Goal: Contribute content: Add original content to the website for others to see

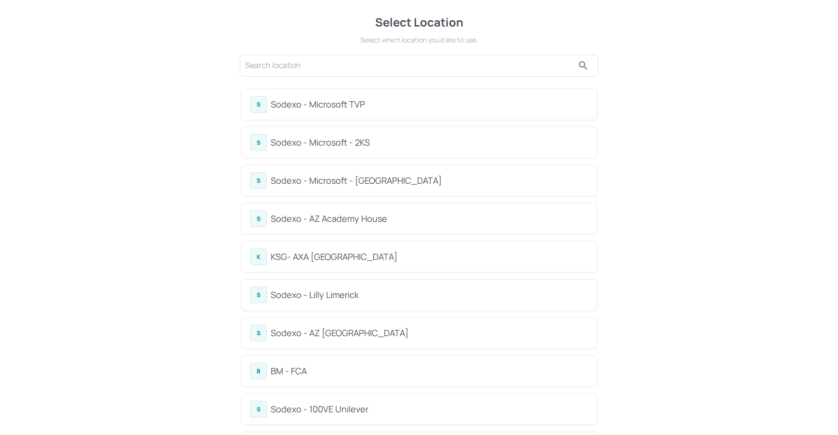
click at [352, 146] on div "Sodexo - Microsoft - 2KS" at bounding box center [430, 142] width 318 height 13
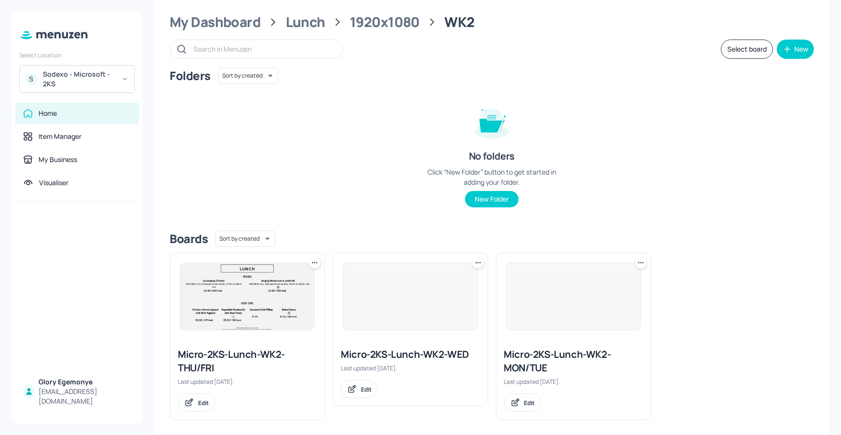
scroll to position [29, 0]
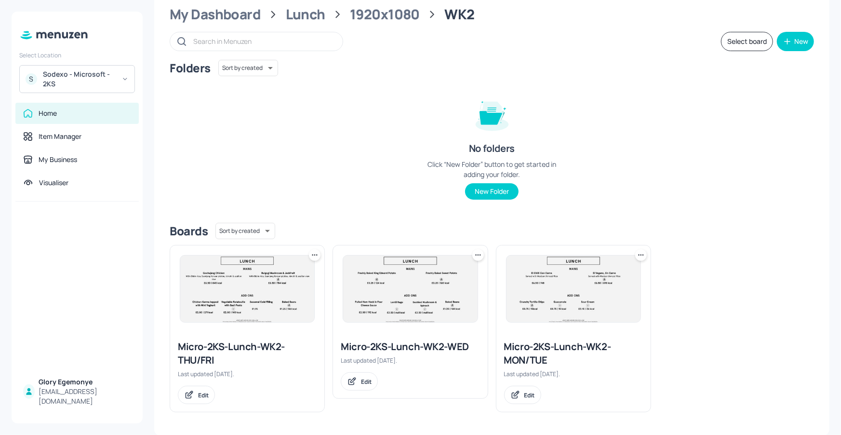
click at [385, 345] on div "Micro-2KS-Lunch-WK2-WED" at bounding box center [410, 346] width 139 height 13
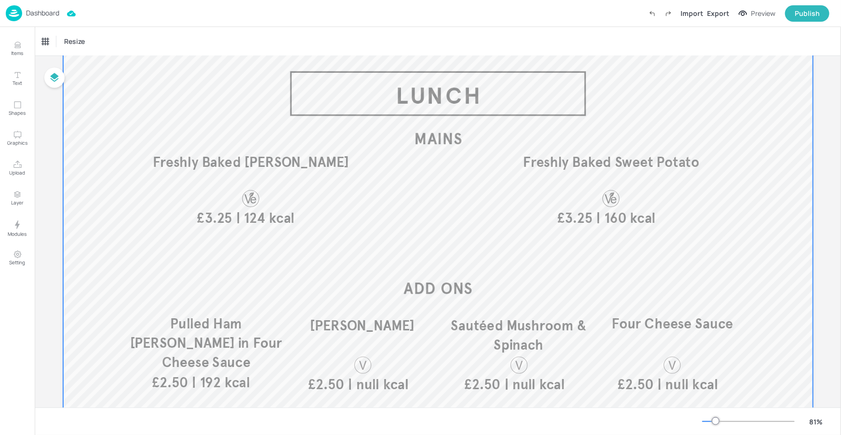
scroll to position [72, 0]
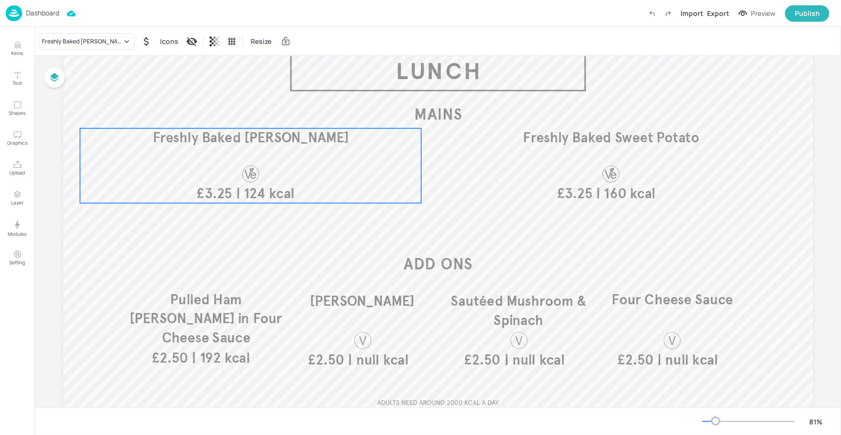
click at [281, 174] on div "| 124 kcal £3.25 Freshly Baked King Edward Potato" at bounding box center [251, 165] width 342 height 75
click at [54, 13] on p "Dashboard" at bounding box center [42, 13] width 33 height 7
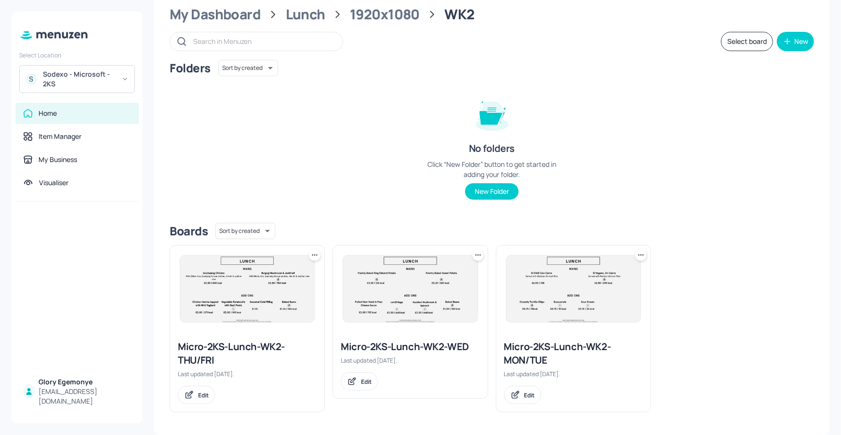
scroll to position [29, 0]
click at [473, 257] on icon at bounding box center [478, 255] width 10 height 10
click at [445, 284] on div "Duplicate" at bounding box center [439, 290] width 77 height 16
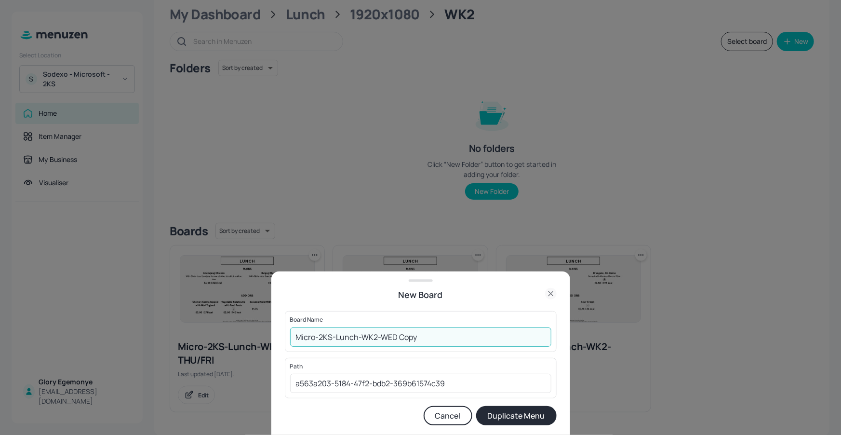
click at [429, 328] on input "Micro-2KS-Lunch-WK2-WED Copy" at bounding box center [420, 336] width 261 height 19
click at [429, 333] on input "Micro-2KS-Lunch-WK2-WED Copy" at bounding box center [420, 336] width 261 height 19
click at [294, 335] on input "Micro-2KS-Lunch-WK2-WED" at bounding box center [420, 336] width 261 height 19
click at [303, 337] on input "01Micro-2KS-Lunch-WK2-WED" at bounding box center [420, 336] width 261 height 19
click at [473, 331] on input "01ED-Micro-2KS-Lunch-WK2-WED" at bounding box center [420, 336] width 261 height 19
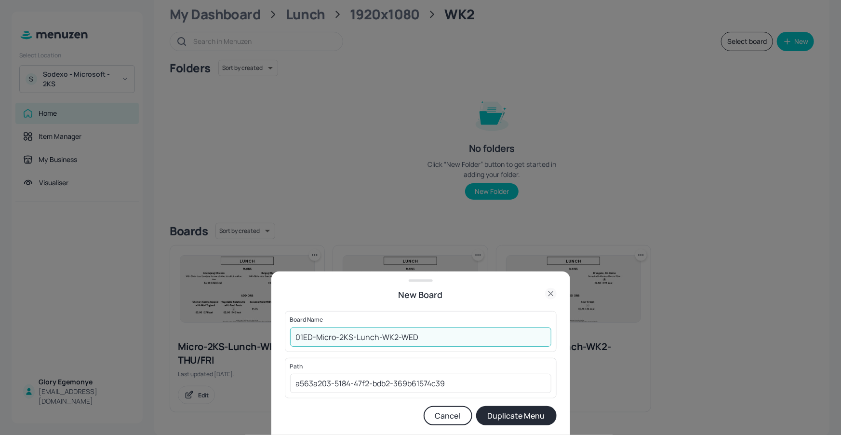
click at [465, 338] on input "01ED-Micro-2KS-Lunch-WK2-WED" at bounding box center [420, 336] width 261 height 19
click at [484, 335] on input "01ED-Micro-2KS-Lunch-WK2-WED1619" at bounding box center [420, 336] width 261 height 19
type input "01ED-Micro-2KS-Lunch-WK2-WED160925"
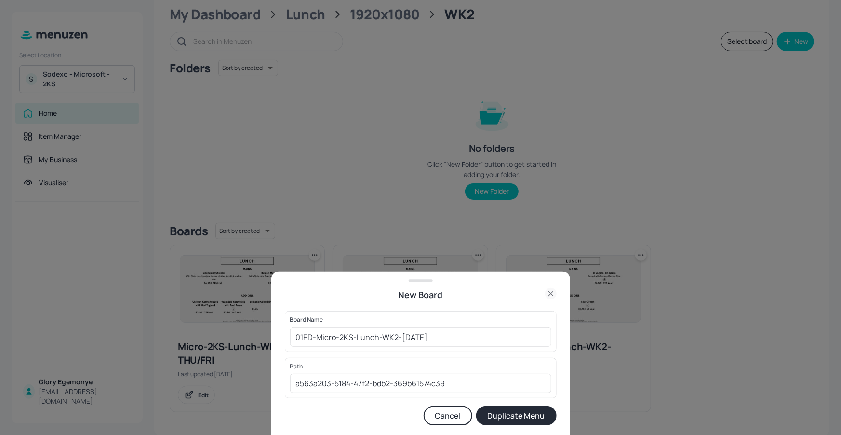
click at [515, 422] on button "Duplicate Menu" at bounding box center [516, 415] width 80 height 19
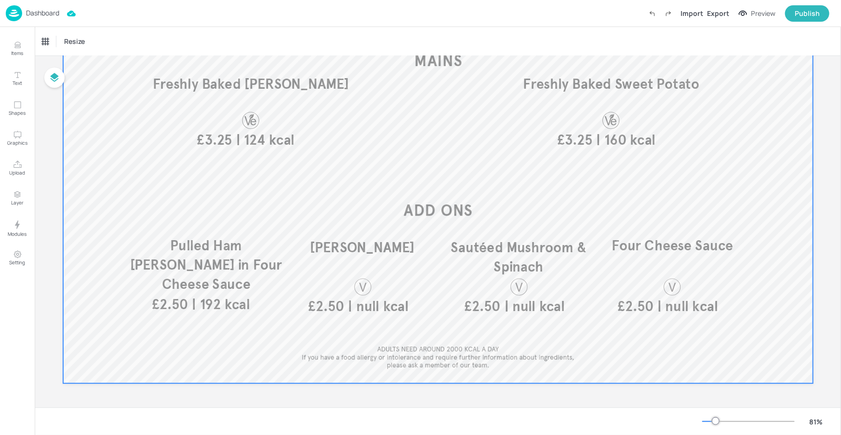
scroll to position [53, 0]
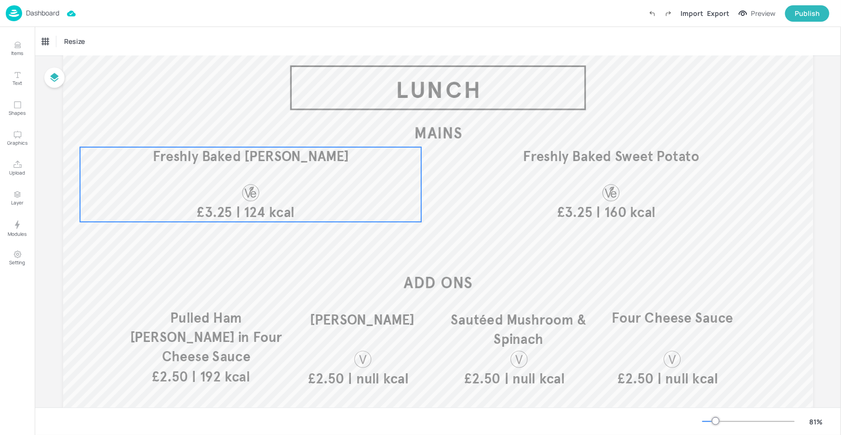
click at [292, 171] on div "| 124 kcal £3.25 Freshly Baked King Edward Potato" at bounding box center [251, 184] width 342 height 75
click at [120, 41] on div "Freshly Baked [PERSON_NAME]" at bounding box center [82, 41] width 80 height 9
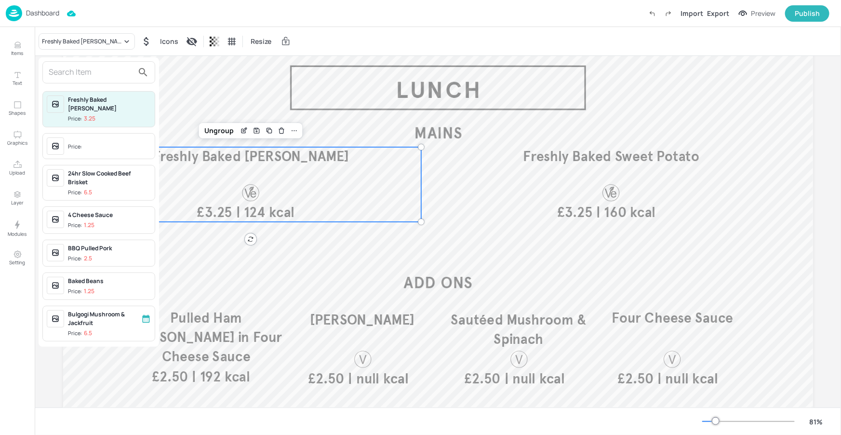
click at [113, 69] on input "text" at bounding box center [91, 72] width 85 height 15
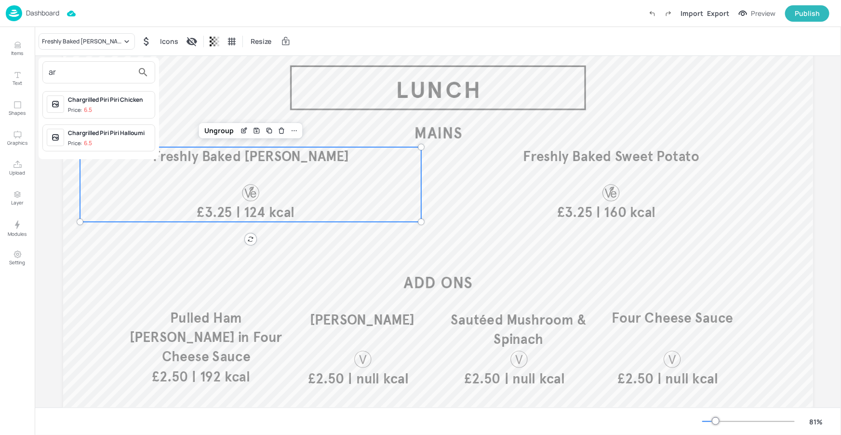
type input "a"
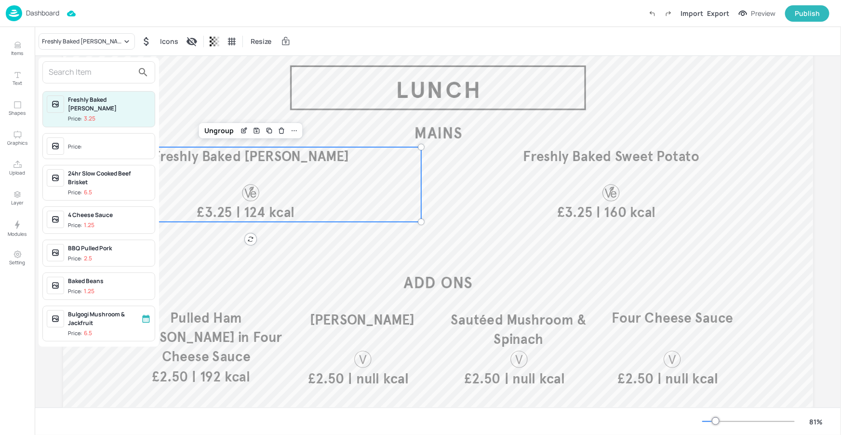
click at [266, 79] on div at bounding box center [420, 217] width 841 height 435
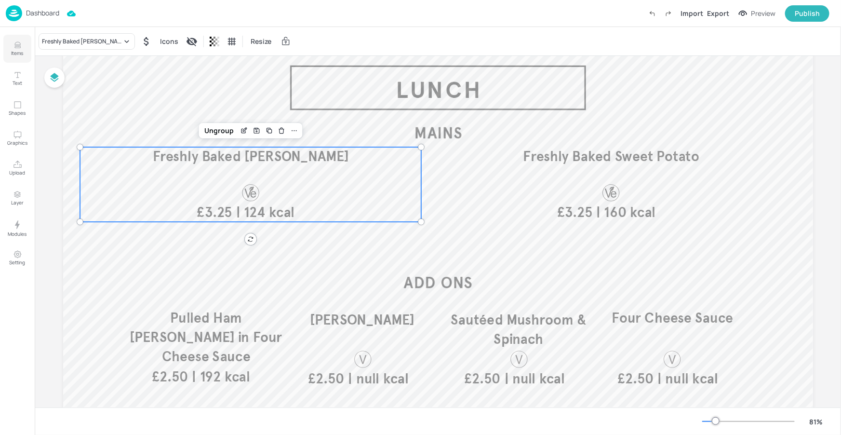
click at [18, 43] on icon "Items" at bounding box center [17, 44] width 9 height 9
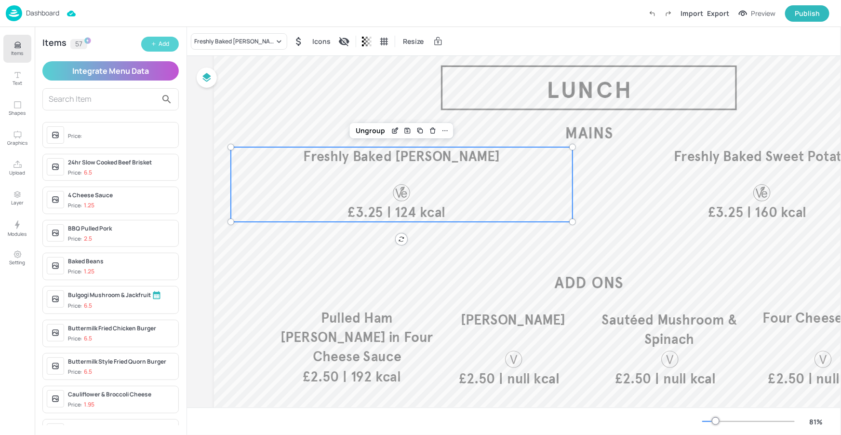
click at [160, 47] on div "Add" at bounding box center [164, 44] width 11 height 9
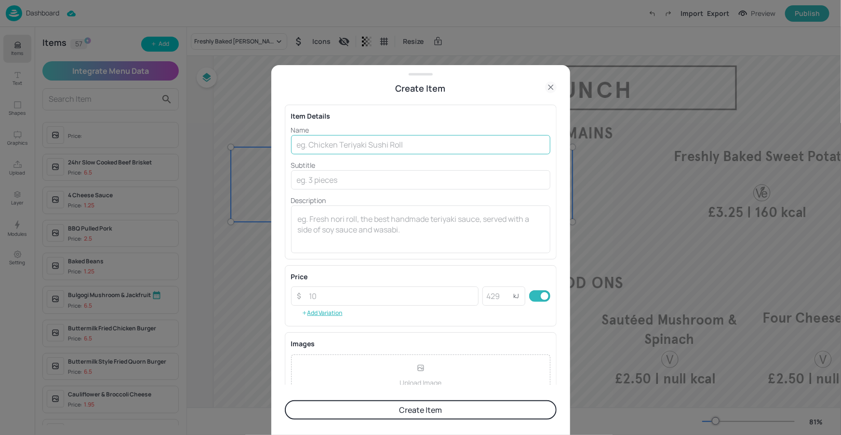
click at [343, 142] on input "text" at bounding box center [420, 144] width 259 height 19
paste input "Argentinian Choripán, Ensalada Rusa"
type input "Argentinian Choripán, Ensalada Rusa"
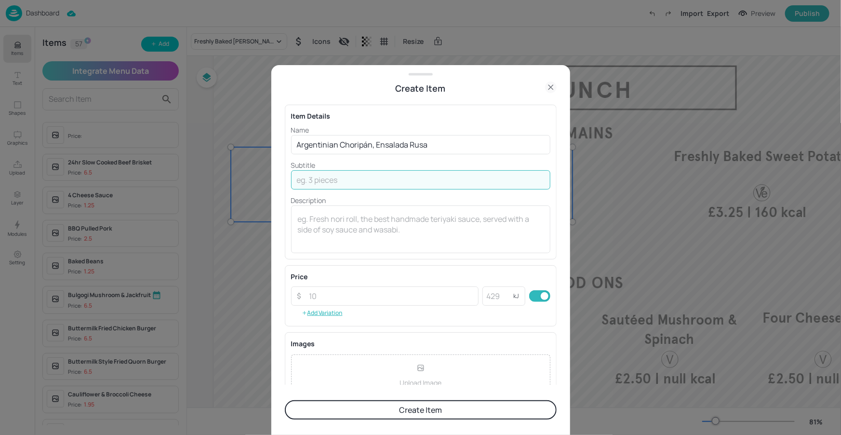
click at [326, 182] on input "text" at bounding box center [420, 179] width 259 height 19
paste input "Chorizo hot dog in a baguette served with chimichurri, salsa & Argentinean pota…"
type input "Chorizo hot dog in a baguette served with chimichurri, salsa & Argentinean pota…"
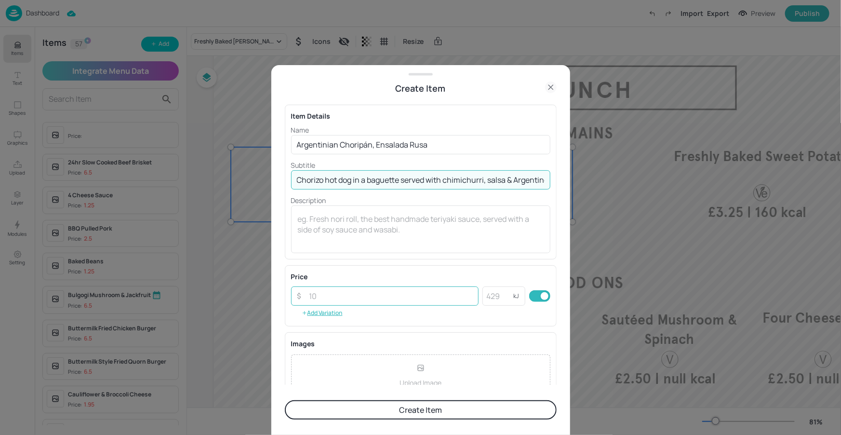
click at [357, 298] on input "number" at bounding box center [391, 295] width 175 height 19
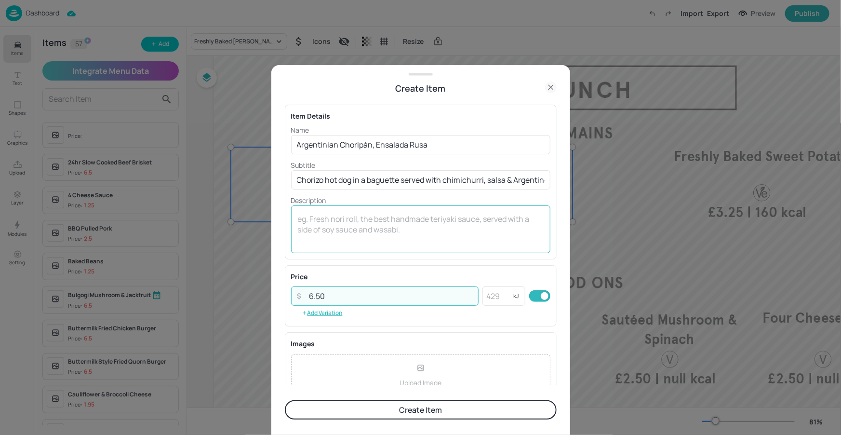
type input "6.50"
click at [502, 250] on div "x ​" at bounding box center [420, 229] width 259 height 48
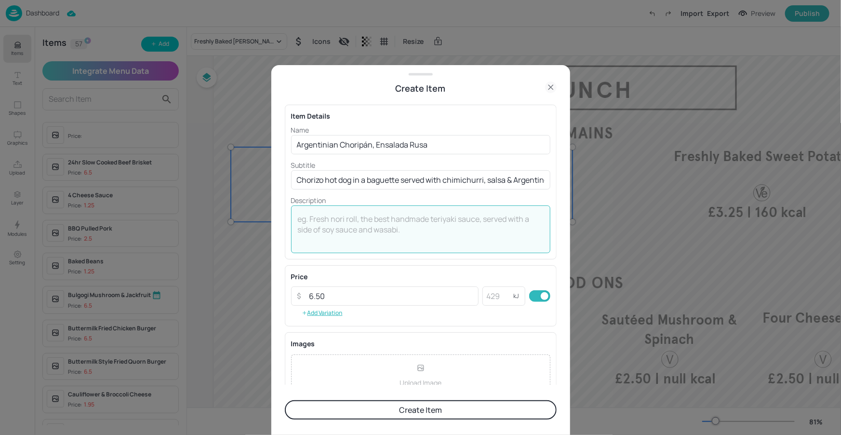
click at [503, 263] on div "Item Details Name Argentinian Choripán, Ensalada Rusa ​ Subtitle Chorizo hot do…" at bounding box center [421, 240] width 272 height 290
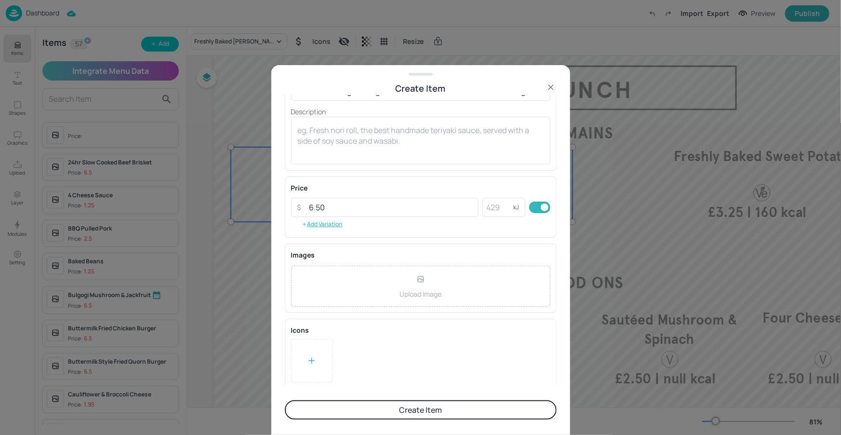
scroll to position [92, 0]
click at [399, 406] on button "Create Item" at bounding box center [421, 409] width 272 height 19
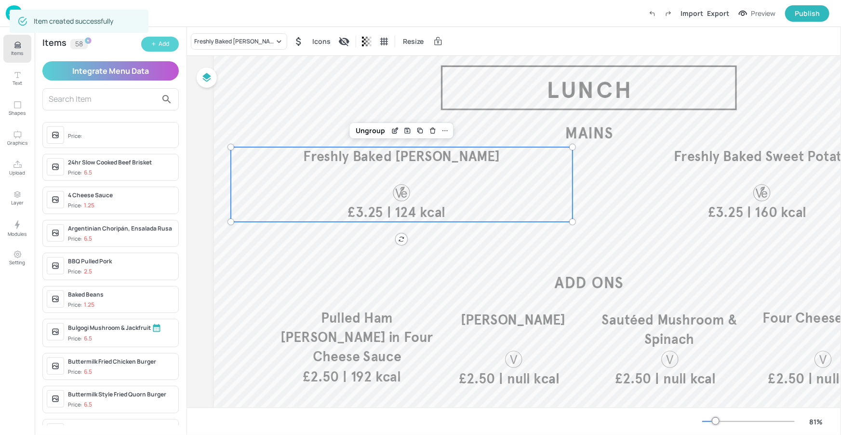
click at [168, 45] on div "Add" at bounding box center [164, 44] width 11 height 9
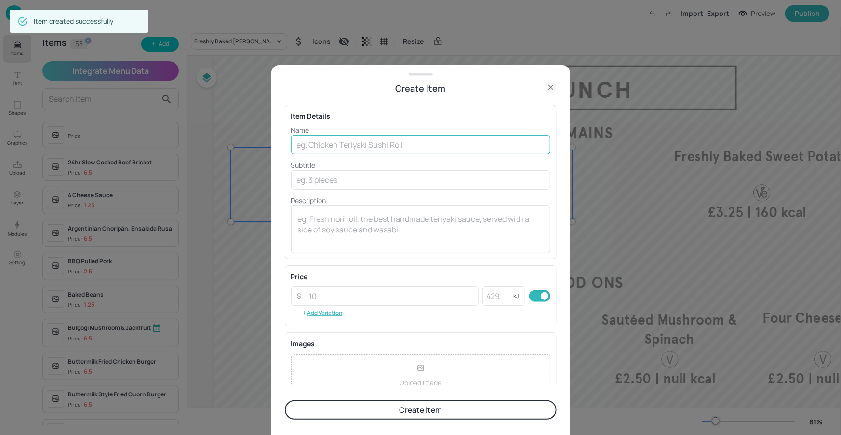
click at [292, 140] on input "text" at bounding box center [420, 144] width 259 height 19
paste input "Galinhada"
type input "Galinhada"
click at [329, 177] on input "text" at bounding box center [420, 179] width 259 height 19
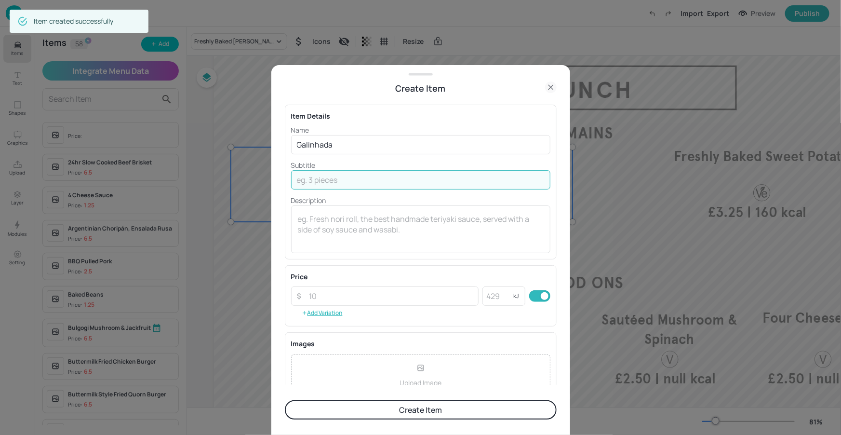
paste input "Chicken thighs pot with vibrant saffron rice and vegetable served with cassava …"
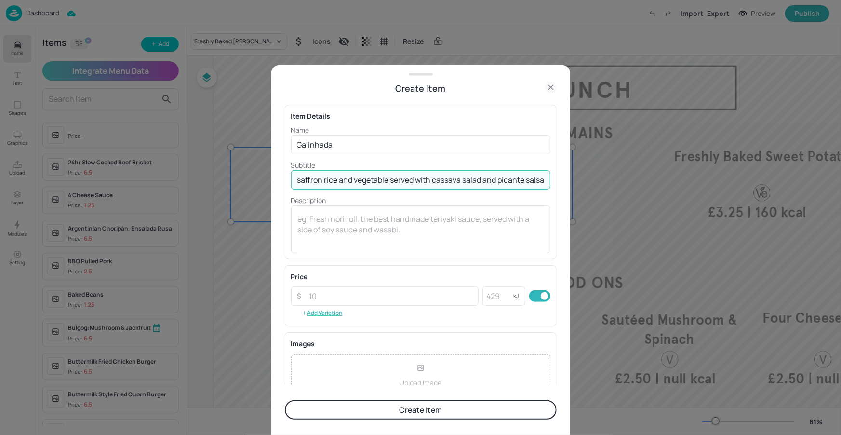
click at [491, 181] on input "Chicken thighs pot with vibrant saffron rice and vegetable served with cassava …" at bounding box center [420, 179] width 259 height 19
click at [359, 177] on input "Chicken thighs pot with vibrant saffron rice and vegetable served with cassava …" at bounding box center [420, 179] width 259 height 19
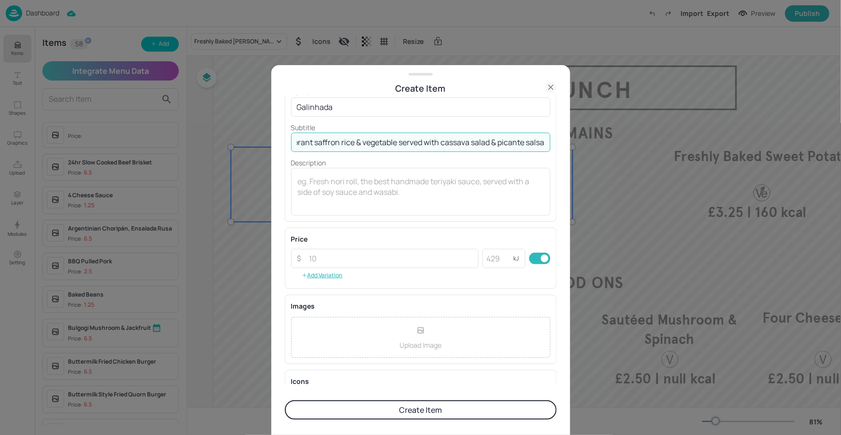
scroll to position [89, 0]
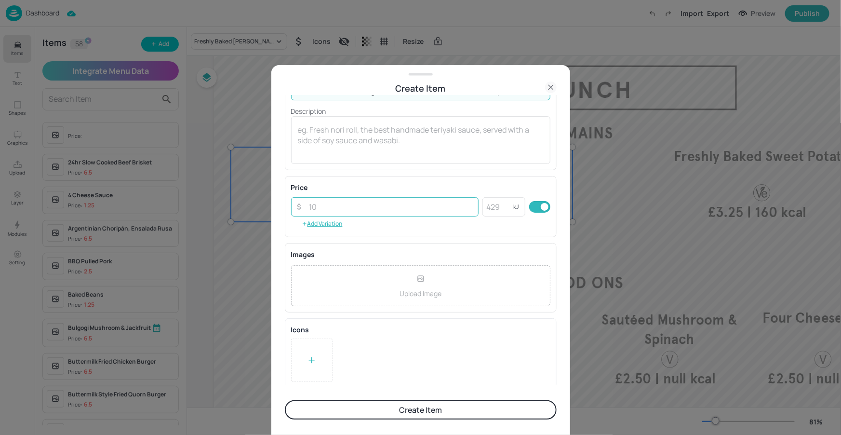
type input "Chicken thighs pot with vibrant saffron rice & vegetable served with cassava sa…"
click at [402, 207] on input "number" at bounding box center [391, 206] width 175 height 19
type input "6.50"
click at [425, 186] on div "Price" at bounding box center [420, 187] width 259 height 10
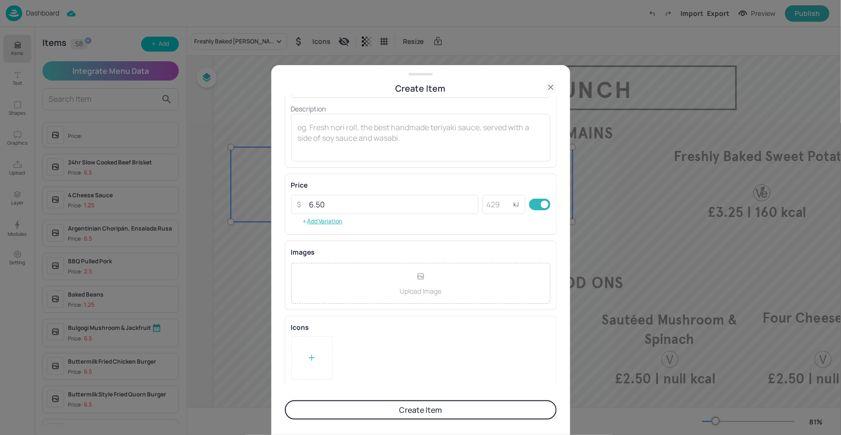
click at [369, 411] on button "Create Item" at bounding box center [421, 409] width 272 height 19
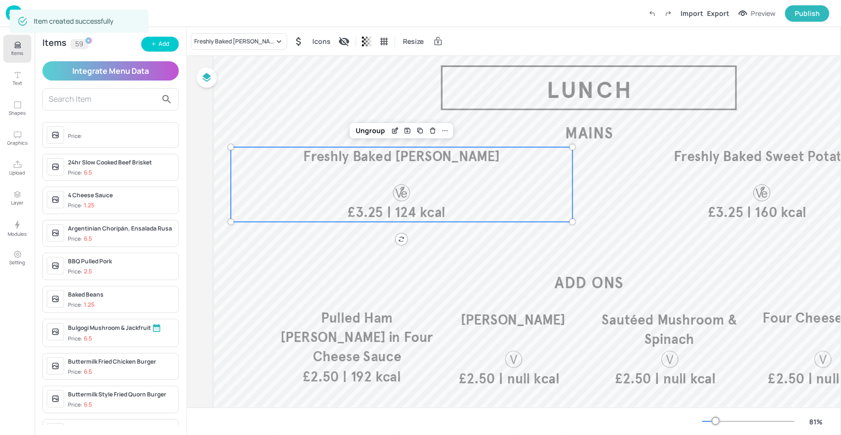
scroll to position [92, 0]
click at [147, 46] on button "Add" at bounding box center [160, 44] width 38 height 15
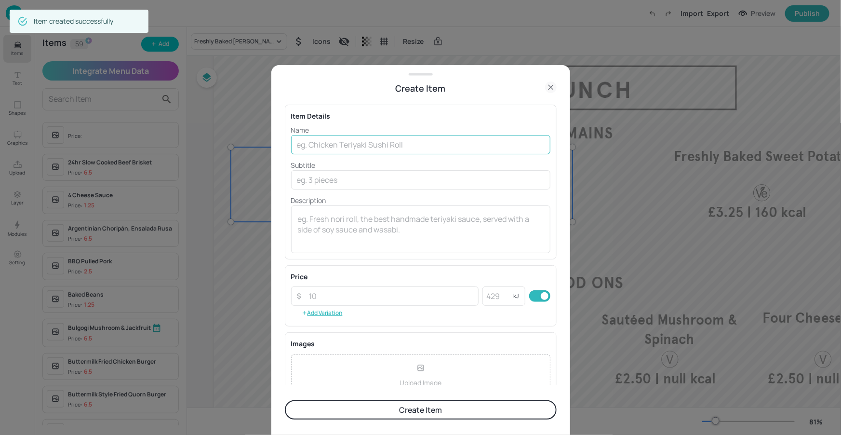
click at [329, 140] on input "text" at bounding box center [420, 144] width 259 height 19
paste input "Tofu Galinhada"
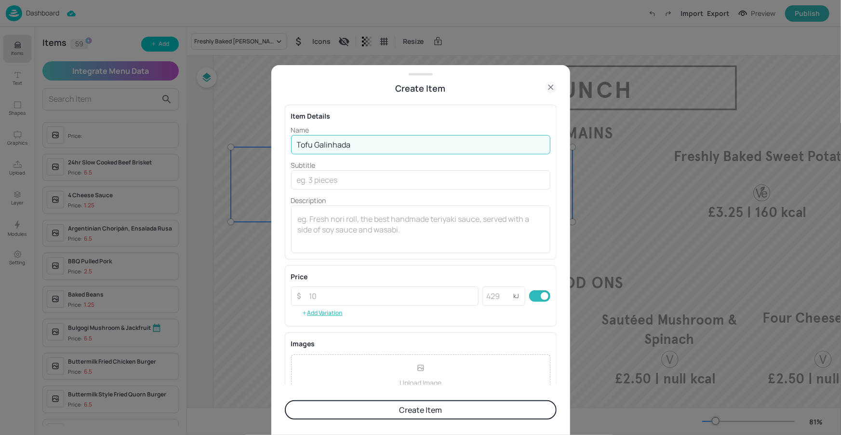
type input "Tofu Galinhada"
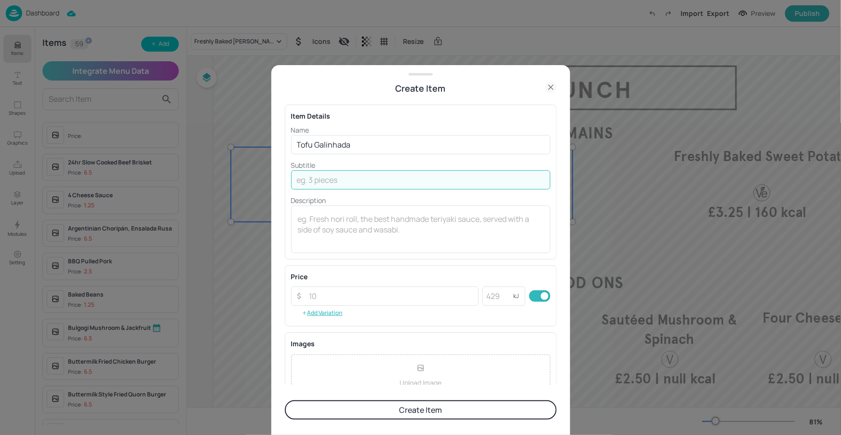
click at [364, 182] on input "text" at bounding box center [420, 179] width 259 height 19
paste input "Tofu pot with vibrant saffron rice and vegetable served with cassava salad and …"
click at [349, 179] on input "Tofu pot with vibrant saffron rice and vegetable served with cassava salad and …" at bounding box center [420, 179] width 259 height 19
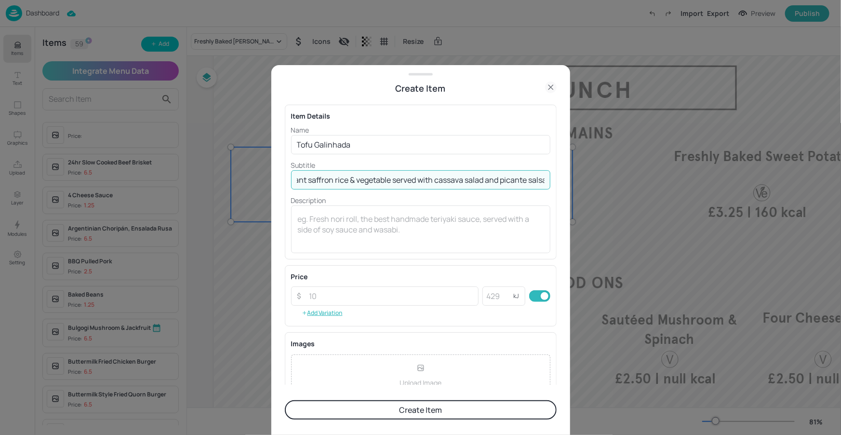
click at [500, 178] on input "Tofu pot with vibrant saffron rice & vegetable served with cassava salad and pi…" at bounding box center [420, 179] width 259 height 19
type input "Tofu pot with vibrant saffron rice & vegetable served with cassava salad & pica…"
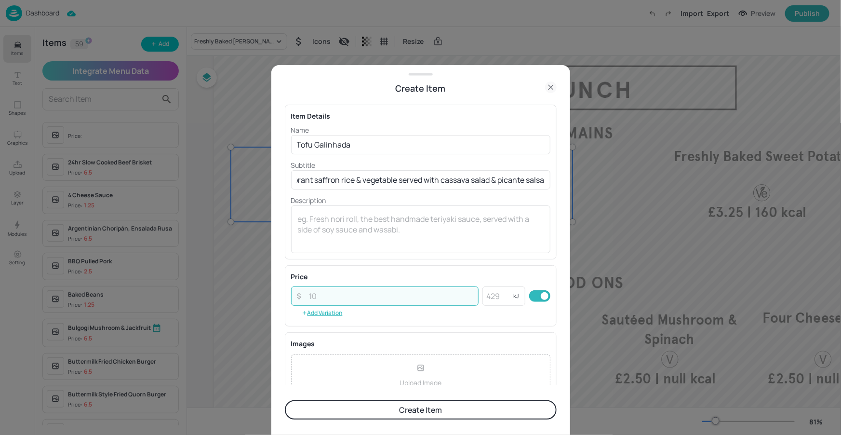
click at [387, 295] on input "number" at bounding box center [391, 295] width 175 height 19
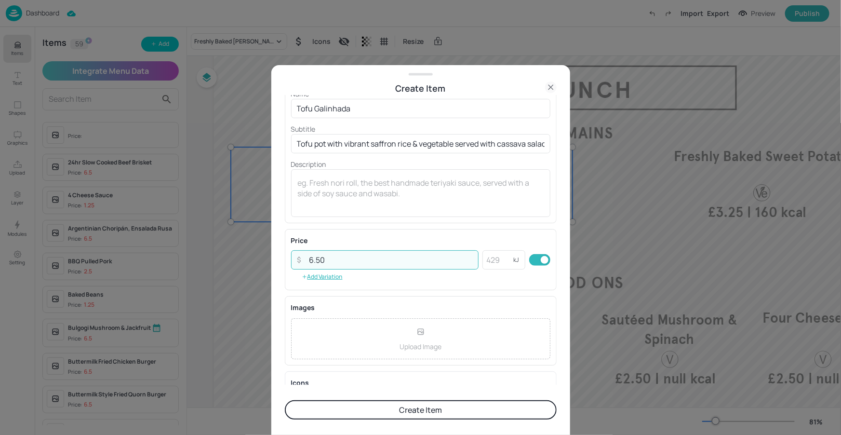
scroll to position [89, 0]
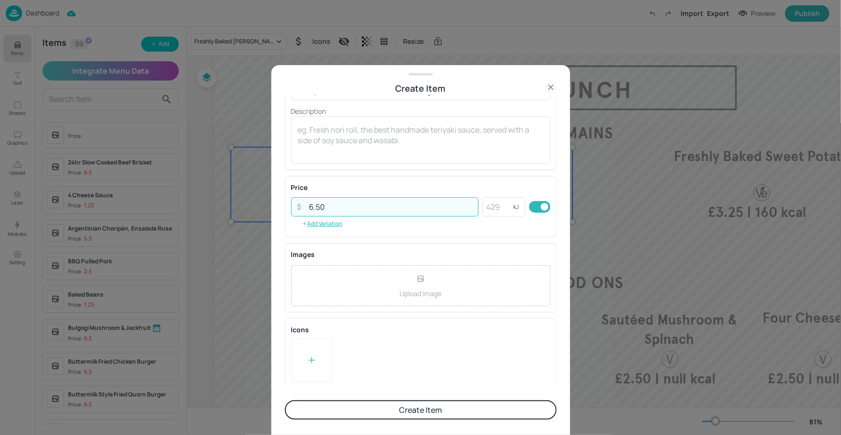
type input "6.50"
click at [313, 367] on div at bounding box center [311, 359] width 41 height 43
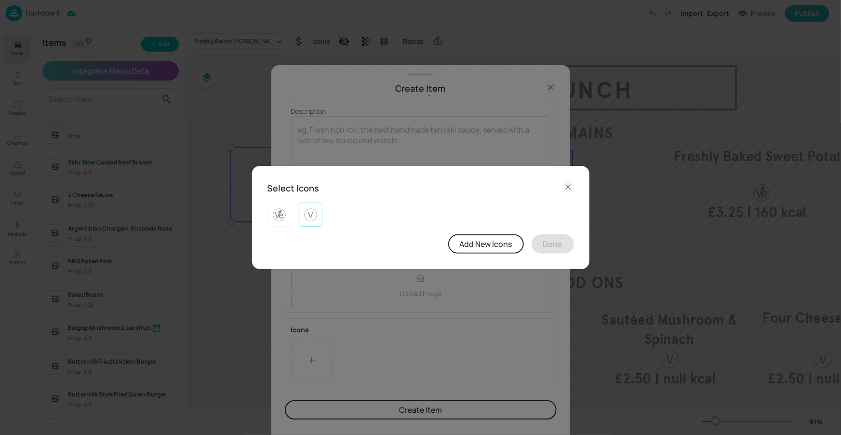
click at [305, 210] on img at bounding box center [310, 214] width 15 height 15
click at [551, 246] on button "Done" at bounding box center [552, 243] width 42 height 19
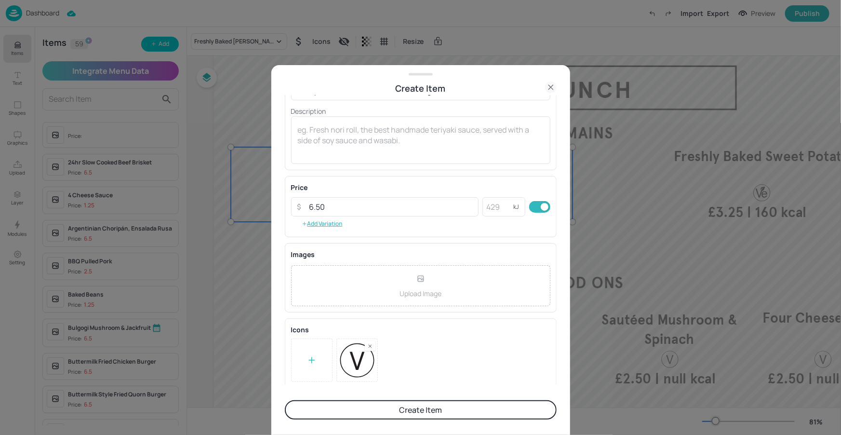
drag, startPoint x: 421, startPoint y: 409, endPoint x: 415, endPoint y: 404, distance: 7.2
click at [421, 409] on button "Create Item" at bounding box center [421, 409] width 272 height 19
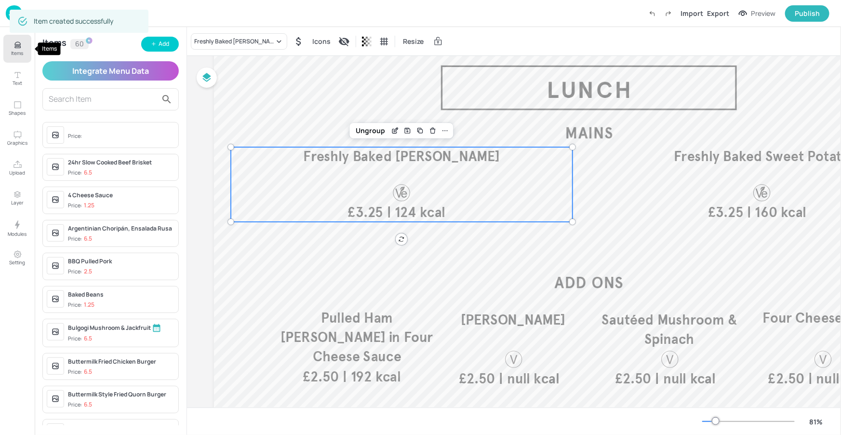
click at [14, 49] on icon "Items" at bounding box center [17, 44] width 9 height 9
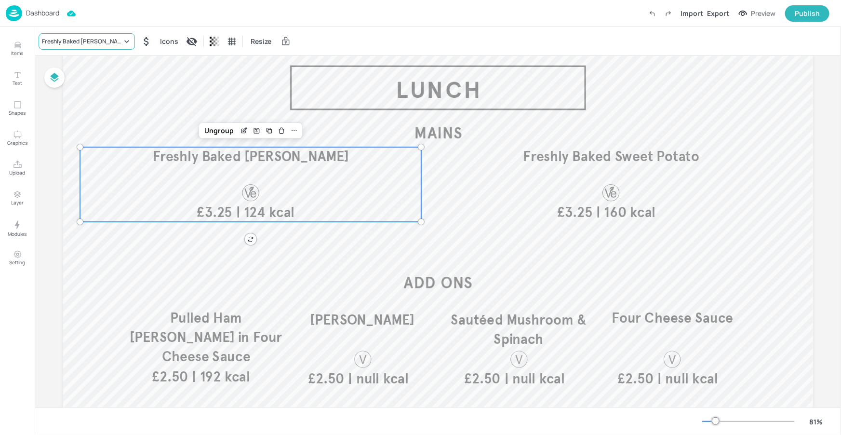
click at [130, 45] on icon at bounding box center [127, 42] width 10 height 10
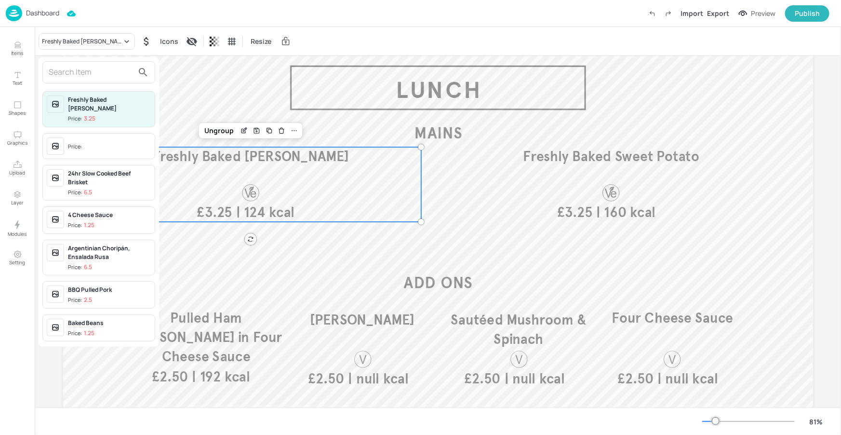
click at [97, 75] on input "text" at bounding box center [91, 72] width 85 height 15
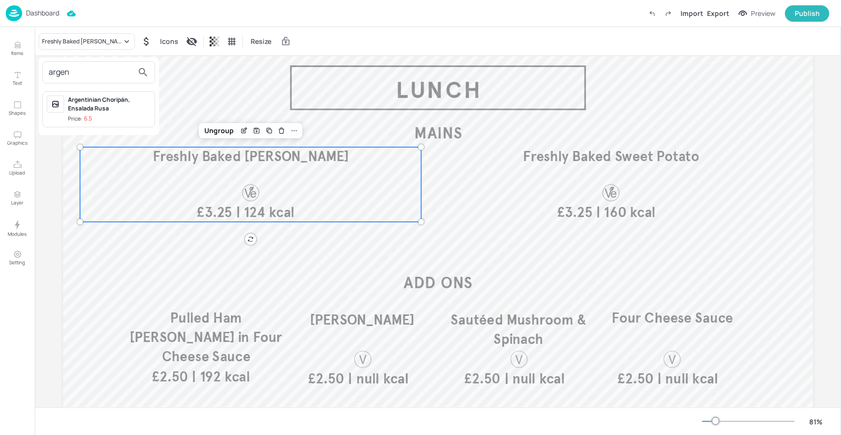
type input "argen"
click at [104, 88] on div "Argentinian Choripán, Ensalada Rusa Price: 6.5" at bounding box center [99, 109] width 120 height 44
click at [108, 98] on div "Argentinian Choripán, Ensalada Rusa" at bounding box center [109, 103] width 83 height 17
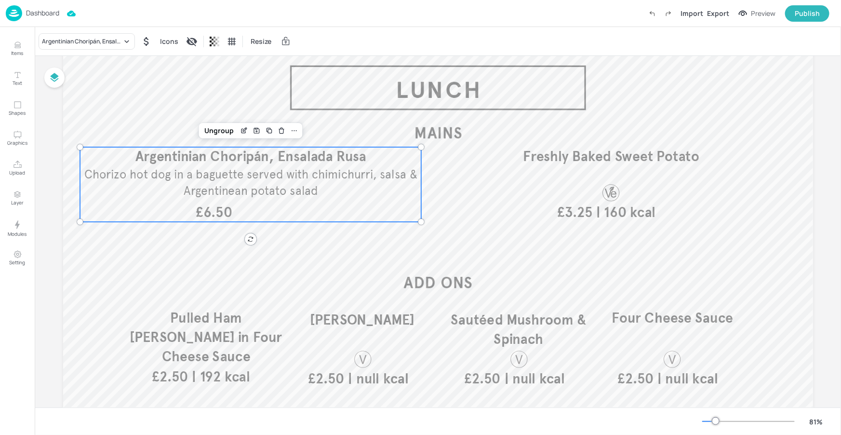
click at [256, 206] on div "£6.50 Argentinian Choripán, Ensalada Rusa Chorizo hot dog in a baguette served …" at bounding box center [251, 184] width 342 height 75
click at [246, 133] on icon "Edit Item" at bounding box center [244, 131] width 8 height 8
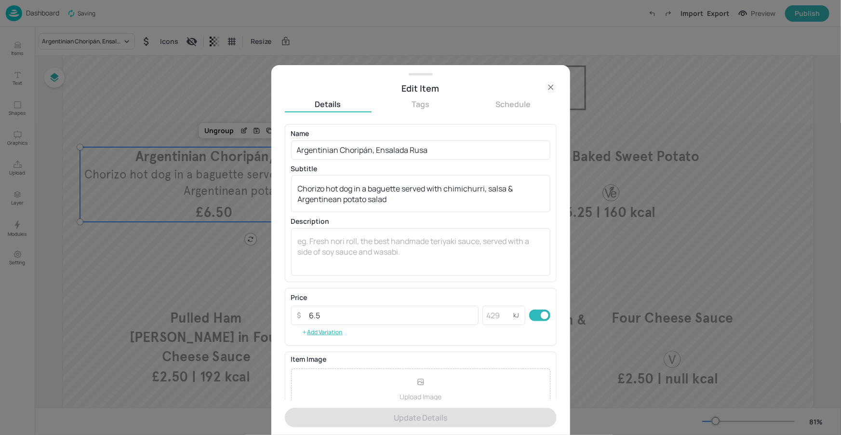
click at [548, 85] on icon at bounding box center [551, 87] width 12 height 12
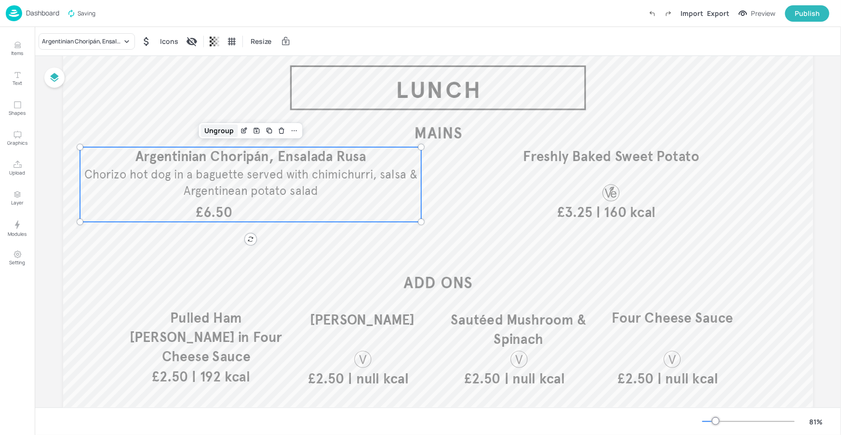
click at [227, 132] on div "Ungroup" at bounding box center [218, 130] width 37 height 13
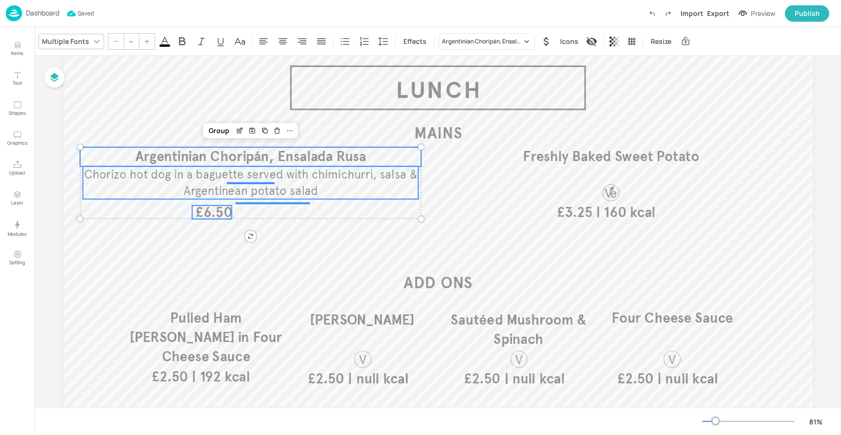
click at [234, 181] on span "Chorizo hot dog in a baguette served with chimichurri, salsa & Argentinean pota…" at bounding box center [250, 182] width 333 height 31
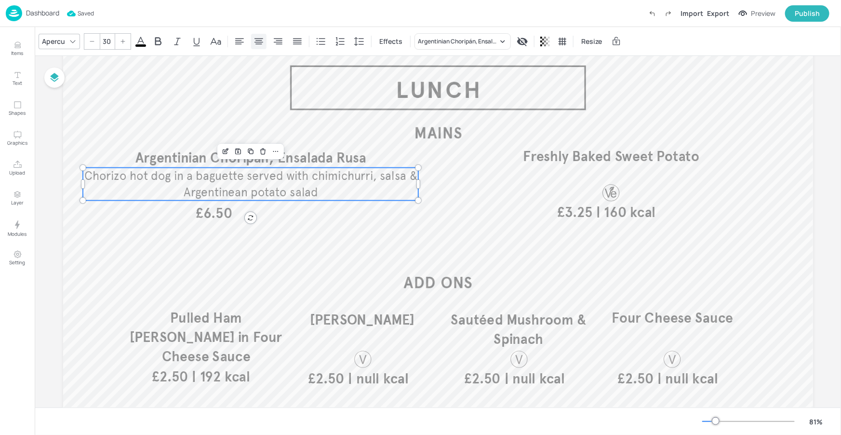
click at [259, 45] on icon at bounding box center [259, 42] width 12 height 12
click at [259, 43] on icon at bounding box center [258, 41] width 9 height 6
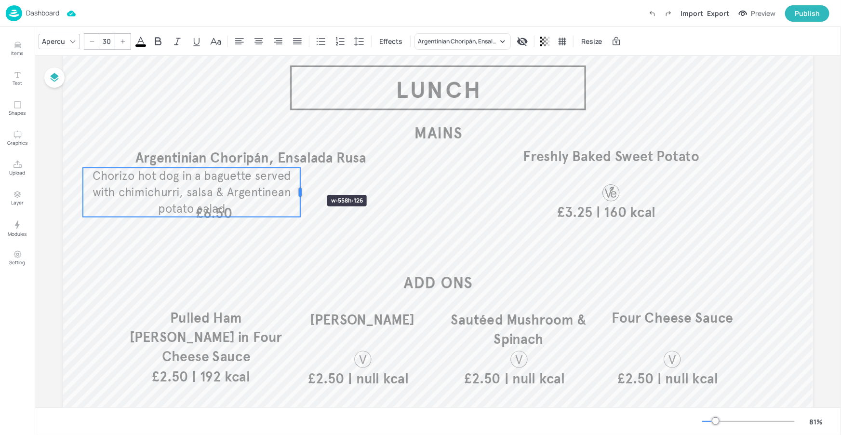
drag, startPoint x: 416, startPoint y: 186, endPoint x: 298, endPoint y: 177, distance: 118.3
click at [298, 177] on div at bounding box center [300, 192] width 8 height 49
click at [327, 158] on span "Argentinian Choripán, Ensalada Rusa" at bounding box center [250, 157] width 231 height 17
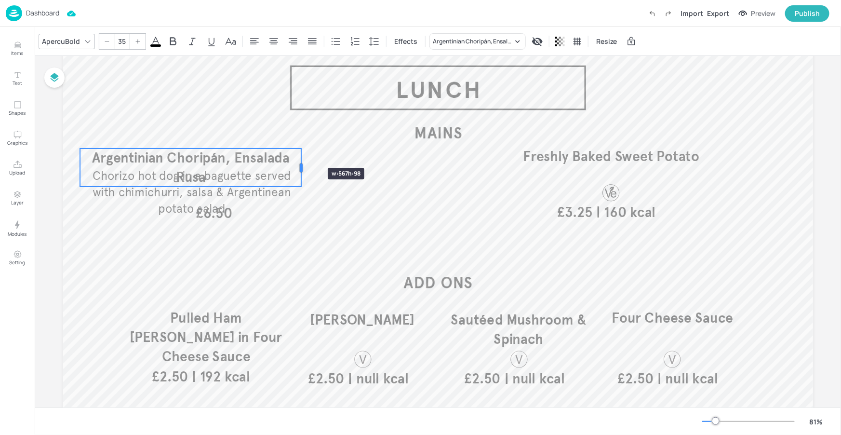
drag, startPoint x: 419, startPoint y: 159, endPoint x: 244, endPoint y: 153, distance: 174.5
click at [299, 150] on div "| 160 kcal £3.25 Freshly Baked Sweet Potato £6.50 Argentinian Choripán, Ensalad…" at bounding box center [438, 245] width 750 height 422
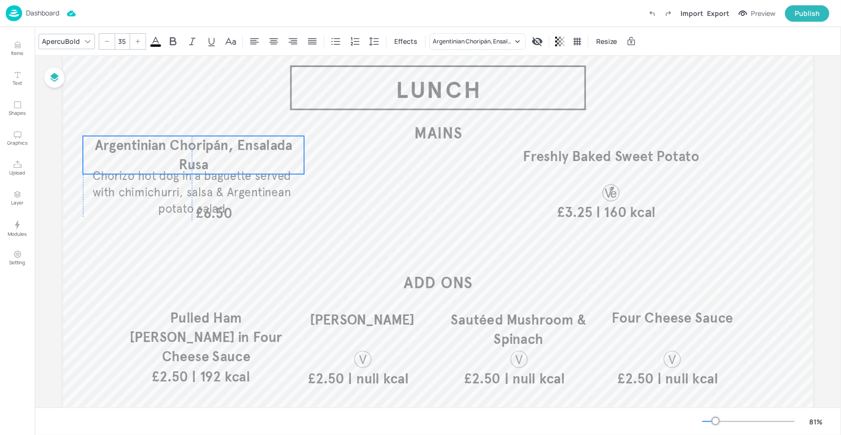
click at [238, 151] on span "Argentinian Choripán, Ensalada Rusa" at bounding box center [193, 155] width 198 height 36
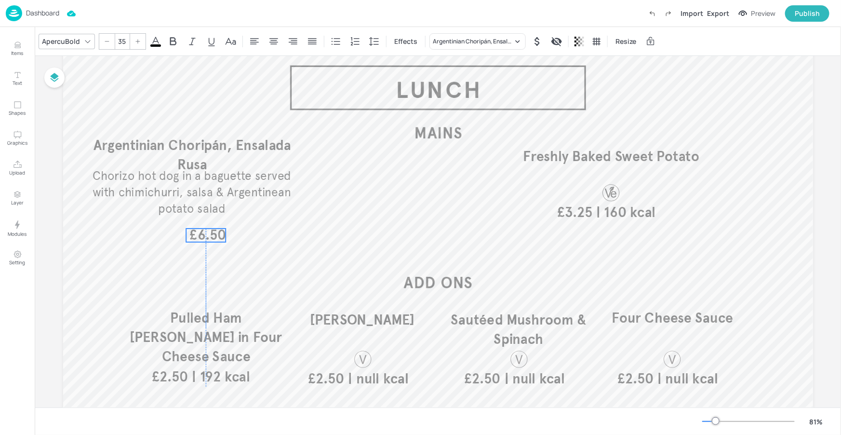
drag, startPoint x: 210, startPoint y: 223, endPoint x: 204, endPoint y: 239, distance: 17.8
click at [204, 242] on span "£6.50" at bounding box center [207, 234] width 36 height 13
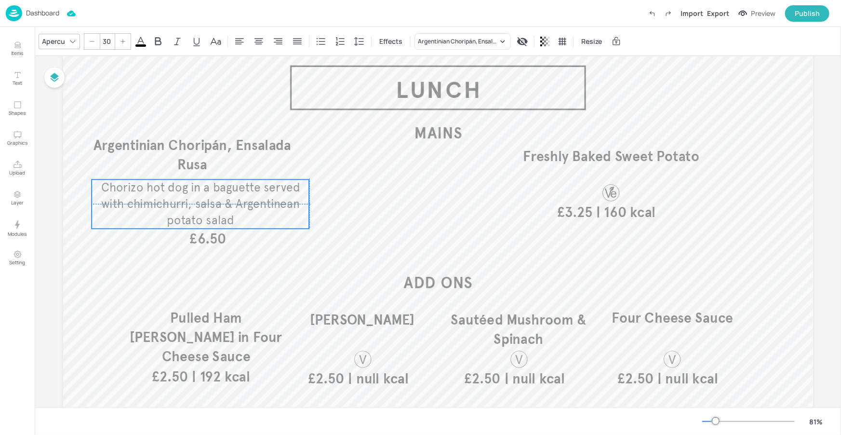
drag, startPoint x: 210, startPoint y: 205, endPoint x: 218, endPoint y: 209, distance: 9.3
click at [218, 209] on span "Chorizo hot dog in a baguette served with chimichurri, salsa & Argentinean pota…" at bounding box center [200, 203] width 199 height 47
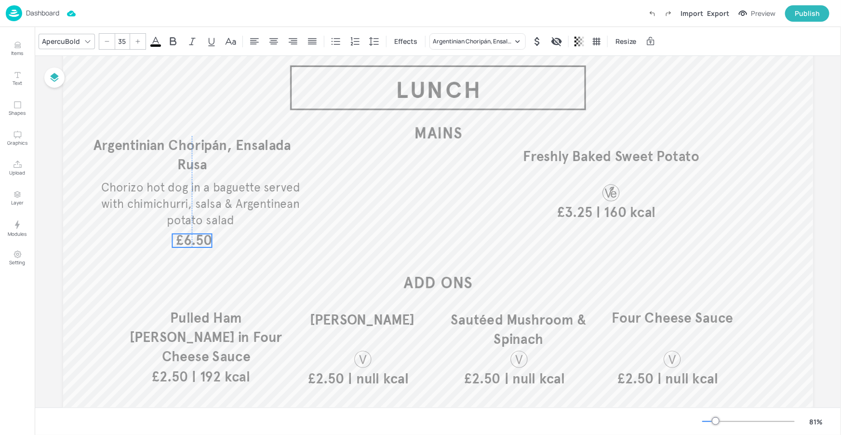
drag, startPoint x: 204, startPoint y: 238, endPoint x: 190, endPoint y: 237, distance: 13.5
click at [190, 239] on span "£6.50" at bounding box center [193, 240] width 36 height 13
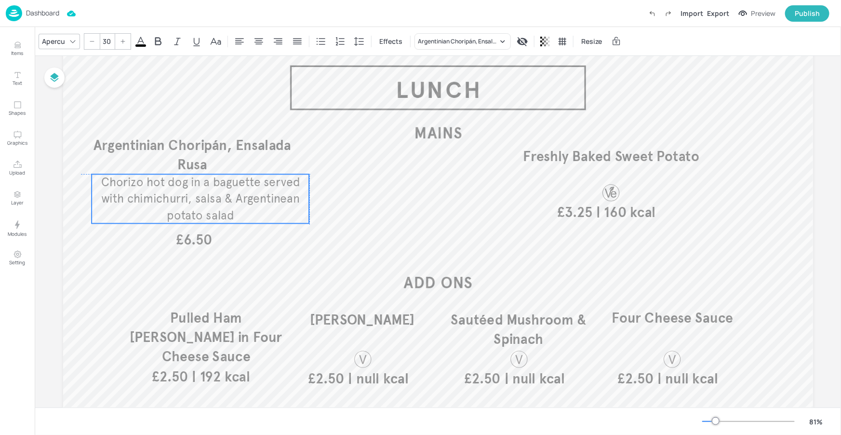
click at [206, 193] on span "Chorizo hot dog in a baguette served with chimichurri, salsa & Argentinean pota…" at bounding box center [200, 198] width 199 height 47
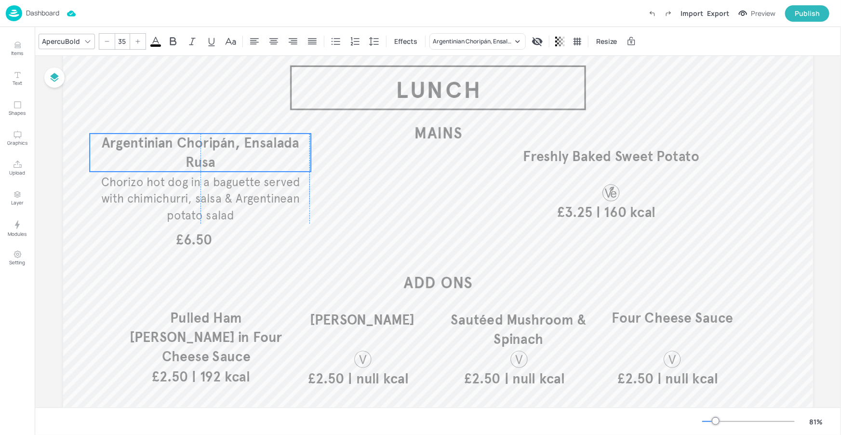
drag, startPoint x: 244, startPoint y: 159, endPoint x: 249, endPoint y: 161, distance: 6.0
click at [251, 157] on p "Argentinian Choripán, Ensalada Rusa" at bounding box center [201, 152] width 222 height 38
click at [203, 240] on span "£6.50" at bounding box center [193, 239] width 36 height 13
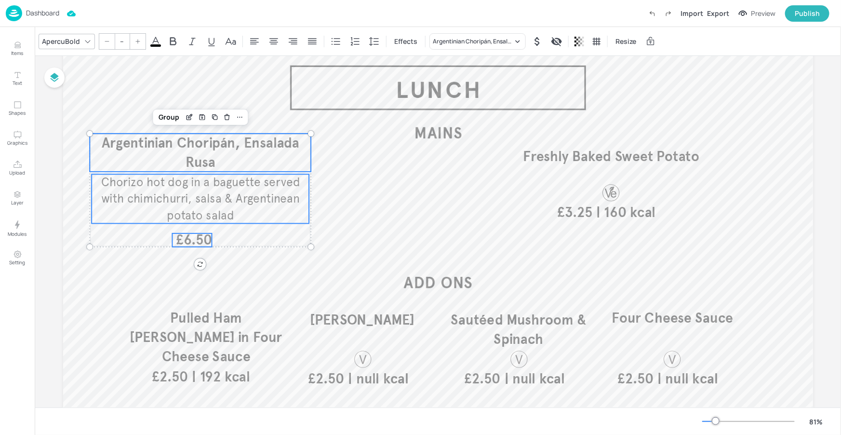
click at [236, 206] on p "Chorizo hot dog in a baguette served with chimichurri, salsa & Argentinean pota…" at bounding box center [201, 198] width 218 height 49
click at [239, 120] on icon at bounding box center [240, 117] width 8 height 8
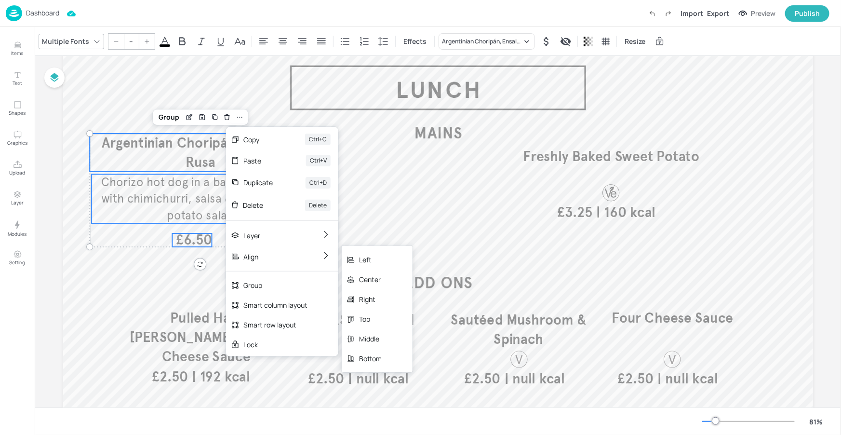
click at [355, 275] on div "Center" at bounding box center [377, 279] width 71 height 20
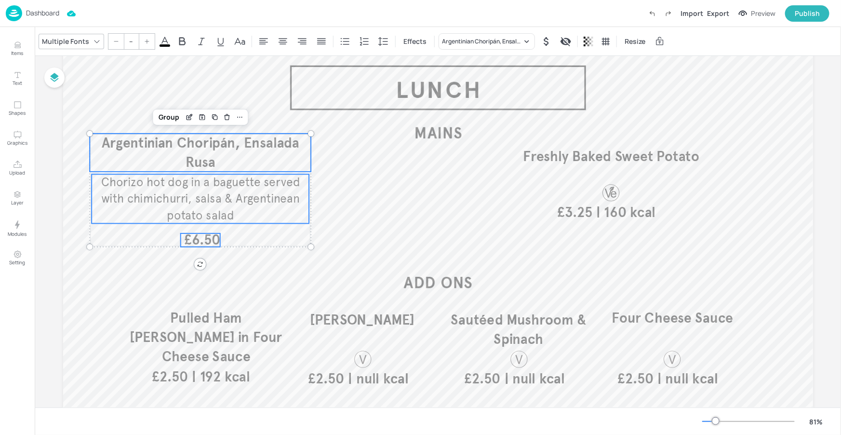
click at [208, 238] on span "£6.50" at bounding box center [202, 239] width 36 height 13
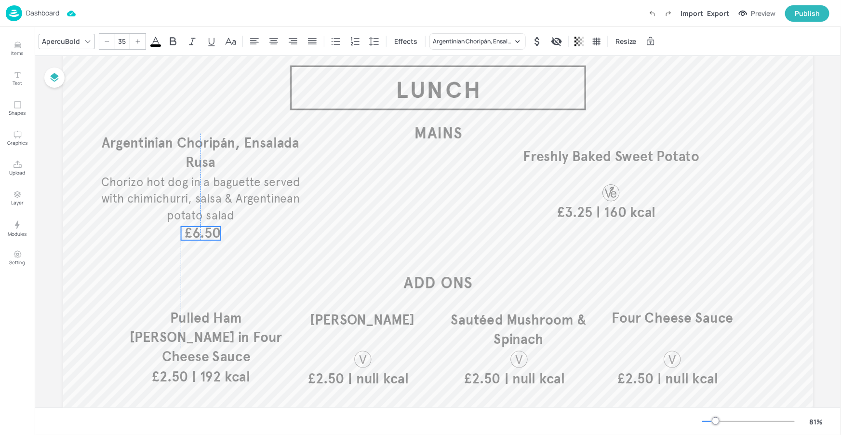
drag, startPoint x: 206, startPoint y: 239, endPoint x: 205, endPoint y: 233, distance: 6.8
click at [205, 233] on span "£6.50" at bounding box center [202, 232] width 36 height 13
type input "--"
click at [256, 198] on span "Chorizo hot dog in a baguette served with chimichurri, salsa & Argentinean pota…" at bounding box center [200, 198] width 199 height 47
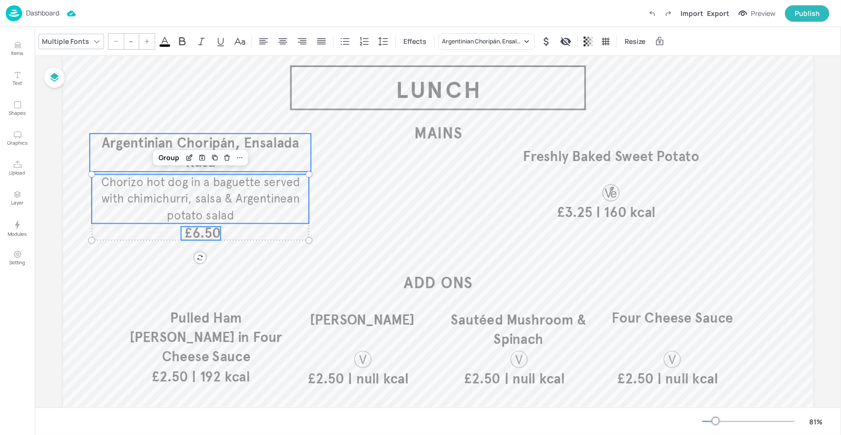
click at [252, 145] on span "Argentinian Choripán, Ensalada Rusa" at bounding box center [201, 152] width 198 height 36
click at [177, 120] on div "Group" at bounding box center [169, 117] width 28 height 13
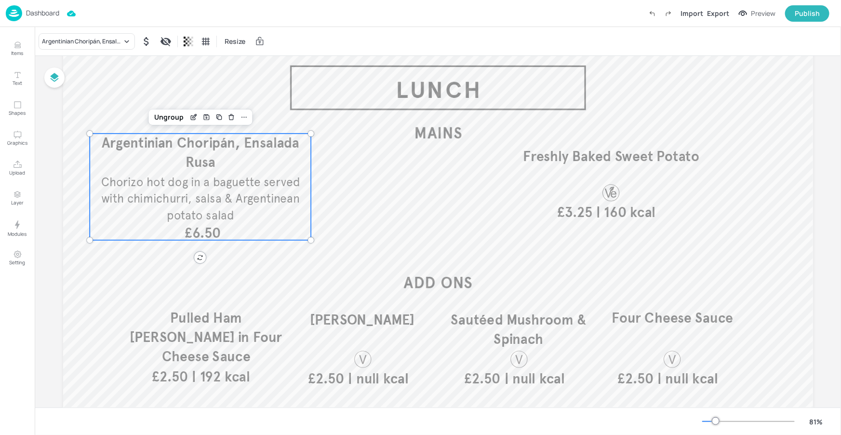
click at [395, 212] on div at bounding box center [438, 245] width 750 height 422
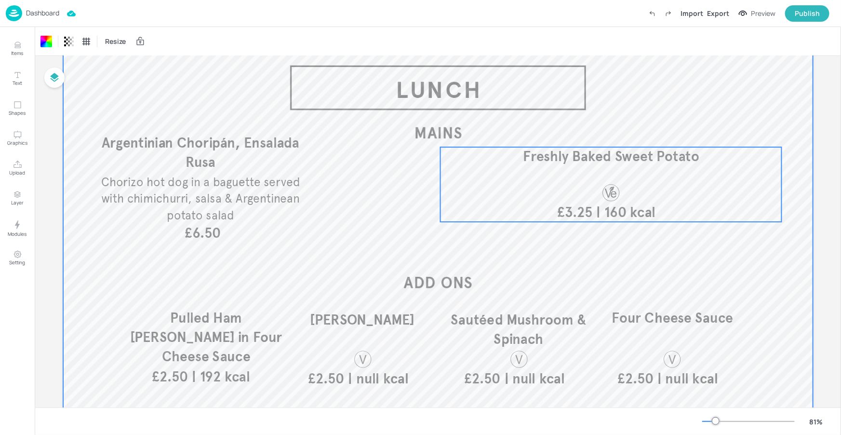
click at [581, 186] on div "| 160 kcal £3.25 Freshly Baked Sweet Potato" at bounding box center [611, 184] width 342 height 75
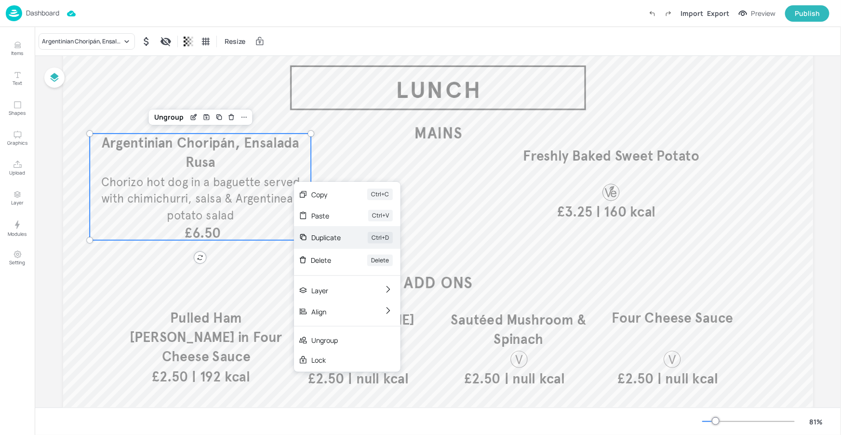
click at [332, 234] on div "Duplicate" at bounding box center [325, 237] width 29 height 10
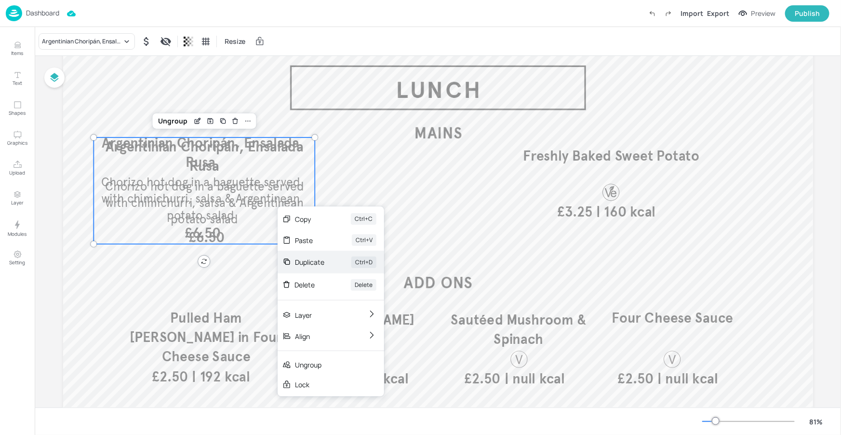
click at [315, 262] on div "Duplicate" at bounding box center [309, 262] width 29 height 10
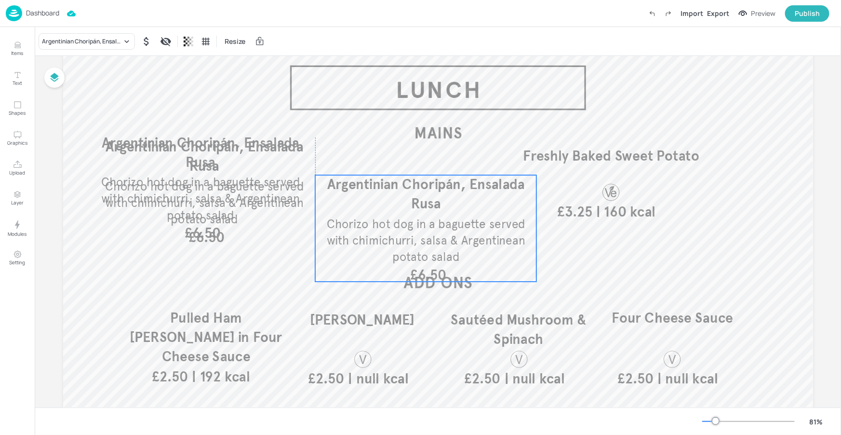
drag, startPoint x: 431, startPoint y: 237, endPoint x: 573, endPoint y: 228, distance: 142.4
click at [514, 248] on span "Chorizo hot dog in a baguette served with chimichurri, salsa & Argentinean pota…" at bounding box center [425, 239] width 199 height 47
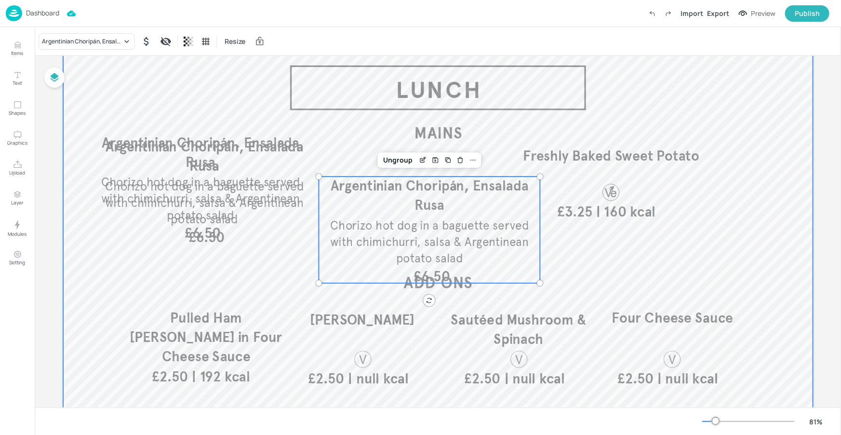
click at [635, 222] on div at bounding box center [438, 245] width 750 height 422
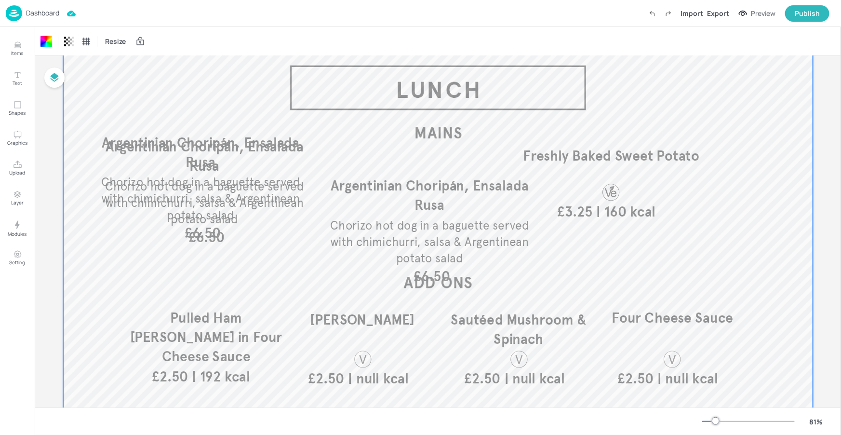
click at [626, 197] on div at bounding box center [610, 192] width 47 height 20
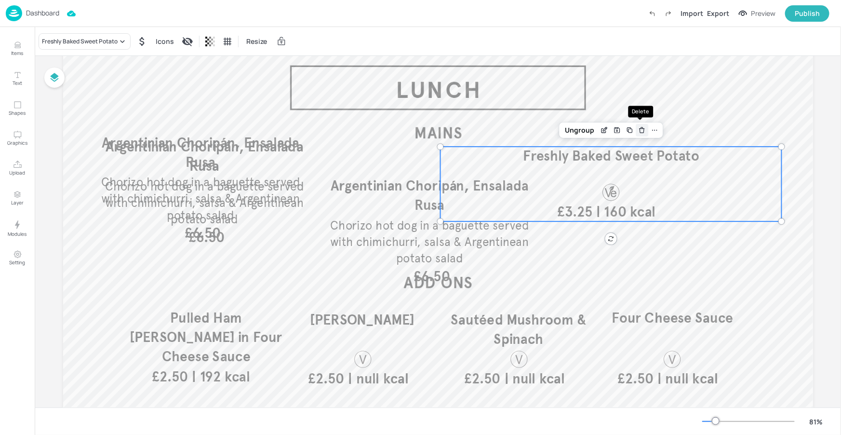
click at [638, 132] on icon "Delete" at bounding box center [641, 130] width 7 height 8
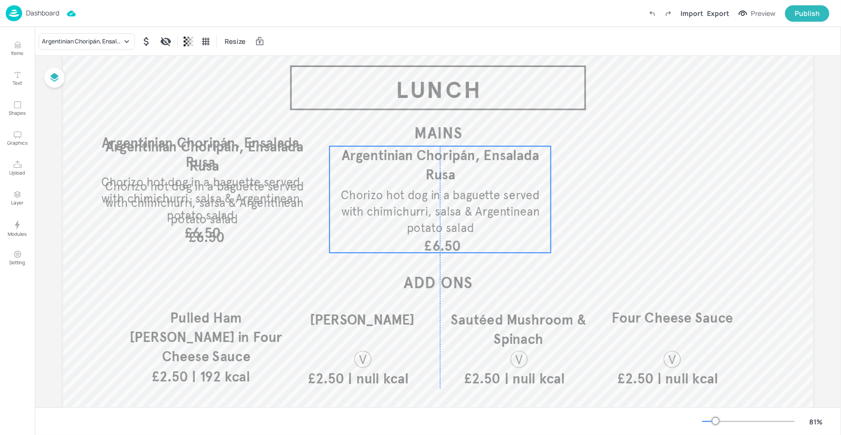
drag, startPoint x: 513, startPoint y: 182, endPoint x: 511, endPoint y: 171, distance: 11.7
click at [511, 171] on p "Argentinian Choripán, Ensalada Rusa" at bounding box center [440, 165] width 222 height 38
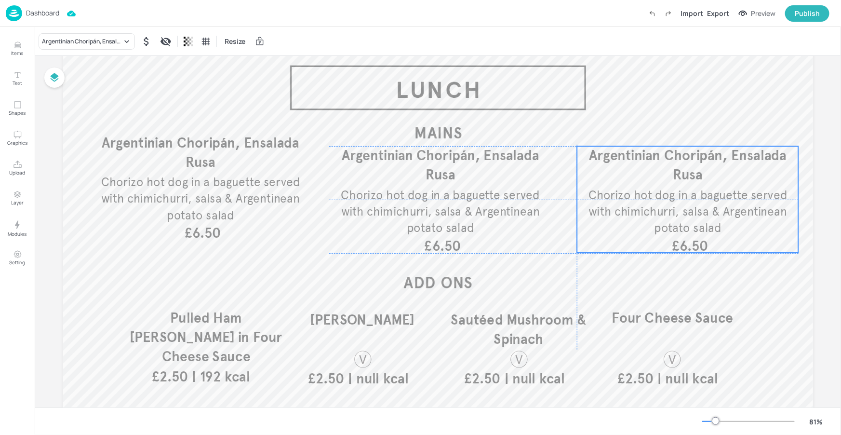
drag, startPoint x: 243, startPoint y: 176, endPoint x: 727, endPoint y: 184, distance: 483.3
click at [727, 184] on div "£6.50 Argentinian Choripán, Ensalada Rusa Chorizo hot dog in a baguette served …" at bounding box center [688, 199] width 222 height 106
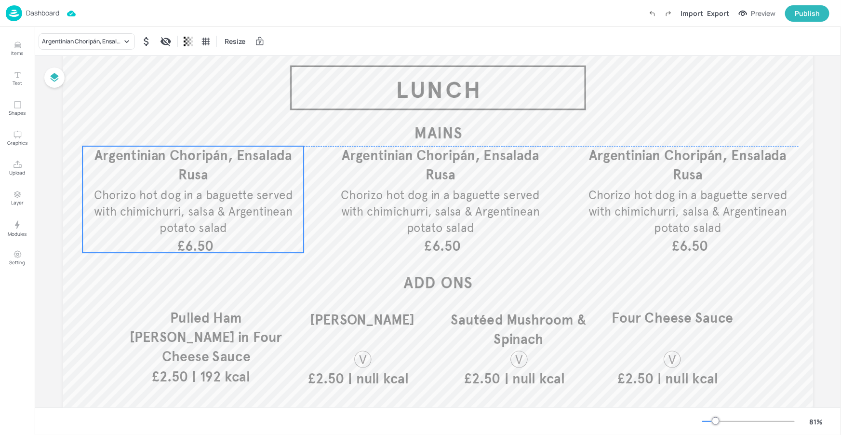
drag, startPoint x: 266, startPoint y: 172, endPoint x: 259, endPoint y: 186, distance: 16.2
click at [259, 186] on div "£6.50 Argentinian Choripán, Ensalada Rusa Chorizo hot dog in a baguette served …" at bounding box center [193, 199] width 222 height 106
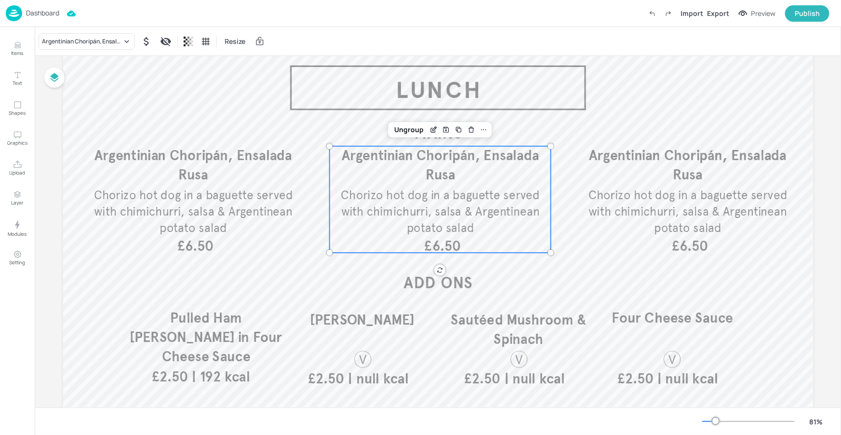
click at [515, 209] on span "Chorizo hot dog in a baguette served with chimichurri, salsa & Argentinean pota…" at bounding box center [440, 210] width 199 height 47
click at [85, 38] on div "Argentinian Choripán, Ensalada Rusa" at bounding box center [82, 41] width 80 height 9
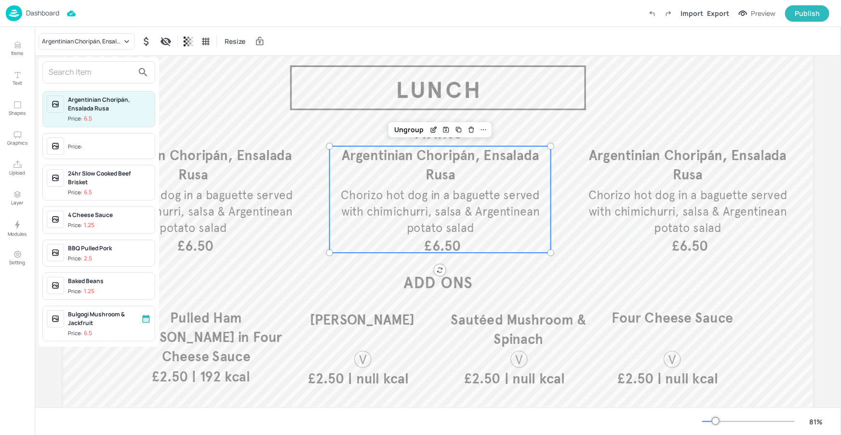
click at [94, 73] on input "text" at bounding box center [91, 72] width 85 height 15
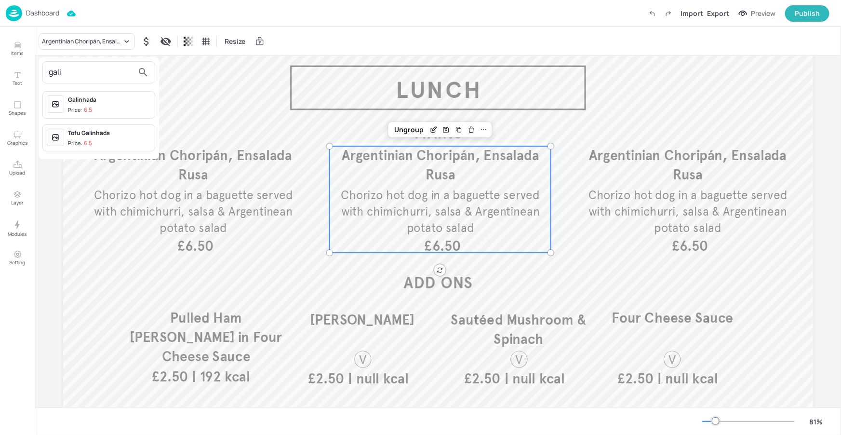
type input "gali"
click at [99, 101] on div "Galinhada" at bounding box center [109, 99] width 83 height 9
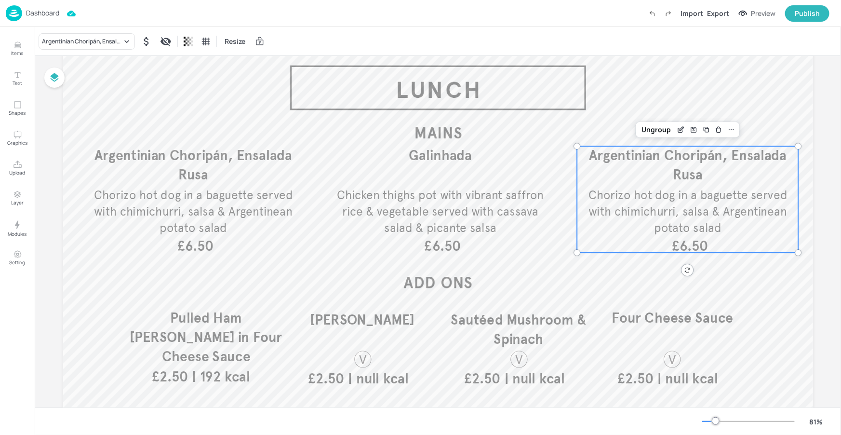
click at [699, 181] on span "Argentinian Choripán, Ensalada Rusa" at bounding box center [688, 165] width 198 height 36
click at [119, 43] on div "Argentinian Choripán, Ensalada Rusa" at bounding box center [82, 41] width 80 height 9
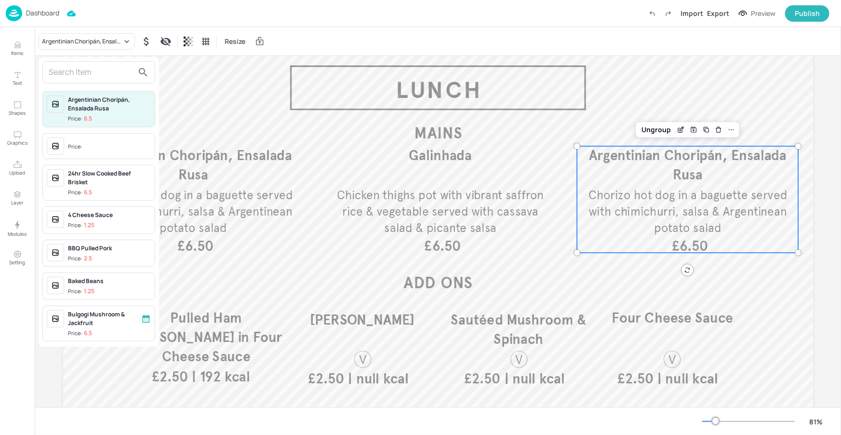
click at [85, 75] on input "text" at bounding box center [91, 72] width 85 height 15
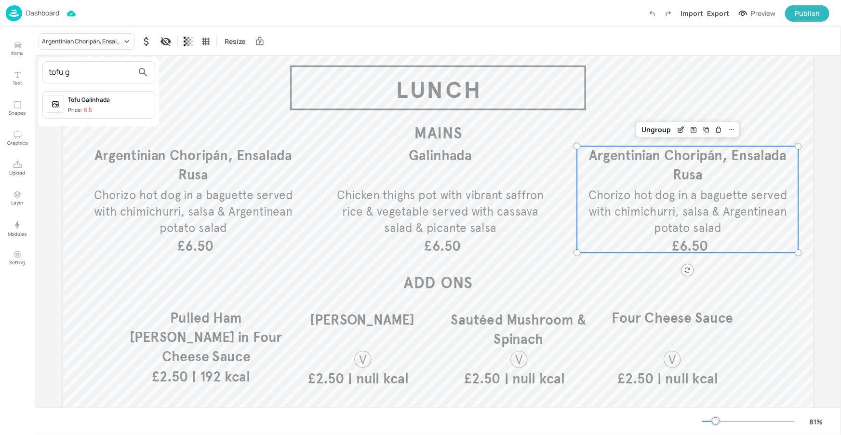
type input "tofu g"
click at [113, 108] on span "Price: 6.5" at bounding box center [109, 110] width 83 height 8
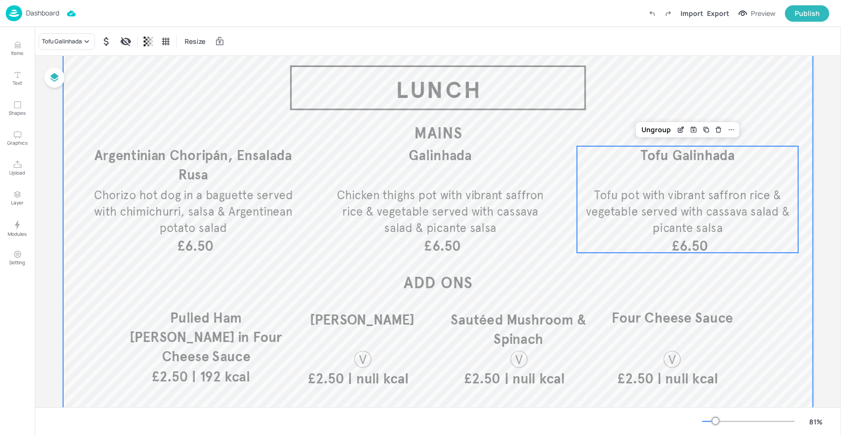
click at [662, 265] on div at bounding box center [438, 245] width 750 height 422
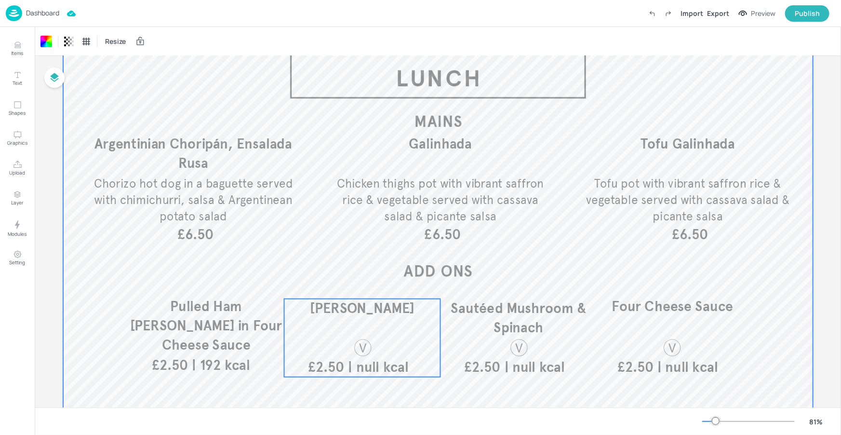
scroll to position [69, 0]
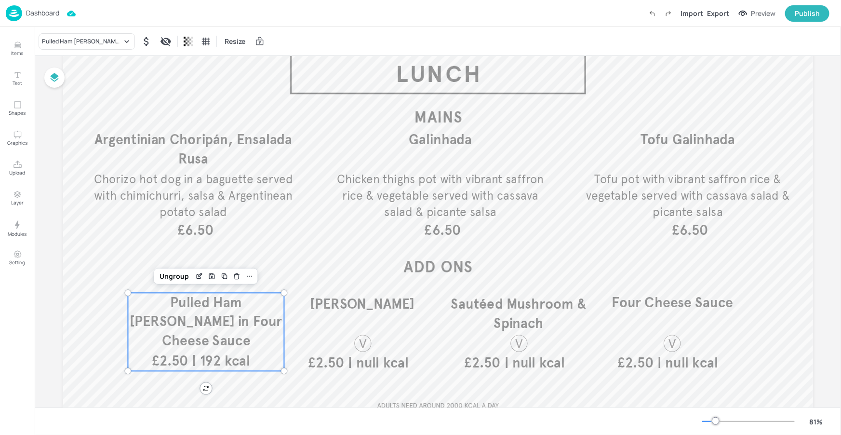
drag, startPoint x: 269, startPoint y: 312, endPoint x: 268, endPoint y: 302, distance: 9.7
click at [269, 312] on p "Pulled Ham Hock in Four Cheese Sauce" at bounding box center [206, 320] width 156 height 57
click at [237, 279] on icon "Delete" at bounding box center [236, 278] width 7 height 8
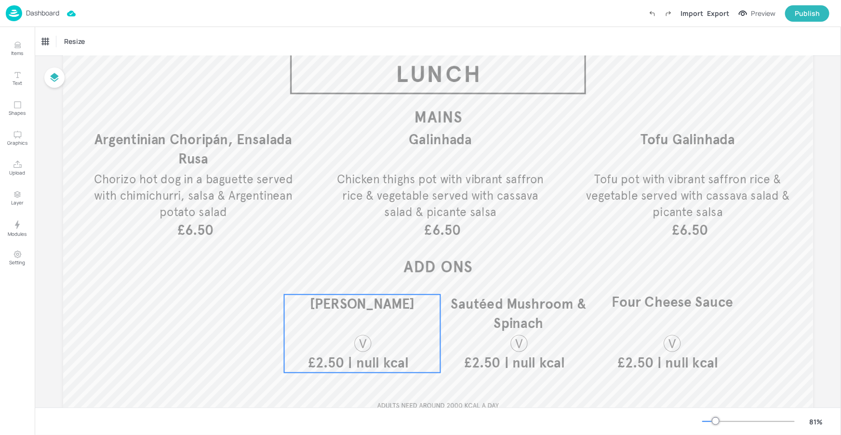
click at [351, 324] on div "Lentil Ragu | null kcal £2.50" at bounding box center [362, 333] width 156 height 78
drag, startPoint x: 390, startPoint y: 278, endPoint x: 450, endPoint y: 314, distance: 69.8
click at [390, 278] on icon "Delete" at bounding box center [392, 278] width 7 height 8
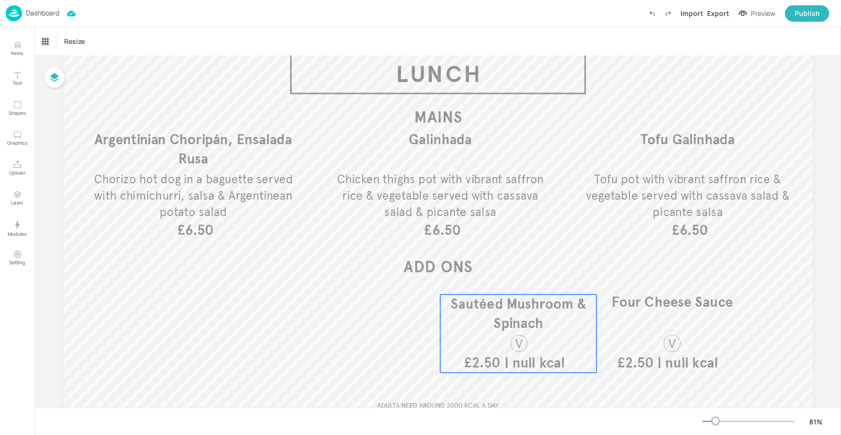
click at [504, 317] on span "Sautéed Mushroom & Spinach" at bounding box center [518, 313] width 135 height 36
click at [551, 275] on div "Delete" at bounding box center [549, 278] width 13 height 13
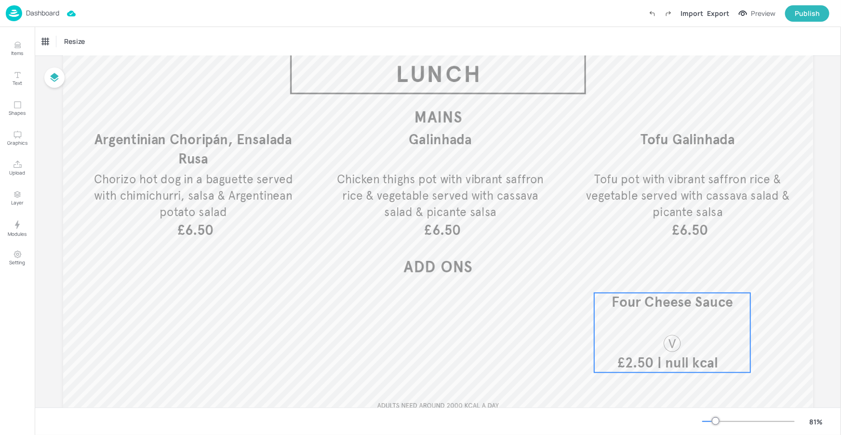
click at [657, 313] on div "Four Cheese Sauce | null kcal £2.50" at bounding box center [672, 332] width 156 height 80
drag, startPoint x: 699, startPoint y: 275, endPoint x: 691, endPoint y: 277, distance: 7.6
click at [700, 275] on icon "Delete" at bounding box center [703, 277] width 7 height 8
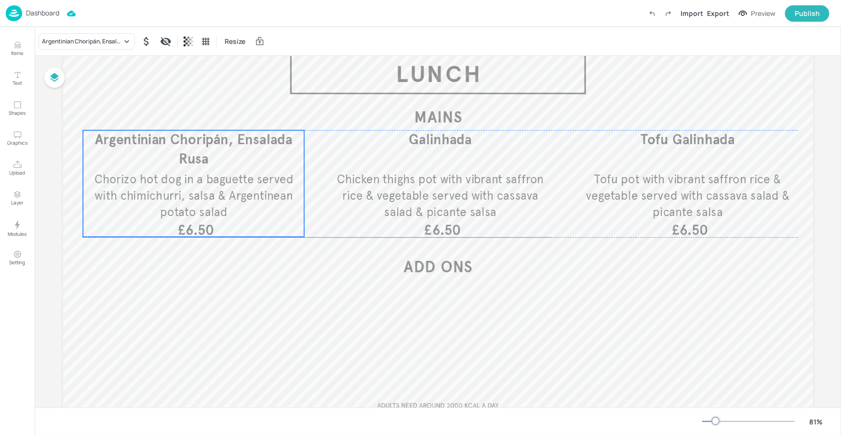
click at [173, 215] on span "Chorizo hot dog in a baguette served with chimichurri, salsa & Argentinean pota…" at bounding box center [193, 195] width 199 height 47
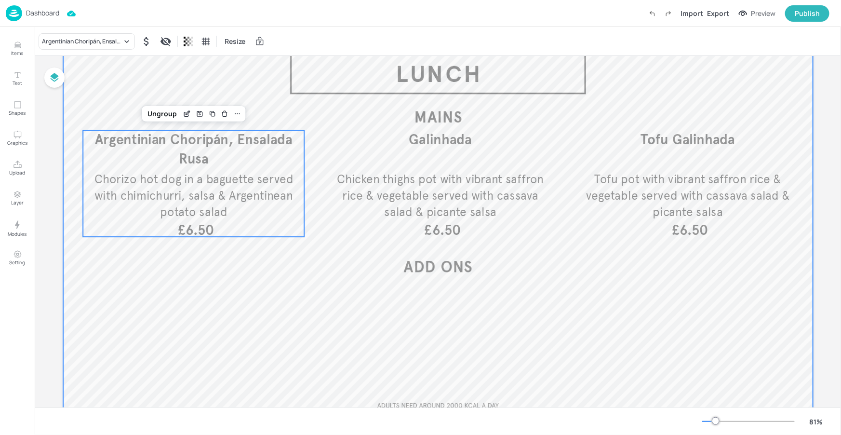
click at [353, 330] on div at bounding box center [438, 229] width 750 height 422
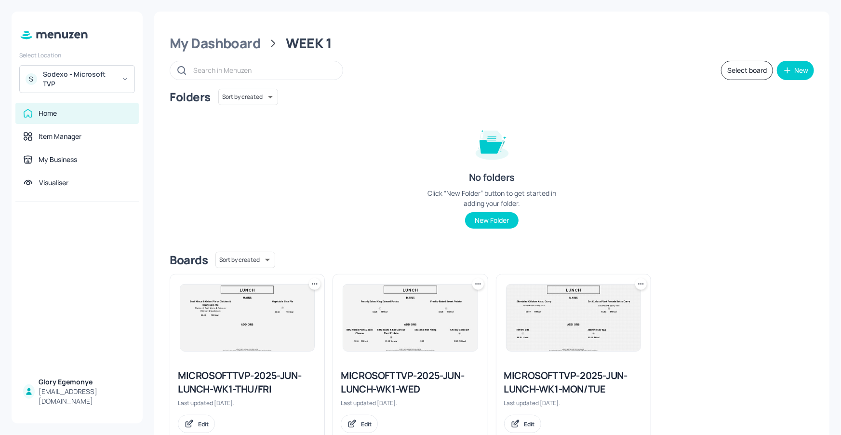
scroll to position [29, 0]
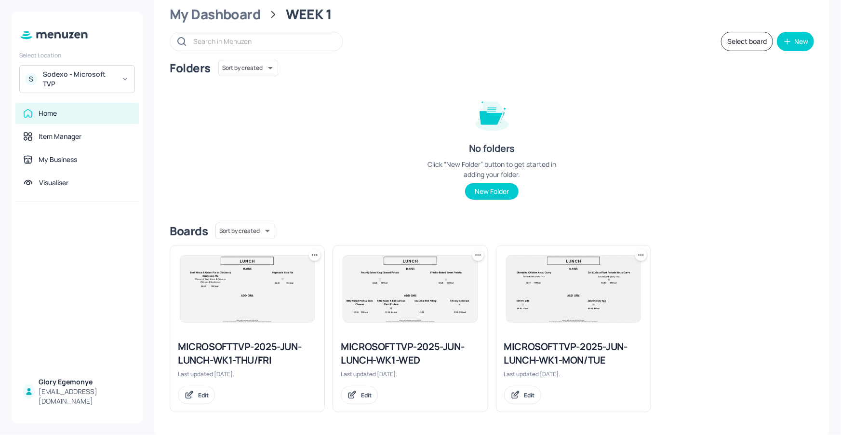
click at [381, 355] on div "MICROSOFTTVP-2025-JUN-LUNCH-WK1-WED" at bounding box center [410, 353] width 139 height 27
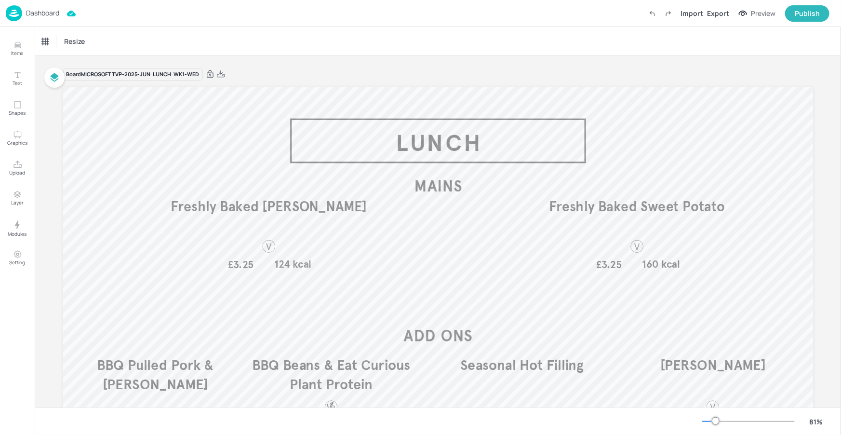
click at [45, 13] on p "Dashboard" at bounding box center [42, 13] width 33 height 7
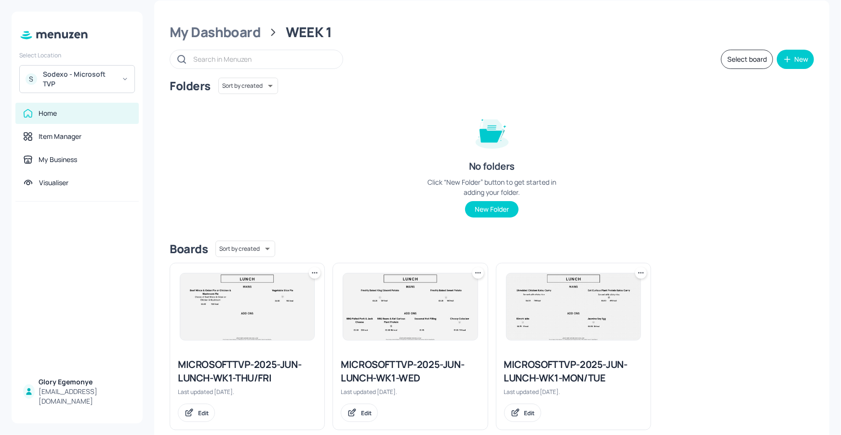
scroll to position [29, 0]
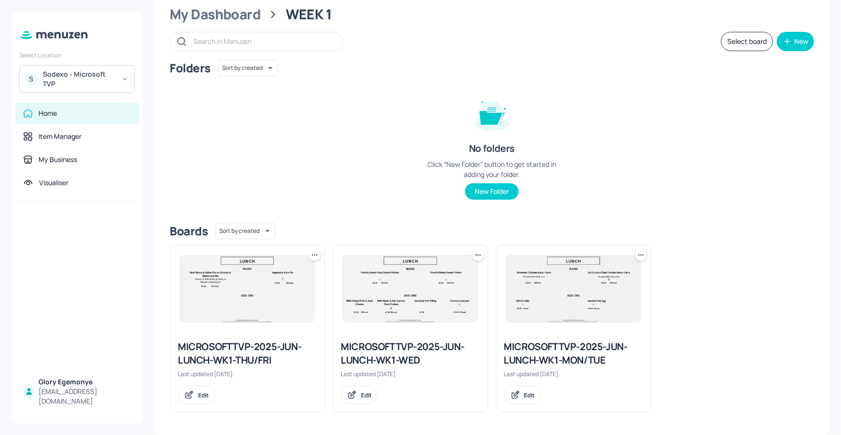
click at [475, 256] on icon at bounding box center [478, 255] width 10 height 10
click at [443, 292] on div "Duplicate" at bounding box center [439, 290] width 77 height 16
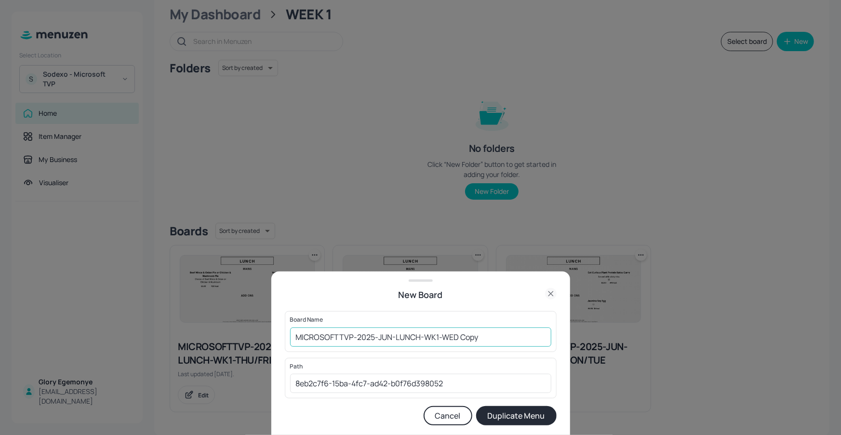
click at [486, 334] on input "MICROSOFTTVP-2025-JUN-LUNCH-WK1-WED Copy" at bounding box center [420, 336] width 261 height 19
click at [297, 339] on input "MICROSOFTTVP-2025-JUN-LUNCH-WK1-WED170925" at bounding box center [420, 336] width 261 height 19
type input "01ED-MICROSOFTTVP-2025-JUN-LUNCH-WK1-[DATE]"
click at [531, 424] on button "Duplicate Menu" at bounding box center [516, 415] width 80 height 19
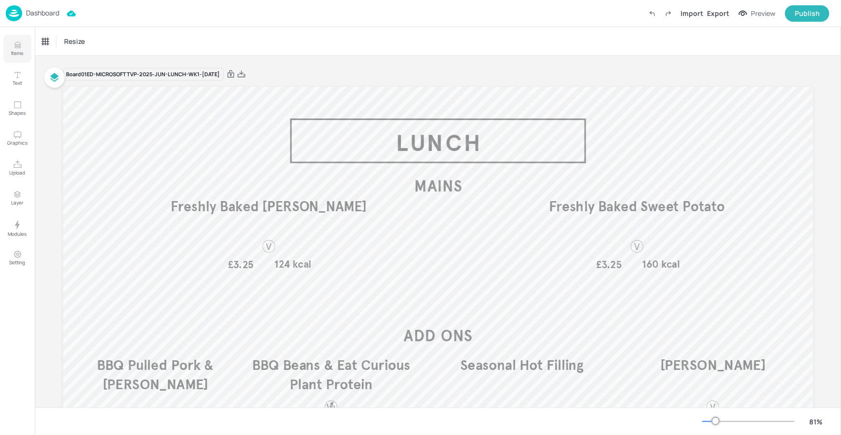
click at [25, 45] on button "Items" at bounding box center [17, 49] width 28 height 28
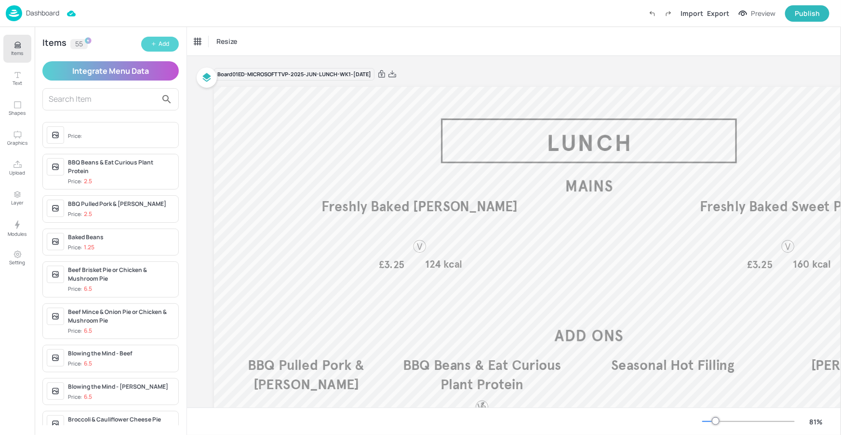
click at [159, 46] on div "Add" at bounding box center [164, 44] width 11 height 9
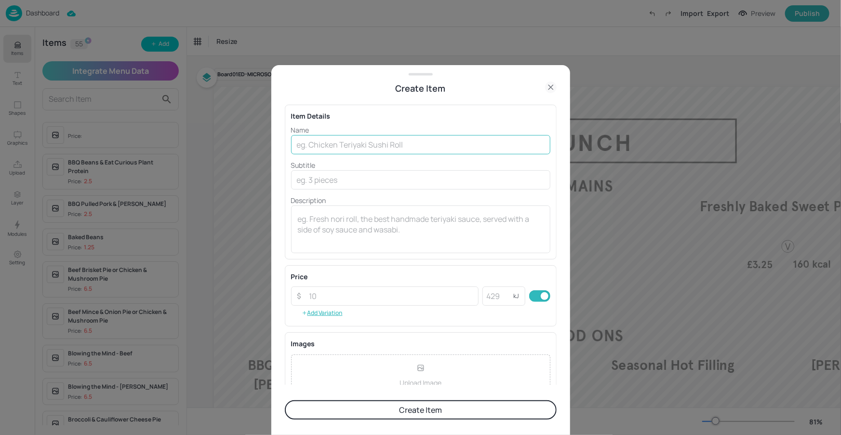
click at [383, 147] on input "text" at bounding box center [420, 144] width 259 height 19
paste input "Argentinian Choripán, Ensalada Rusa"
type input "Argentinian Choripán, Ensalada Rusa"
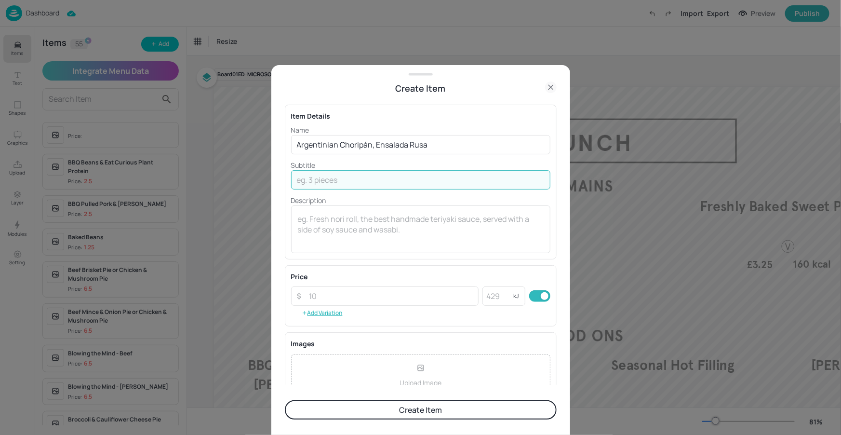
click at [400, 183] on input "text" at bounding box center [420, 179] width 259 height 19
paste input "Chorizo hot dog in a baguette served with chimichurri, salsa & Argentinean pota…"
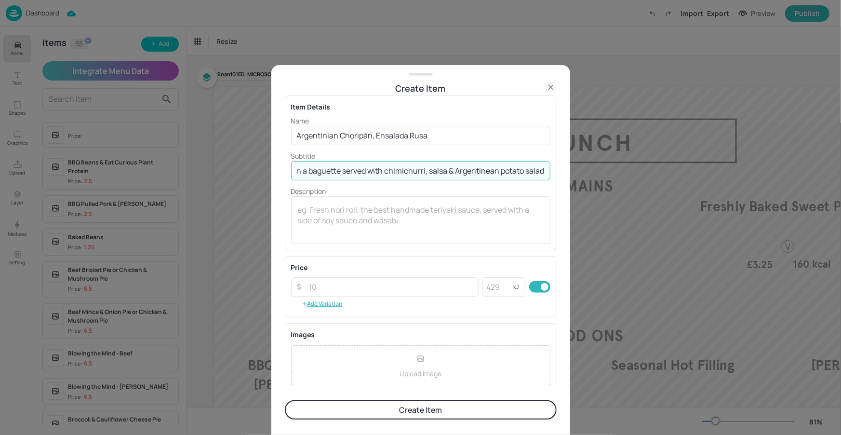
scroll to position [92, 0]
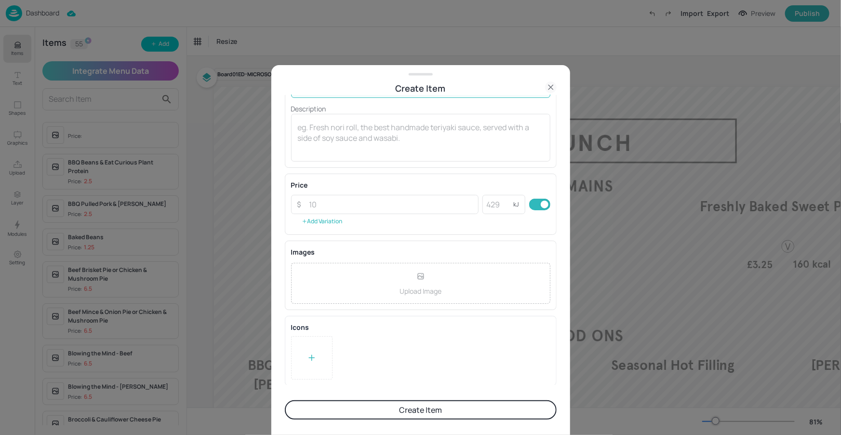
type input "Chorizo hot dog in a baguette served with chimichurri, salsa & Argentinean pota…"
click at [312, 215] on button "Add Variation" at bounding box center [322, 221] width 62 height 14
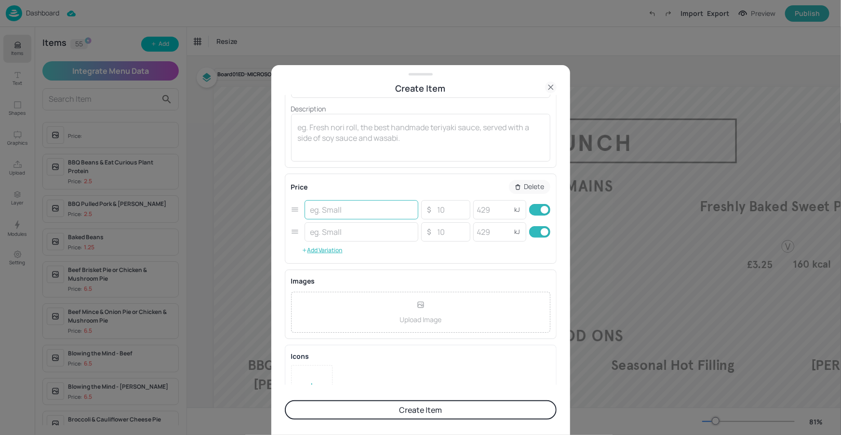
scroll to position [0, 0]
click at [527, 186] on p "Delete" at bounding box center [534, 186] width 20 height 7
click at [531, 187] on p "Done" at bounding box center [537, 186] width 16 height 7
click at [292, 231] on icon at bounding box center [295, 232] width 8 height 8
click at [538, 185] on p "Delete" at bounding box center [534, 186] width 20 height 7
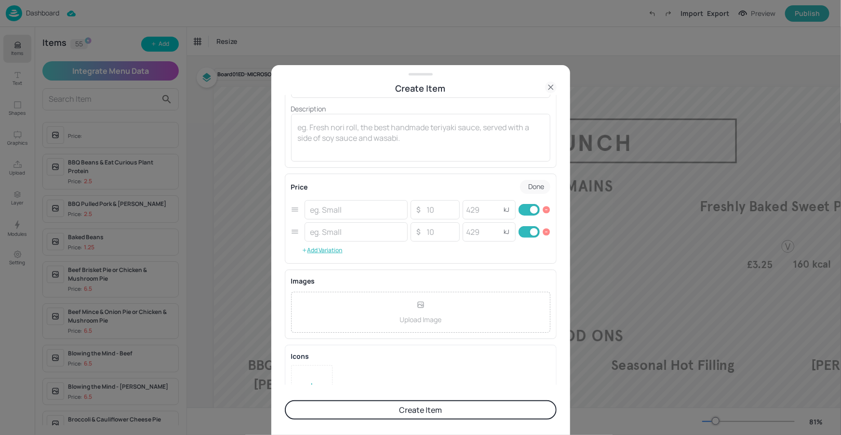
click at [545, 232] on icon "button" at bounding box center [546, 232] width 2 height 0
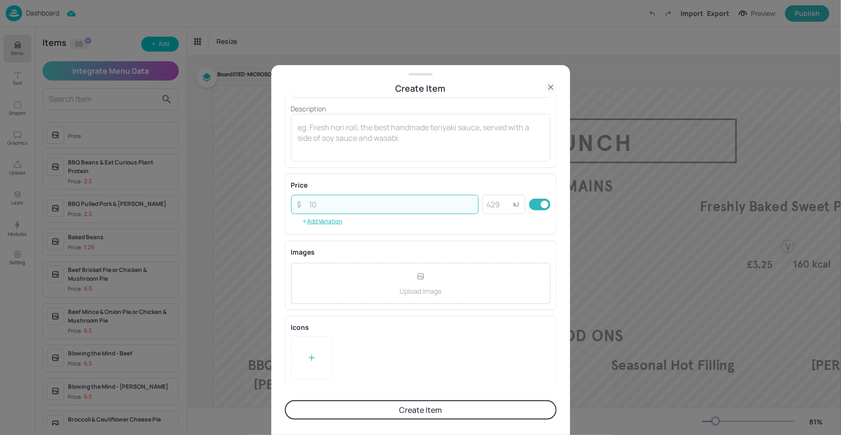
click at [339, 200] on input "number" at bounding box center [391, 204] width 175 height 19
type input "6.50"
click at [354, 161] on div "Item Details Name Argentinian Choripán, Ensalada Rusa ​ Subtitle Chorizo hot do…" at bounding box center [421, 90] width 272 height 155
click at [372, 406] on button "Create Item" at bounding box center [421, 409] width 272 height 19
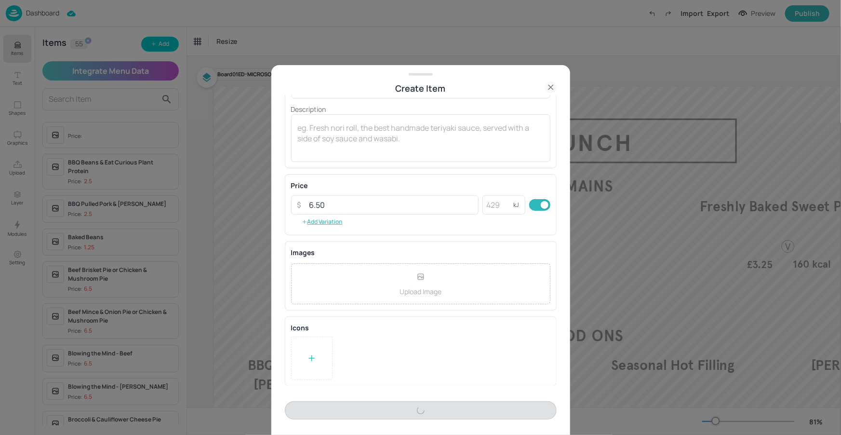
scroll to position [92, 0]
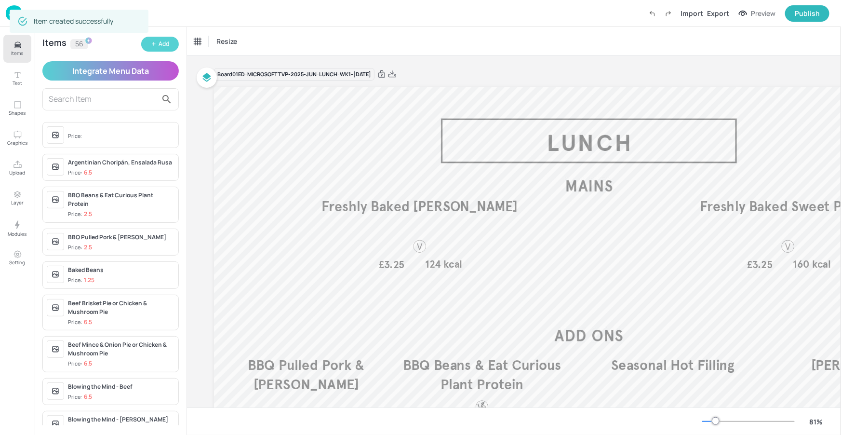
click at [163, 48] on div "Add" at bounding box center [164, 44] width 11 height 9
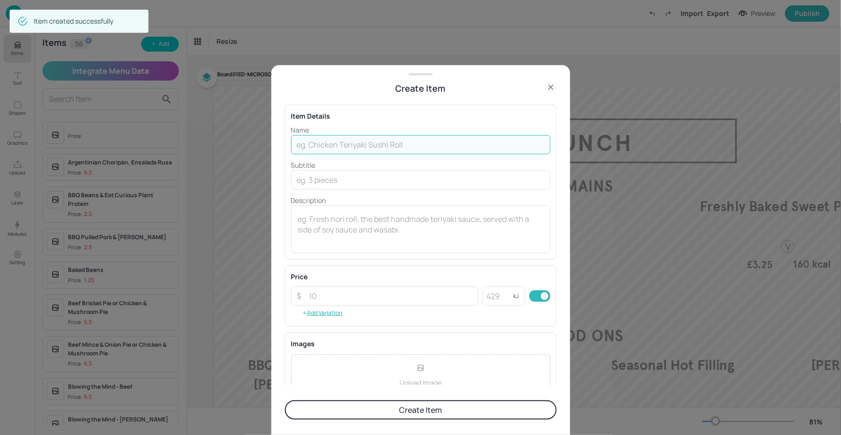
click at [398, 147] on input "text" at bounding box center [420, 144] width 259 height 19
paste input "Galinhada"
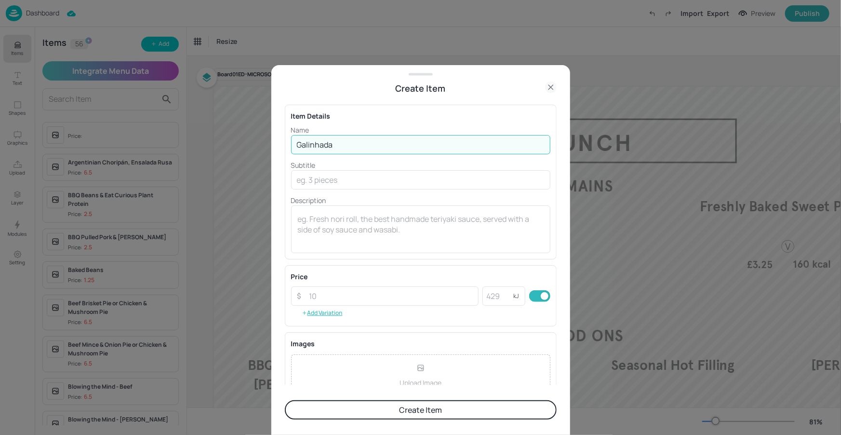
type input "Galinhada"
click at [355, 180] on input "text" at bounding box center [420, 179] width 259 height 19
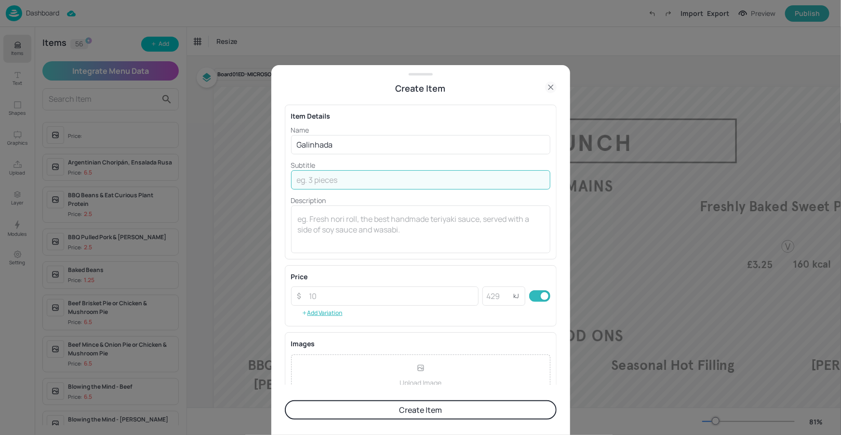
paste input "Chicken thighs pot with vibrant saffron rice and vegetable served with cassava …"
drag, startPoint x: 345, startPoint y: 179, endPoint x: 351, endPoint y: 180, distance: 5.8
click at [345, 179] on input "Chicken thighs pot with vibrant saffron rice and vegetable served with cassava …" at bounding box center [420, 179] width 259 height 19
click at [350, 179] on input "Chicken thighs pot with vibrant saffron rice and vegetable served with cassava …" at bounding box center [420, 179] width 259 height 19
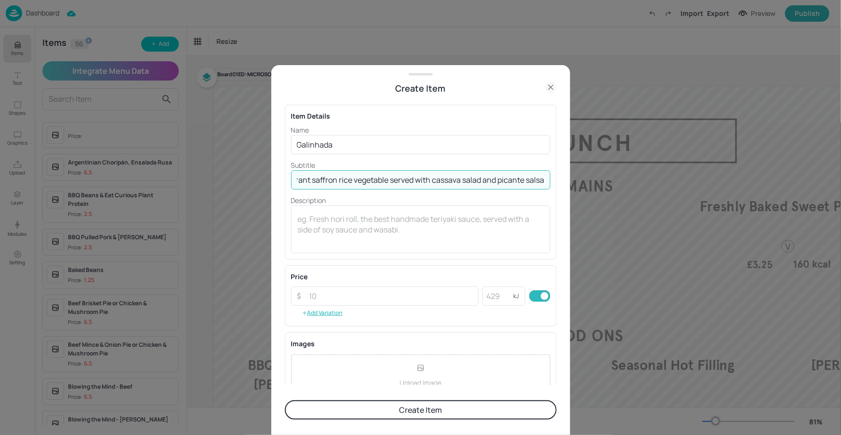
scroll to position [0, 100]
click at [436, 175] on input "Chicken thighs pot with vibrant saffron rice & vegetable served with cassava sa…" at bounding box center [420, 179] width 259 height 19
click at [498, 179] on input "Chicken thighs pot with vibrant saffron rice & vegetable served with cassava sa…" at bounding box center [420, 179] width 259 height 19
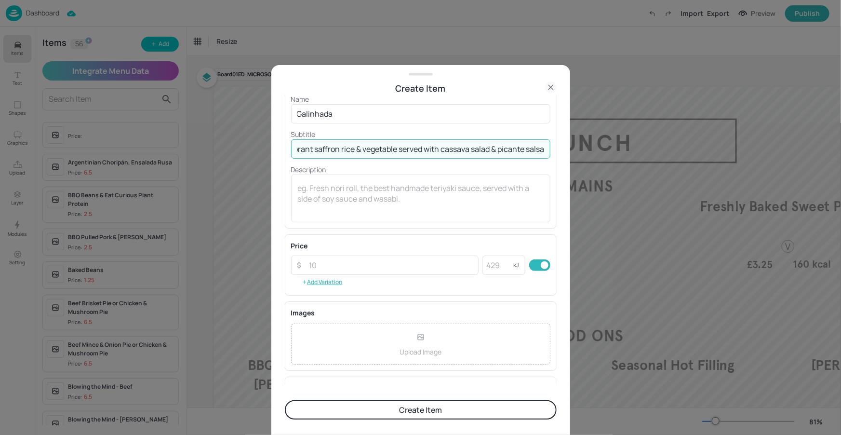
scroll to position [92, 0]
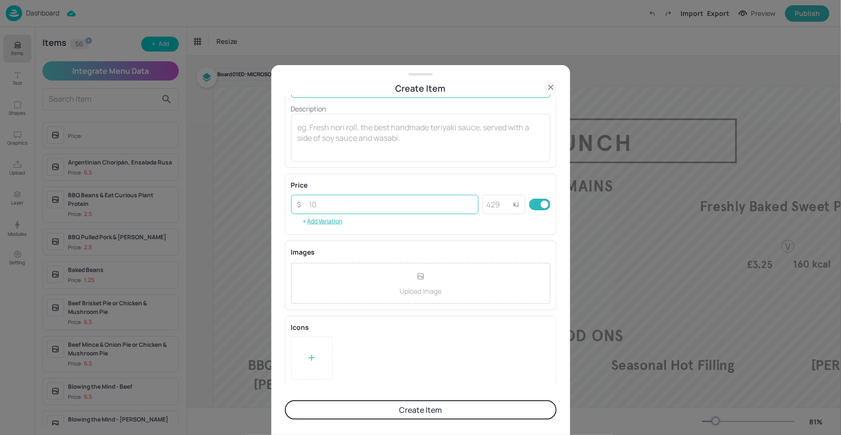
type input "Chicken thighs pot with vibrant saffron rice & vegetable served with cassava sa…"
click at [345, 210] on input "number" at bounding box center [391, 204] width 175 height 19
type input "6.50"
click at [318, 350] on div at bounding box center [311, 357] width 41 height 43
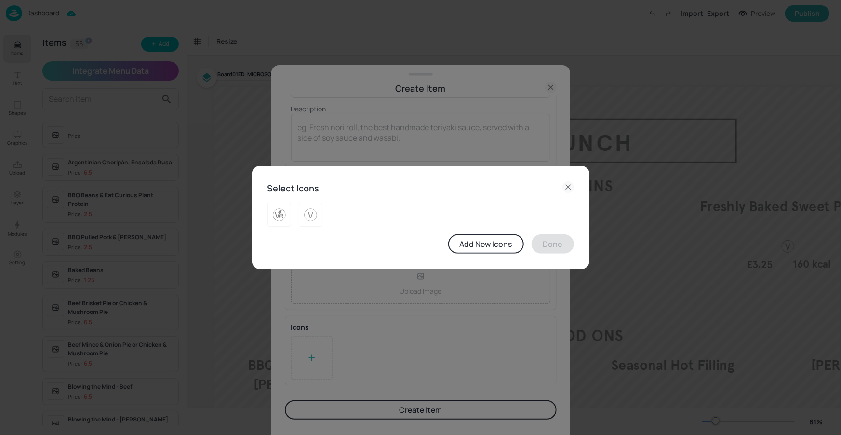
drag, startPoint x: 447, startPoint y: 316, endPoint x: 493, endPoint y: 304, distance: 47.5
click at [449, 316] on div "Select Icons Add New Icons Done" at bounding box center [420, 217] width 841 height 435
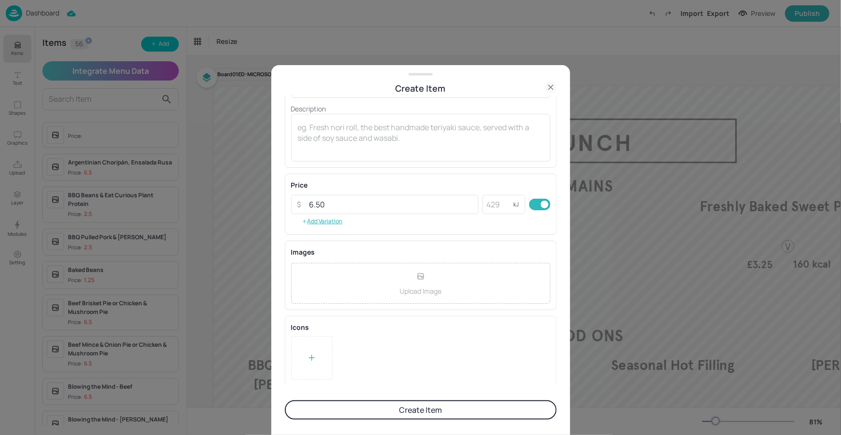
click at [470, 406] on button "Create Item" at bounding box center [421, 409] width 272 height 19
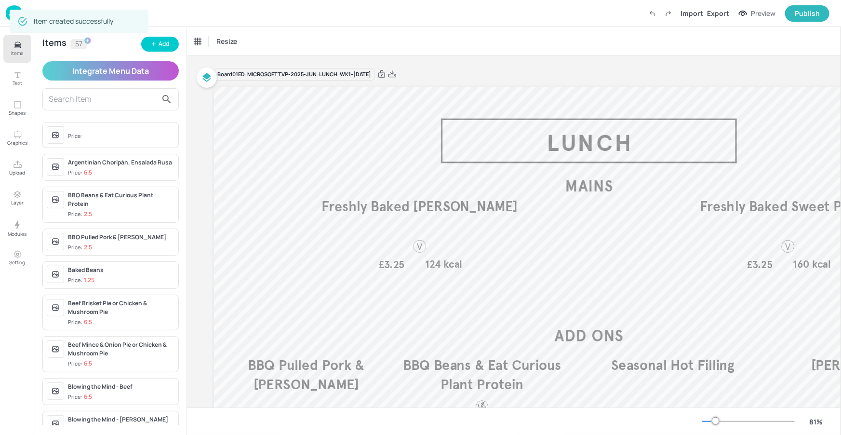
click at [165, 44] on div "Add" at bounding box center [164, 44] width 11 height 9
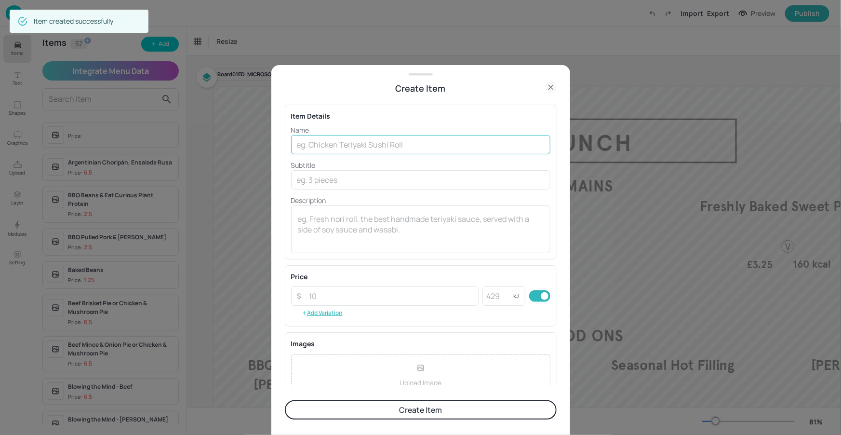
click at [358, 141] on input "text" at bounding box center [420, 144] width 259 height 19
click at [394, 139] on input "text" at bounding box center [420, 144] width 259 height 19
paste input "Tofu Galinhada"
type input "Tofu Galinhada"
click at [335, 176] on input "text" at bounding box center [420, 179] width 259 height 19
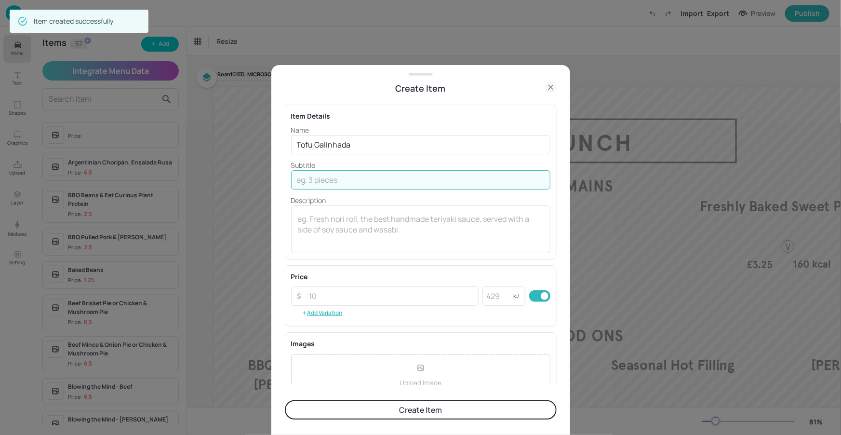
paste input "Tofu pot with vibrant saffron rice and vegetable served with cassava salad and …"
click at [346, 182] on input "Tofu pot with vibrant saffron rice and vegetable served with cassava salad and …" at bounding box center [420, 179] width 259 height 19
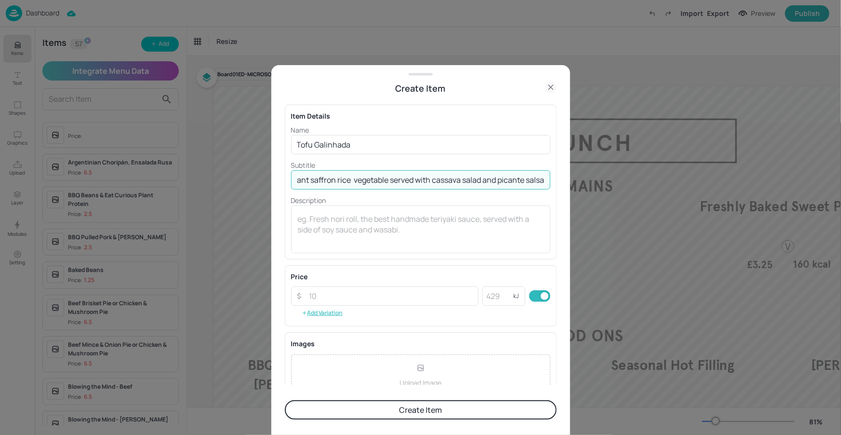
scroll to position [0, 65]
drag, startPoint x: 472, startPoint y: 178, endPoint x: 477, endPoint y: 177, distance: 4.8
click at [477, 177] on input "Tofu pot with vibrant saffron rice & vegetable served with cassava salad and pi…" at bounding box center [420, 179] width 259 height 19
click at [498, 179] on input "Tofu pot with vibrant saffron rice & vegetable served with cassava salad and pi…" at bounding box center [420, 179] width 259 height 19
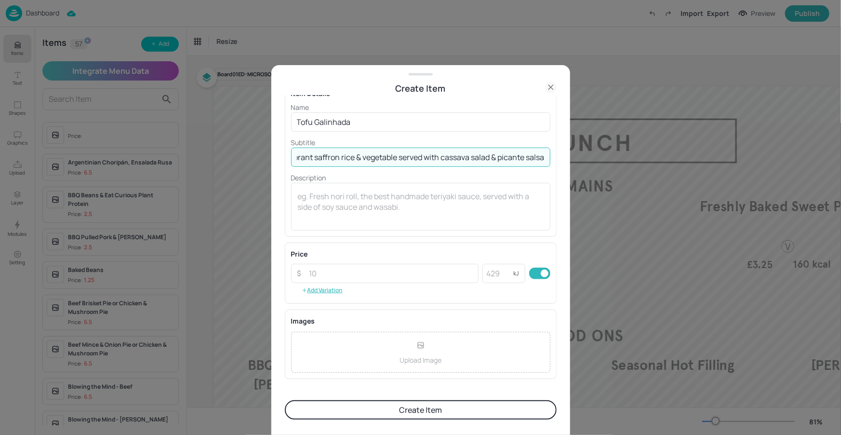
scroll to position [92, 0]
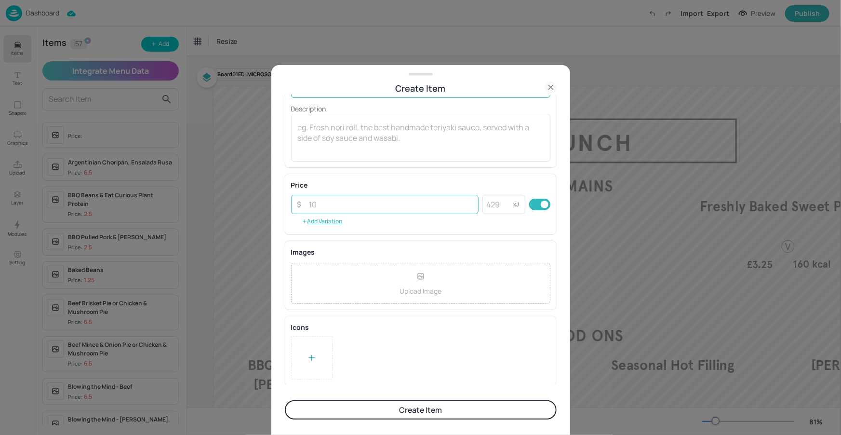
type input "Tofu pot with vibrant saffron rice & vegetable served with cassava salad & pica…"
drag, startPoint x: 379, startPoint y: 206, endPoint x: 373, endPoint y: 210, distance: 7.2
click at [379, 206] on input "number" at bounding box center [391, 204] width 175 height 19
type input "6.50"
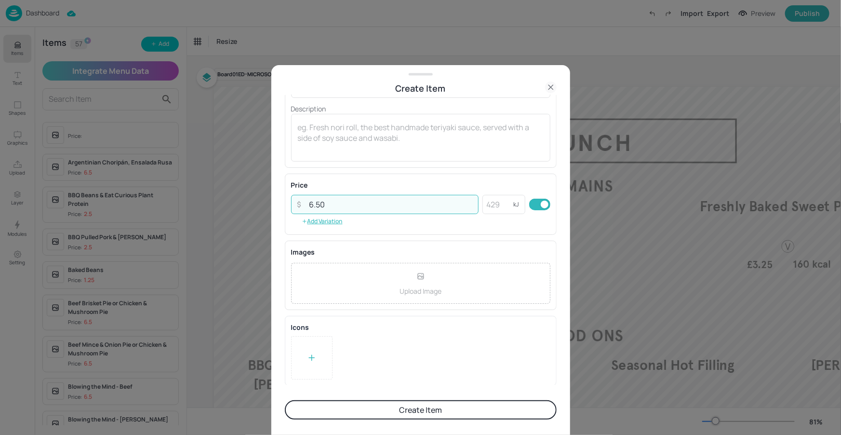
click at [324, 358] on div at bounding box center [311, 357] width 41 height 43
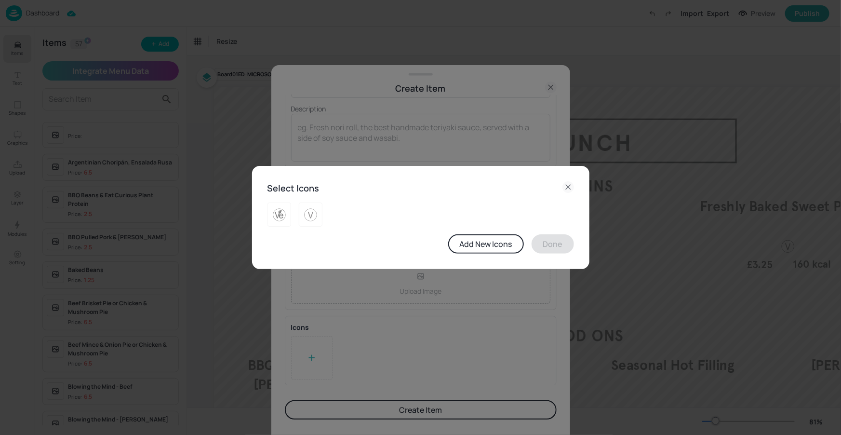
drag, startPoint x: 315, startPoint y: 215, endPoint x: 429, endPoint y: 245, distance: 118.2
click at [315, 215] on img at bounding box center [310, 214] width 15 height 15
click at [568, 241] on button "Done" at bounding box center [552, 243] width 42 height 19
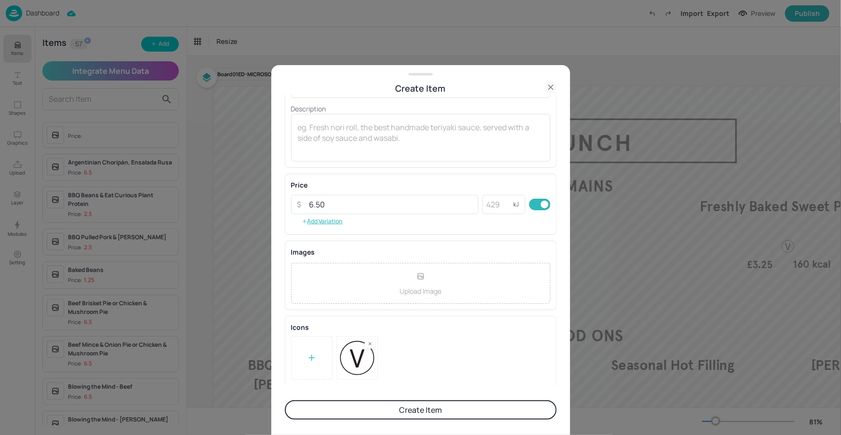
click at [406, 404] on button "Create Item" at bounding box center [421, 409] width 272 height 19
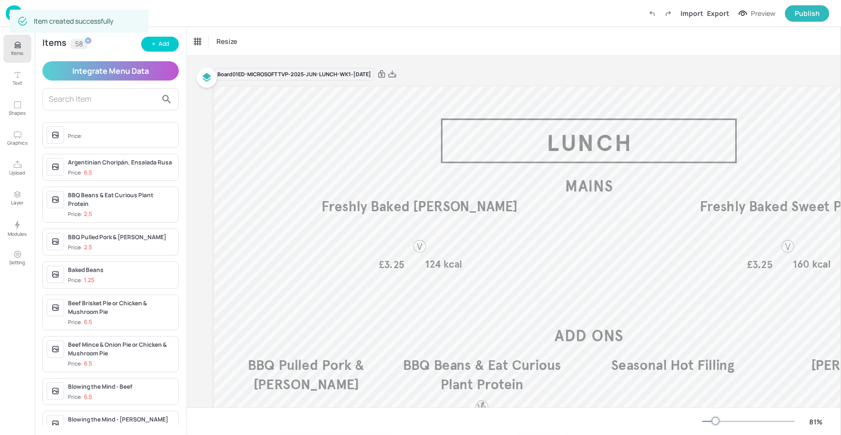
scroll to position [92, 0]
click at [24, 42] on button "Items" at bounding box center [17, 49] width 28 height 28
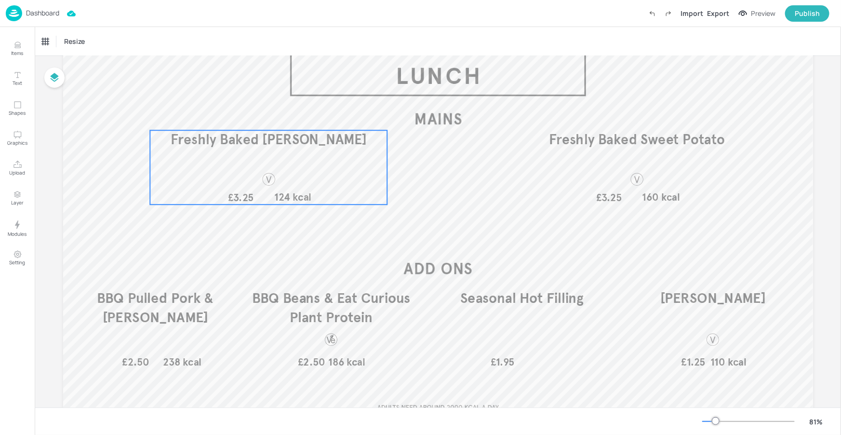
scroll to position [62, 0]
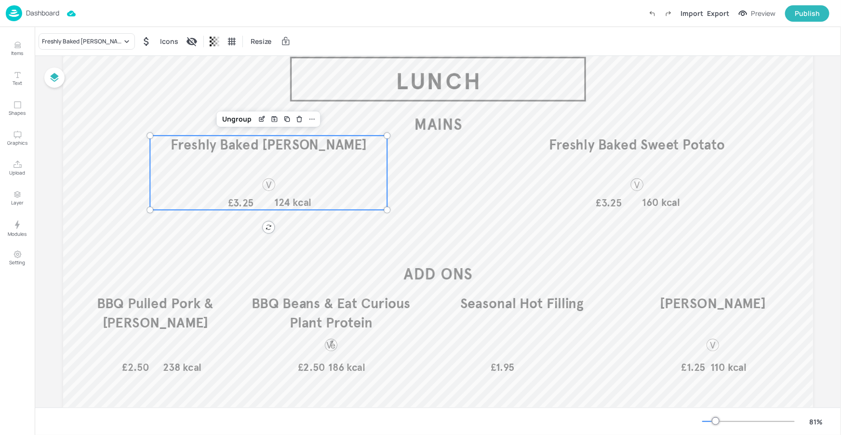
click at [292, 175] on div "Freshly Baked King Edward Potato £3.25 124 kcal" at bounding box center [268, 172] width 237 height 74
click at [115, 46] on div "Freshly Baked King Edward Potato" at bounding box center [87, 41] width 96 height 16
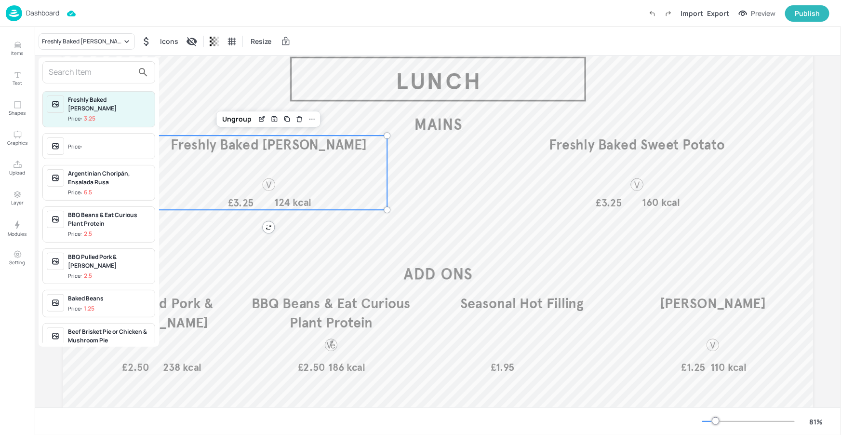
click at [107, 70] on input "text" at bounding box center [91, 72] width 85 height 15
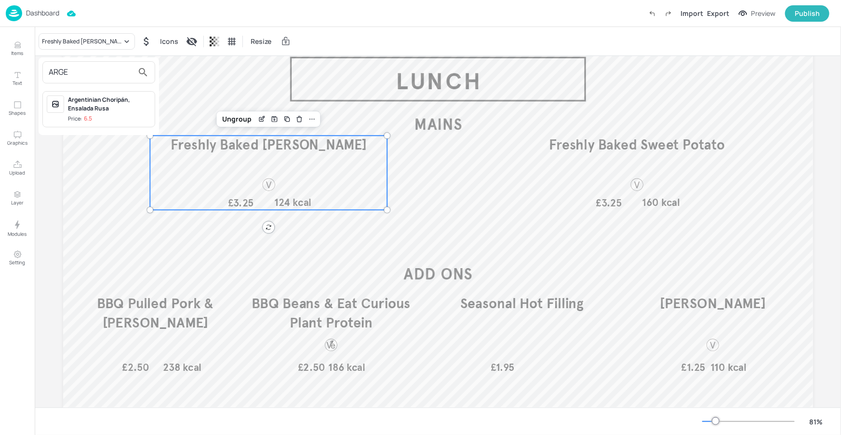
type input "ARGE"
click at [63, 107] on div at bounding box center [55, 103] width 17 height 17
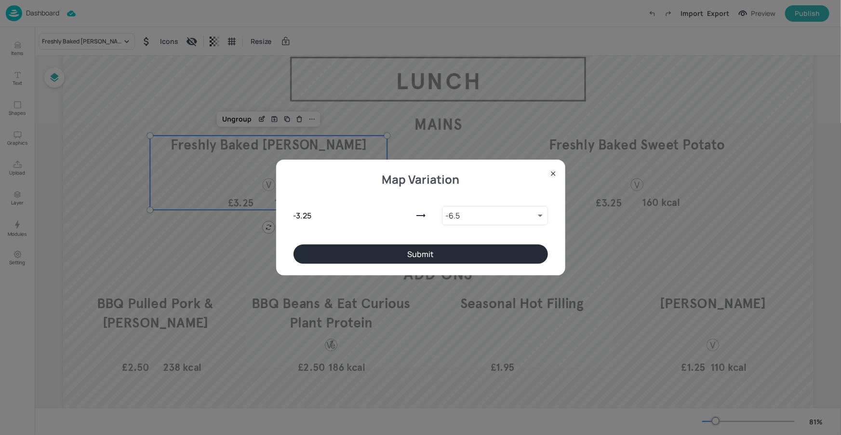
click at [313, 251] on button "Submit" at bounding box center [420, 253] width 254 height 19
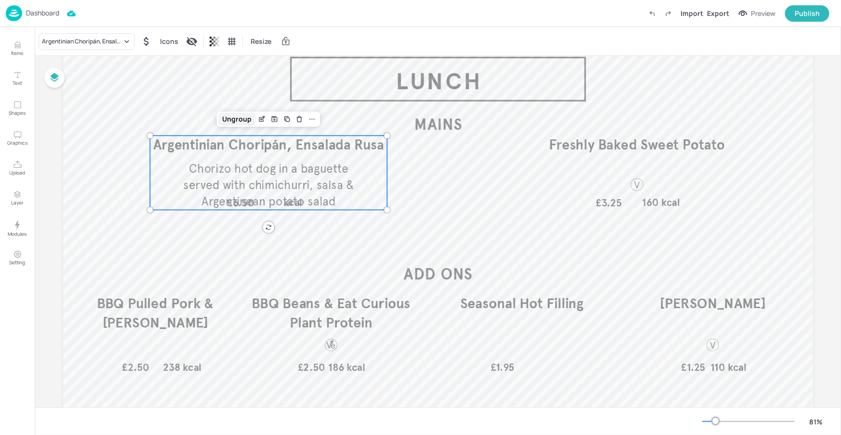
click at [247, 121] on div "Ungroup" at bounding box center [237, 119] width 37 height 13
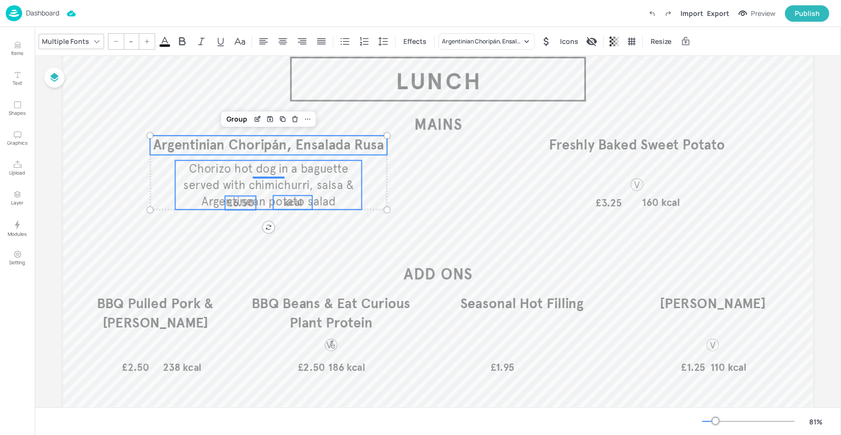
drag, startPoint x: 282, startPoint y: 149, endPoint x: 284, endPoint y: 154, distance: 5.8
click at [282, 149] on span "Argentinian Choripán, Ensalada Rusa" at bounding box center [268, 144] width 231 height 17
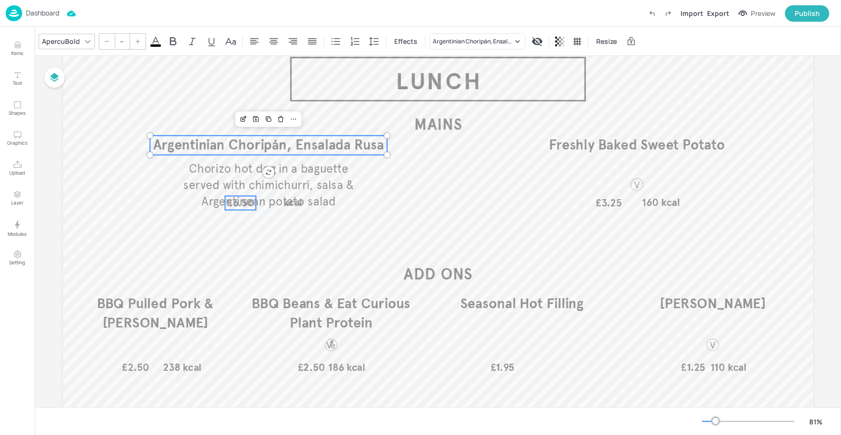
type input "26"
click at [251, 203] on span "£6.50" at bounding box center [240, 203] width 27 height 13
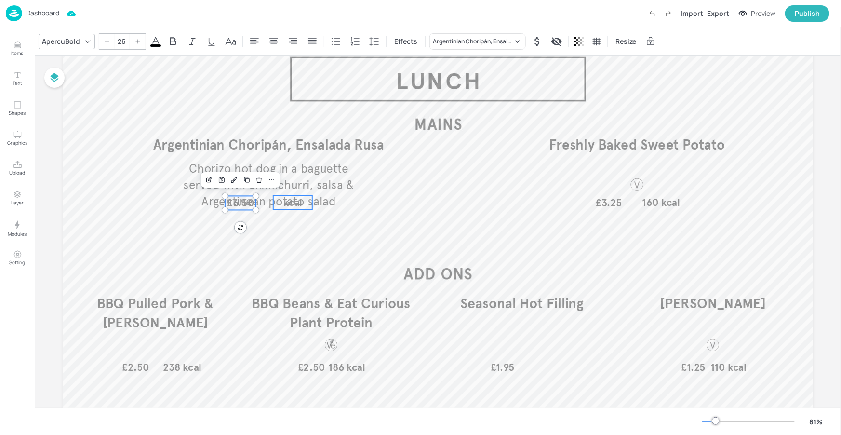
click at [289, 203] on span "kcal" at bounding box center [292, 202] width 19 height 13
click at [243, 180] on div "Group" at bounding box center [237, 179] width 28 height 13
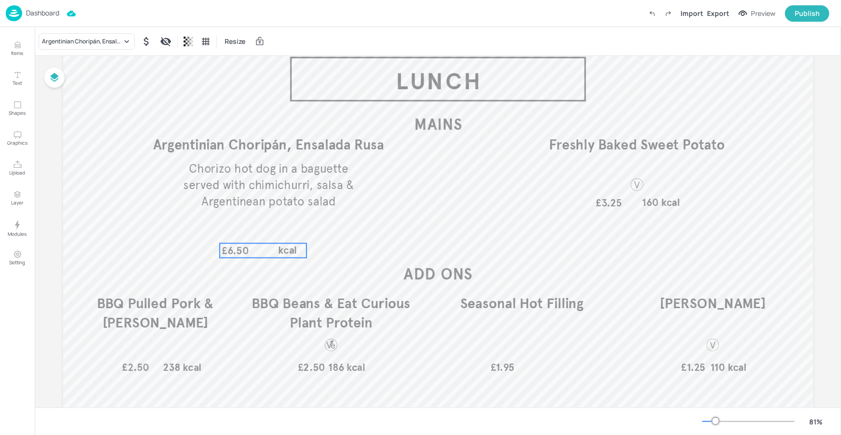
drag, startPoint x: 252, startPoint y: 230, endPoint x: 253, endPoint y: 193, distance: 37.6
click at [252, 250] on div "£6.50 kcal" at bounding box center [263, 250] width 87 height 14
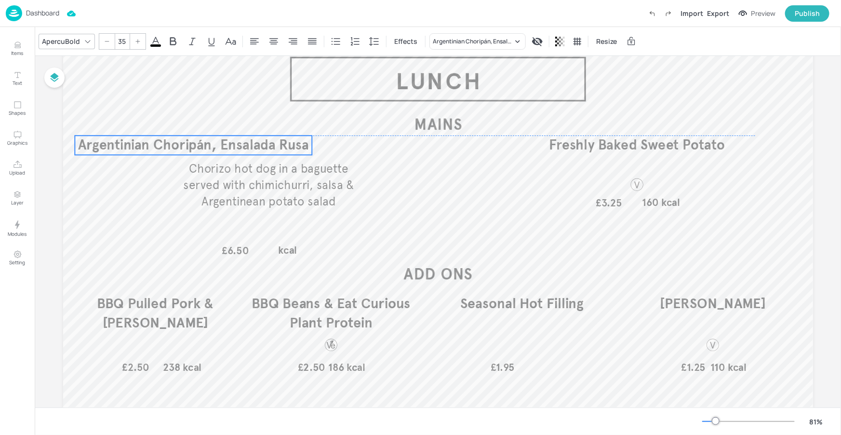
drag, startPoint x: 256, startPoint y: 147, endPoint x: 226, endPoint y: 149, distance: 29.9
click at [181, 146] on span "Argentinian Choripán, Ensalada Rusa" at bounding box center [193, 144] width 231 height 17
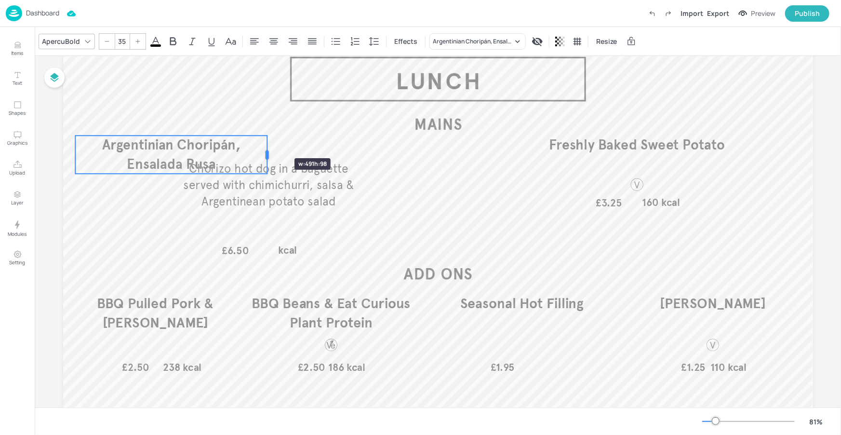
drag, startPoint x: 311, startPoint y: 144, endPoint x: 266, endPoint y: 142, distance: 44.4
click at [266, 141] on div at bounding box center [267, 154] width 8 height 38
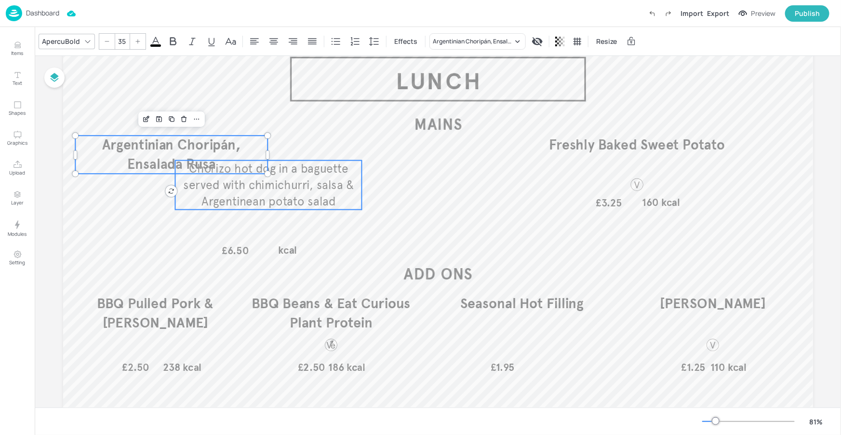
type input "30"
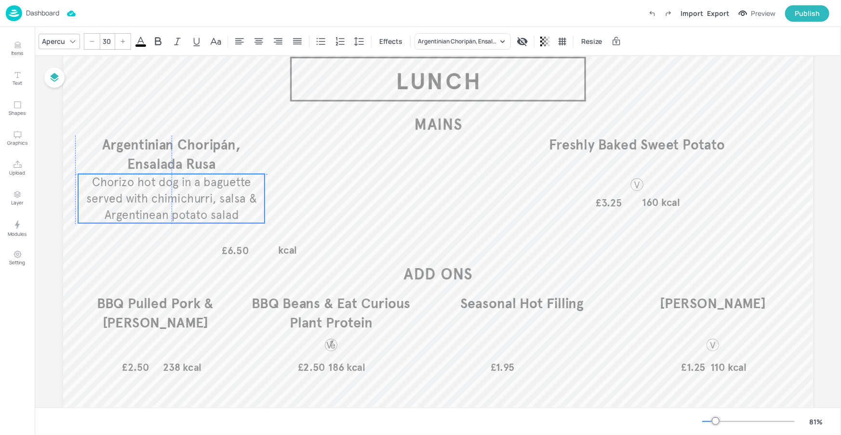
drag, startPoint x: 272, startPoint y: 193, endPoint x: 178, endPoint y: 205, distance: 94.7
click at [178, 205] on span "Chorizo hot dog in a baguette served with chimichurri, salsa & Argentinean pota…" at bounding box center [171, 197] width 171 height 47
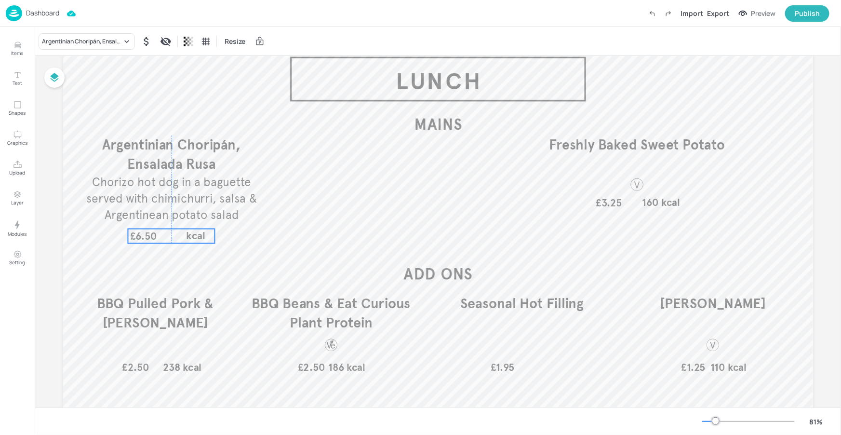
drag, startPoint x: 248, startPoint y: 252, endPoint x: 162, endPoint y: 240, distance: 86.0
click at [160, 241] on div "£6.50 kcal" at bounding box center [171, 236] width 87 height 14
click at [194, 195] on span "Chorizo hot dog in a baguette served with chimichurri, salsa & Argentinean pota…" at bounding box center [171, 197] width 171 height 47
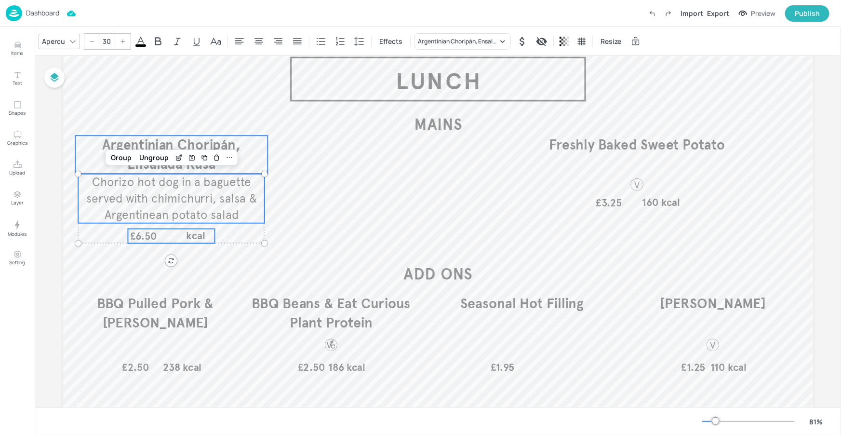
type input "--"
click at [239, 145] on span "Argentinian Choripán, Ensalada Rusa" at bounding box center [171, 154] width 139 height 36
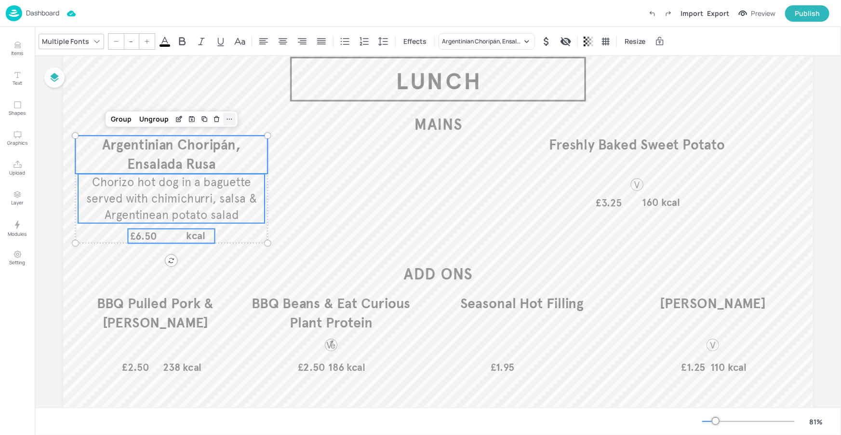
click at [223, 117] on div at bounding box center [229, 119] width 13 height 13
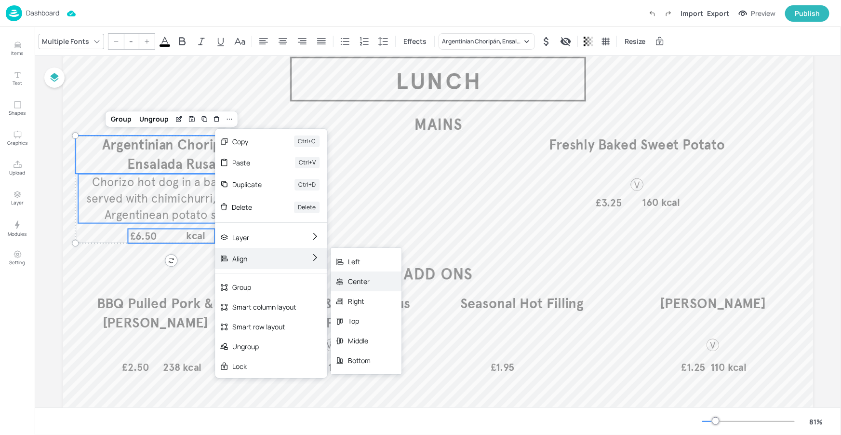
click at [355, 279] on div "Center" at bounding box center [359, 281] width 23 height 10
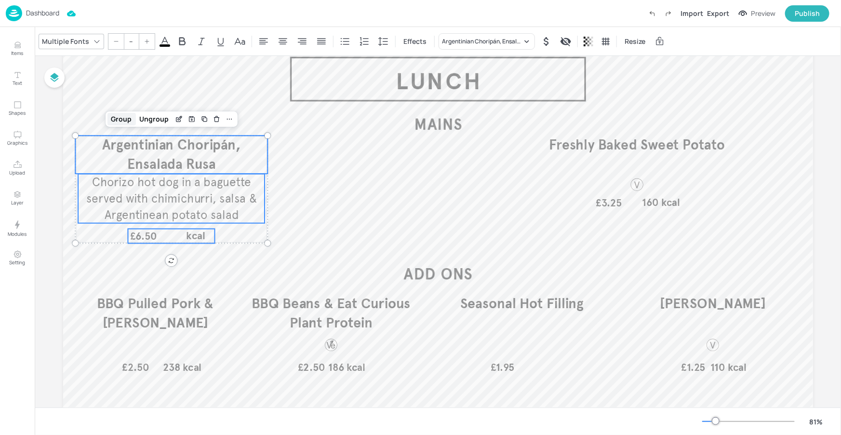
click at [132, 120] on div "Group" at bounding box center [121, 119] width 28 height 13
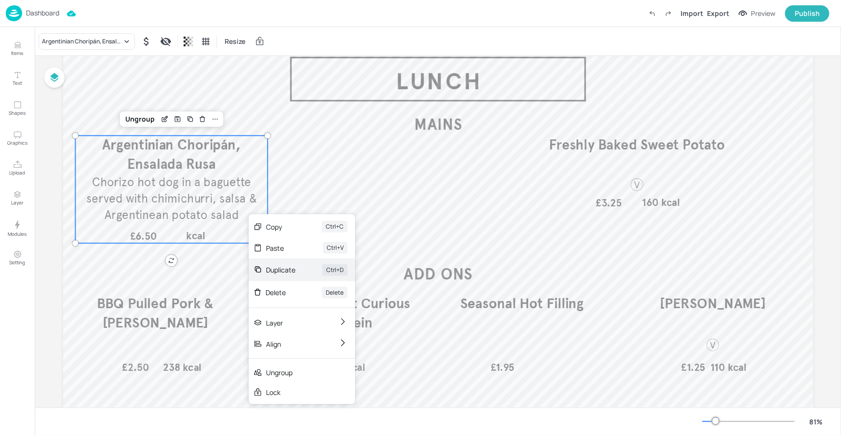
click at [279, 262] on div "Duplicate Ctrl+D" at bounding box center [302, 269] width 106 height 23
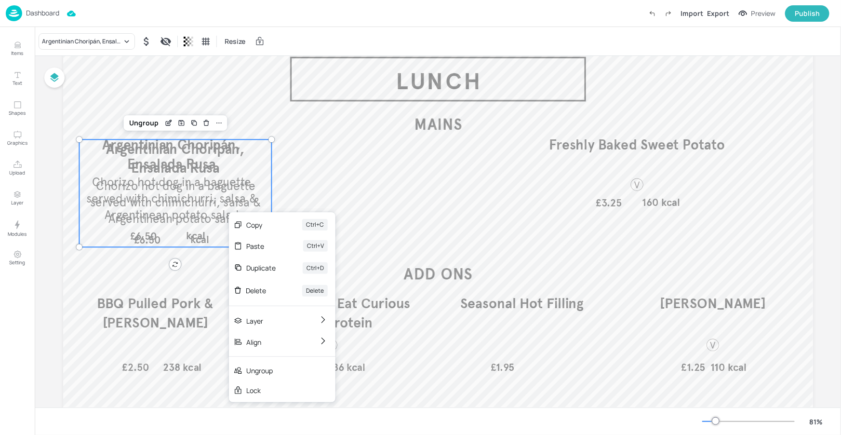
drag, startPoint x: 275, startPoint y: 262, endPoint x: 260, endPoint y: 252, distance: 18.4
click at [275, 263] on div "Duplicate" at bounding box center [260, 268] width 29 height 10
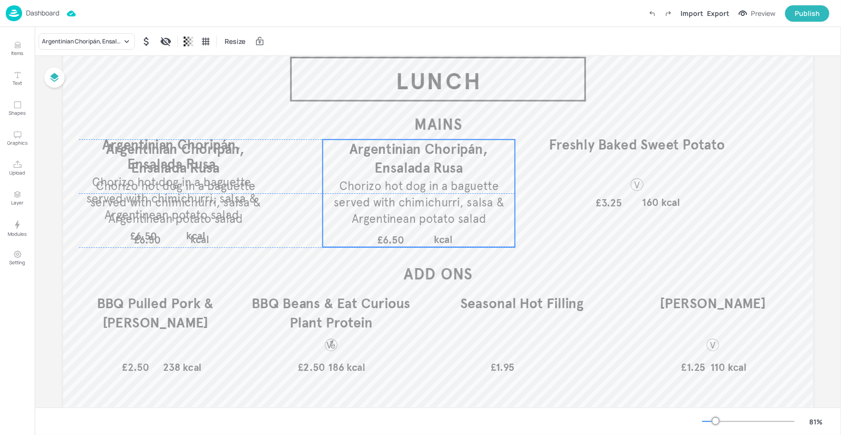
drag, startPoint x: 206, startPoint y: 212, endPoint x: 302, endPoint y: 208, distance: 95.9
click at [442, 209] on span "Chorizo hot dog in a baguette served with chimichurri, salsa & Argentinean pota…" at bounding box center [418, 201] width 171 height 47
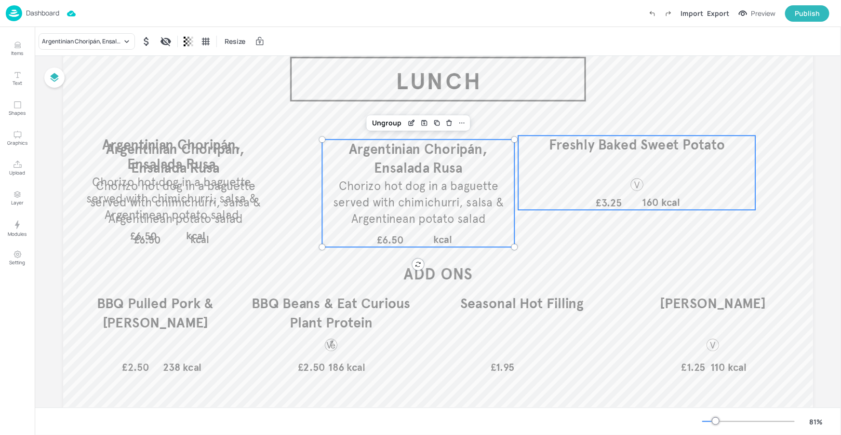
click at [644, 200] on span "160 kcal" at bounding box center [661, 202] width 38 height 13
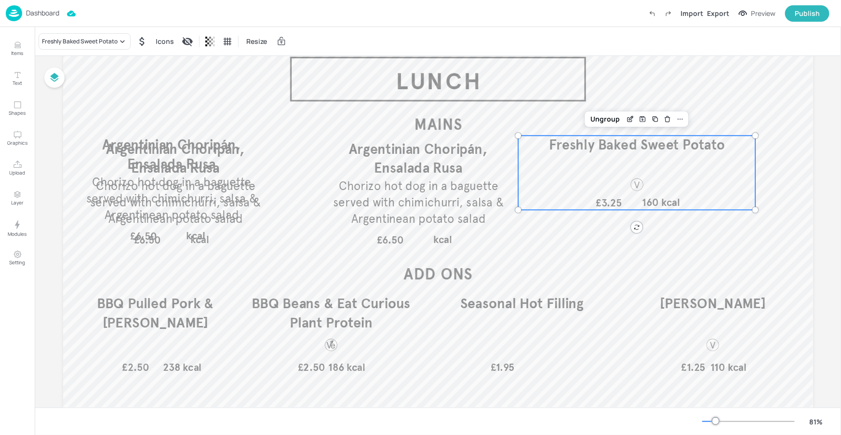
drag, startPoint x: 663, startPoint y: 121, endPoint x: 548, endPoint y: 127, distance: 114.8
click at [664, 121] on icon "Delete" at bounding box center [667, 119] width 7 height 8
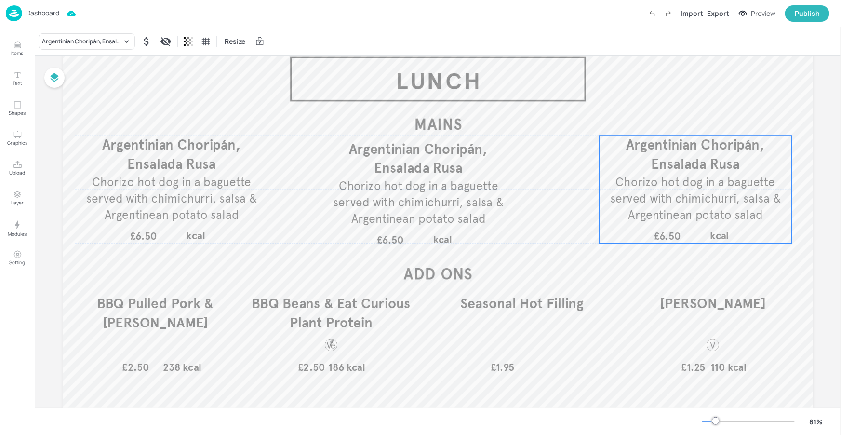
drag, startPoint x: 292, startPoint y: 181, endPoint x: 650, endPoint y: 176, distance: 358.5
click at [722, 176] on span "Chorizo hot dog in a baguette served with chimichurri, salsa & Argentinean pota…" at bounding box center [695, 197] width 171 height 47
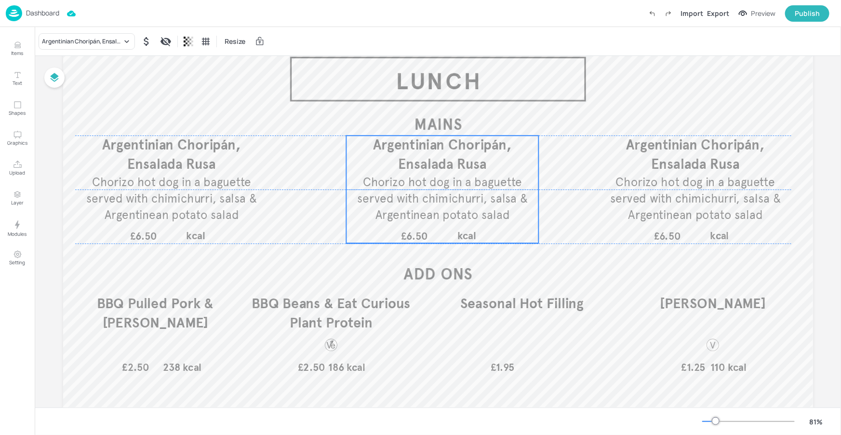
drag, startPoint x: 451, startPoint y: 182, endPoint x: 476, endPoint y: 177, distance: 24.7
click at [476, 177] on span "Chorizo hot dog in a baguette served with chimichurri, salsa & Argentinean pota…" at bounding box center [442, 197] width 171 height 47
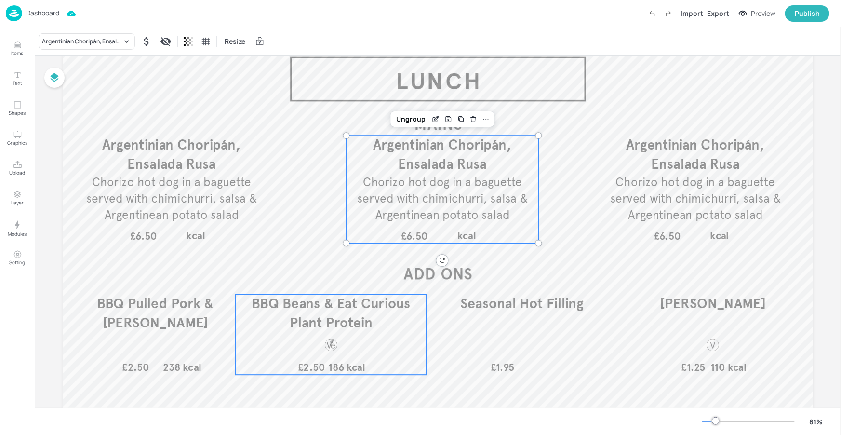
click at [225, 315] on p "BBQ Pulled Pork & Jack Cheese" at bounding box center [154, 313] width 177 height 39
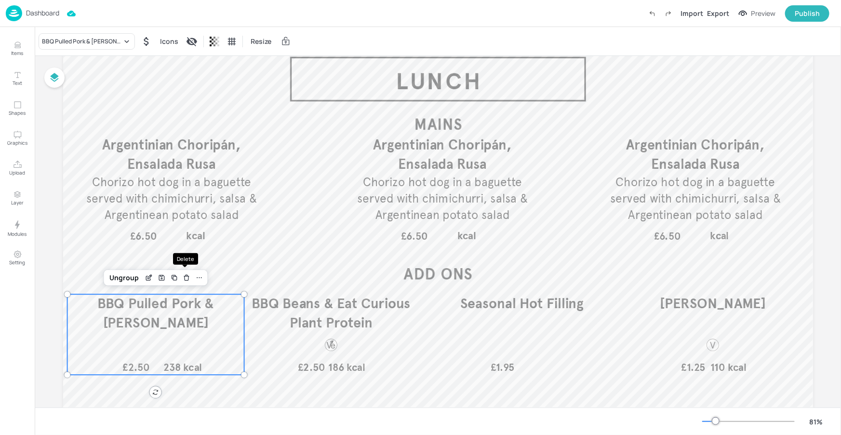
drag, startPoint x: 188, startPoint y: 275, endPoint x: 255, endPoint y: 292, distance: 69.1
click at [188, 275] on div "Delete" at bounding box center [186, 277] width 13 height 13
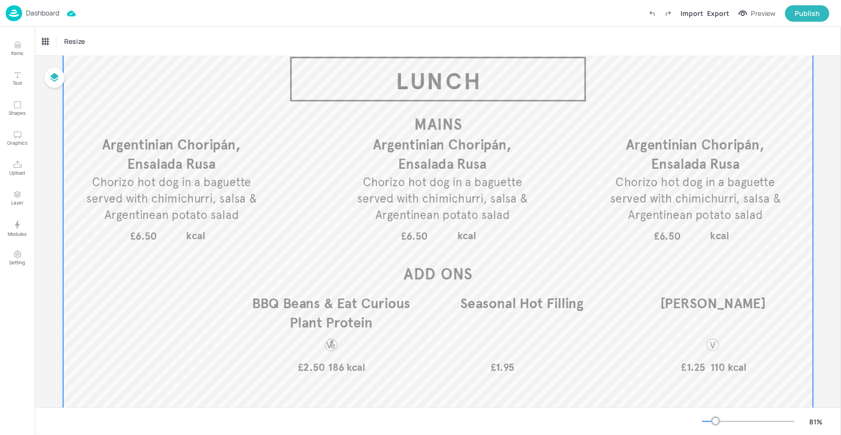
click at [329, 316] on span "BBQ Beans & Eat Curious Plant Protein" at bounding box center [331, 313] width 159 height 37
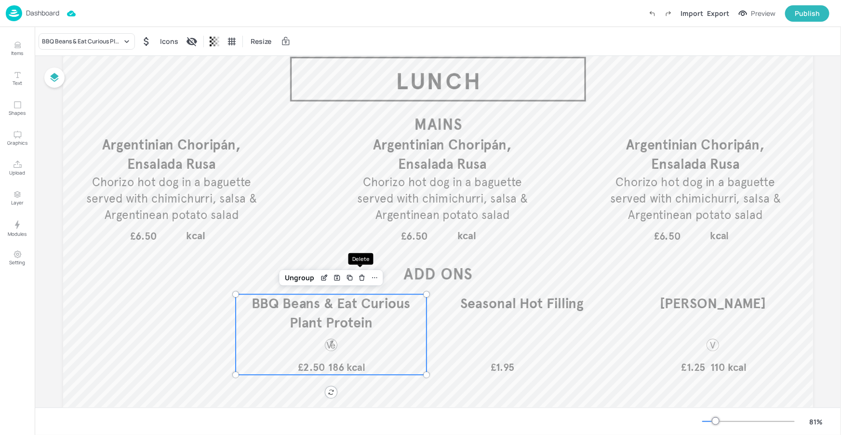
drag, startPoint x: 360, startPoint y: 278, endPoint x: 424, endPoint y: 307, distance: 69.8
click at [360, 278] on icon "Delete" at bounding box center [361, 278] width 7 height 8
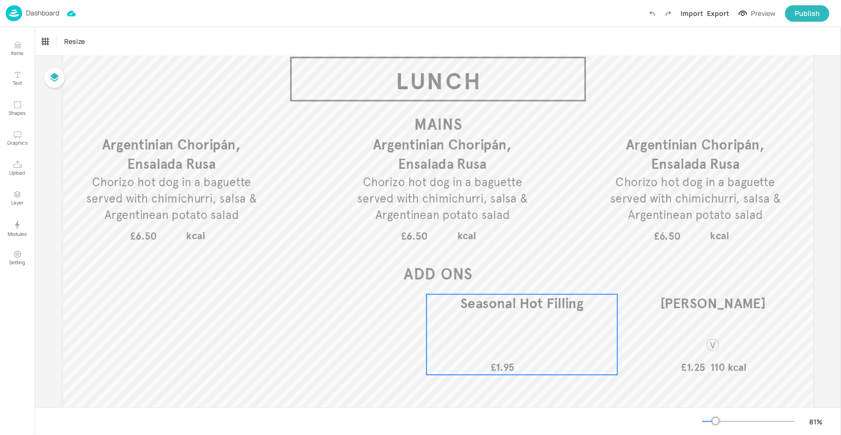
click at [486, 326] on div "Seasonal Hot Filling £1.95" at bounding box center [521, 334] width 191 height 80
click at [551, 279] on icon "Delete" at bounding box center [552, 278] width 7 height 8
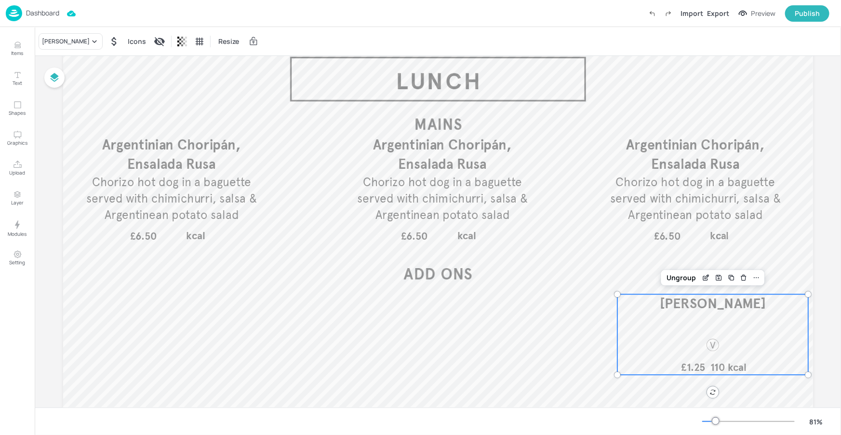
click at [687, 318] on div "Cheesy Coleslaw £1.25 110 kcal" at bounding box center [712, 334] width 191 height 80
click at [740, 279] on icon "Delete" at bounding box center [743, 278] width 7 height 8
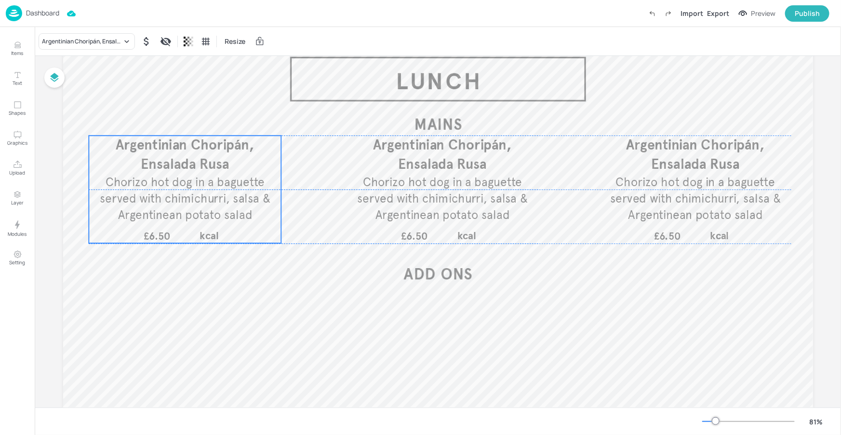
drag, startPoint x: 210, startPoint y: 192, endPoint x: 223, endPoint y: 193, distance: 13.5
click at [223, 193] on span "Chorizo hot dog in a baguette served with chimichurri, salsa & Argentinean pota…" at bounding box center [184, 197] width 171 height 47
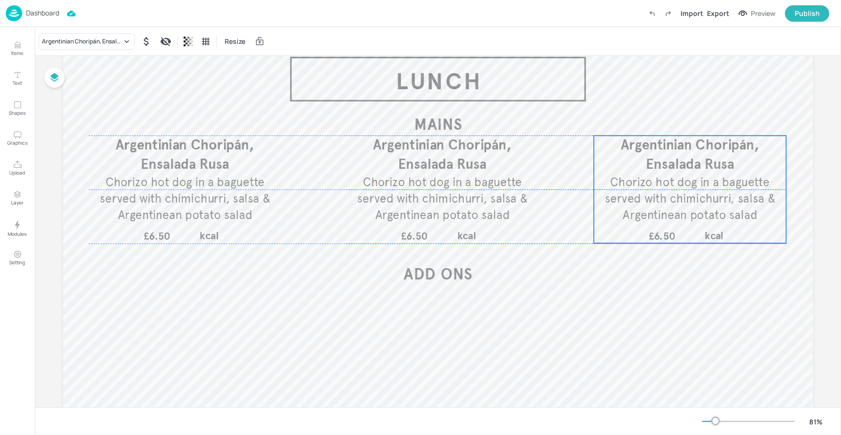
drag, startPoint x: 676, startPoint y: 194, endPoint x: 670, endPoint y: 195, distance: 5.4
click at [670, 195] on span "Chorizo hot dog in a baguette served with chimichurri, salsa & Argentinean pota…" at bounding box center [690, 197] width 171 height 47
click at [504, 203] on span "Chorizo hot dog in a baguette served with chimichurri, salsa & Argentinean pota…" at bounding box center [442, 197] width 171 height 47
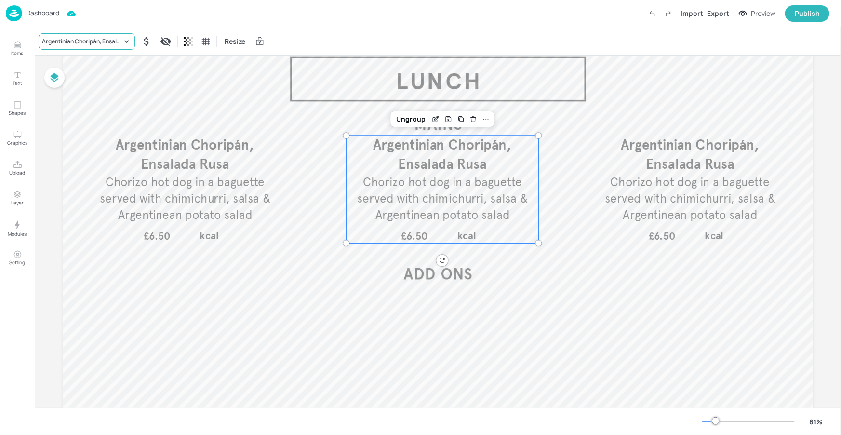
click at [123, 40] on icon at bounding box center [127, 42] width 10 height 10
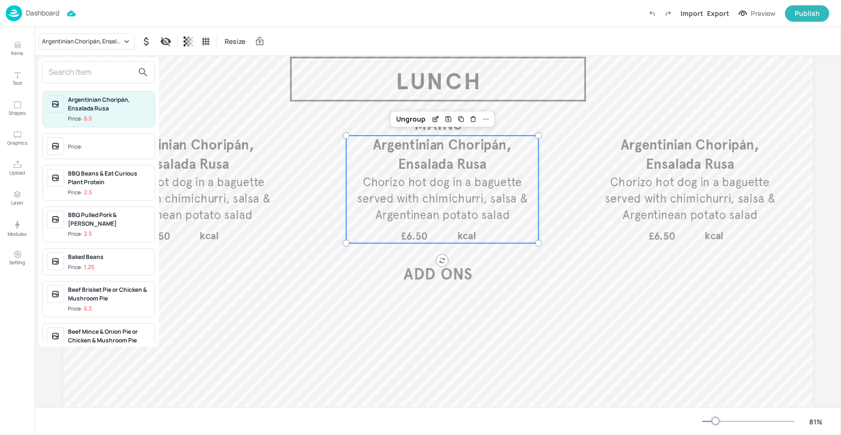
click at [93, 79] on input "text" at bounding box center [91, 72] width 85 height 15
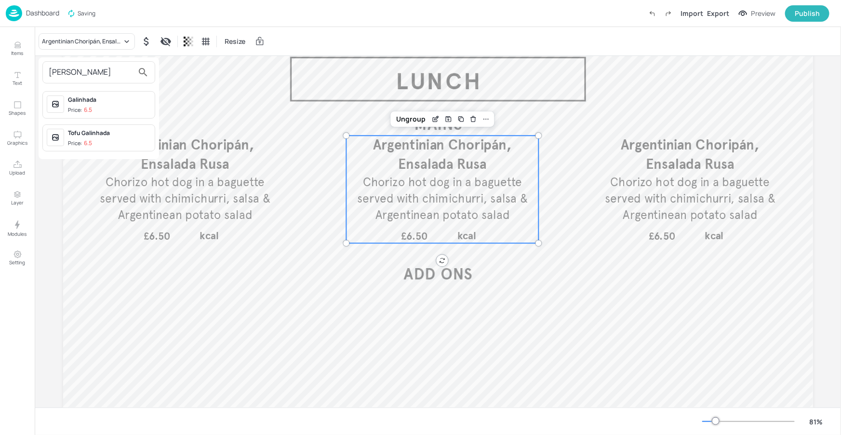
type input "galin"
click at [88, 103] on div "Galinhada" at bounding box center [109, 99] width 83 height 9
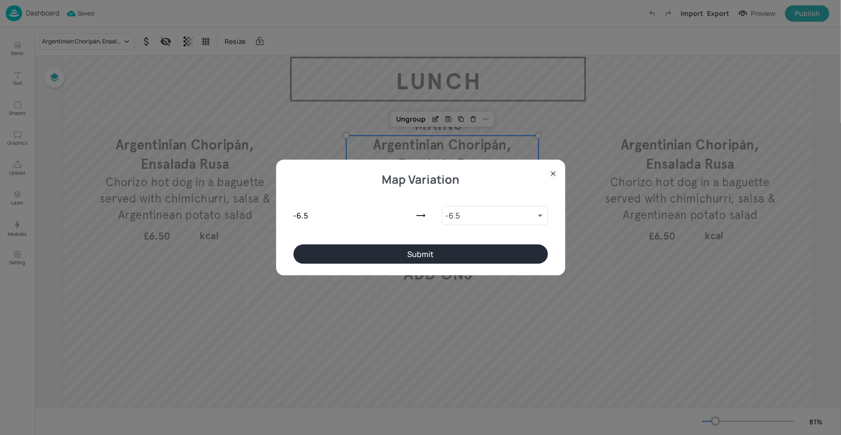
click at [491, 252] on button "Submit" at bounding box center [420, 253] width 254 height 19
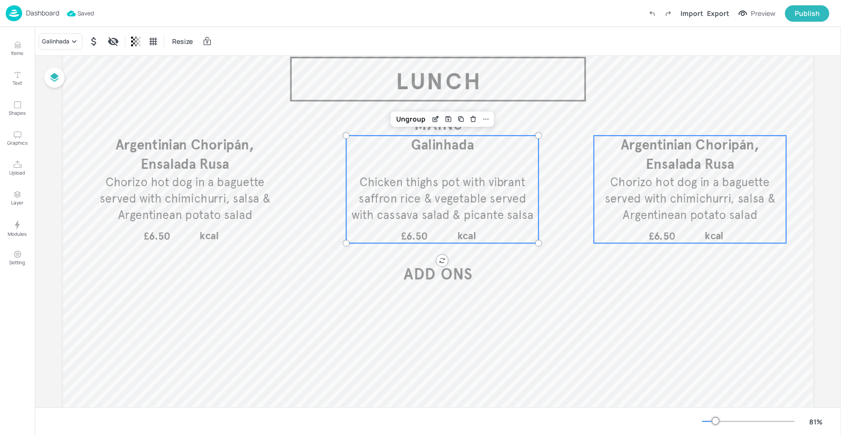
click at [645, 172] on span "Argentinian Choripán, Ensalada Rusa" at bounding box center [690, 154] width 139 height 36
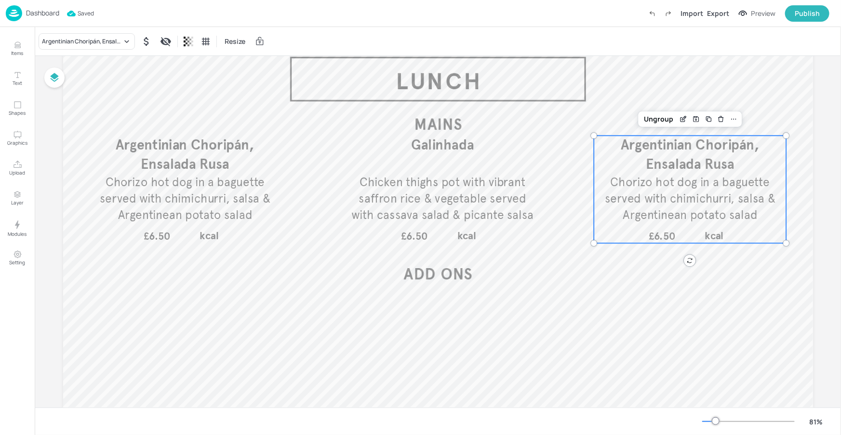
click at [113, 50] on div "Argentinian Choripán, Ensalada Rusa Resize" at bounding box center [438, 41] width 806 height 28
click at [113, 45] on div "Argentinian Choripán, Ensalada Rusa" at bounding box center [82, 41] width 80 height 9
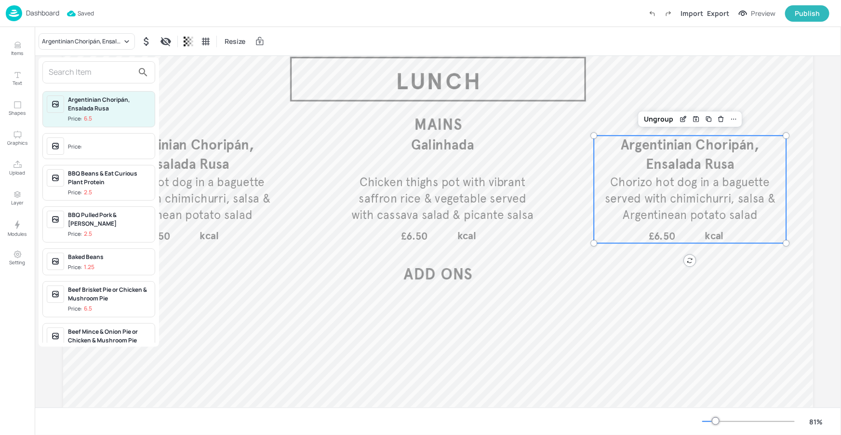
click at [98, 74] on input "text" at bounding box center [91, 72] width 85 height 15
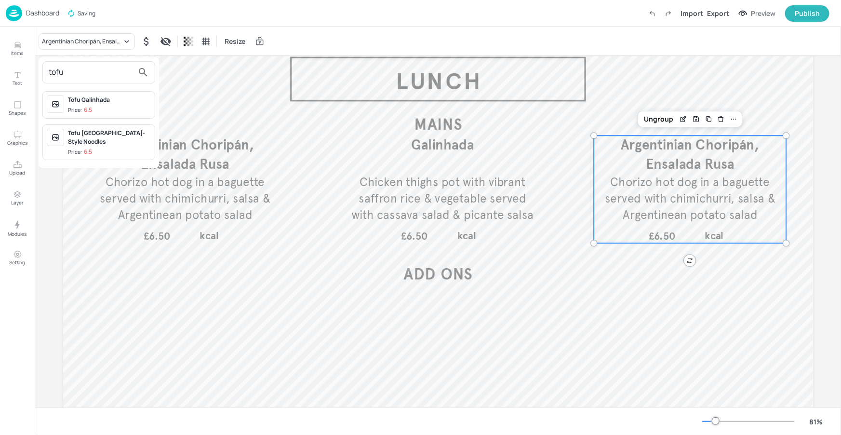
type input "tofu"
click at [103, 101] on div "Tofu Galinhada" at bounding box center [109, 99] width 83 height 9
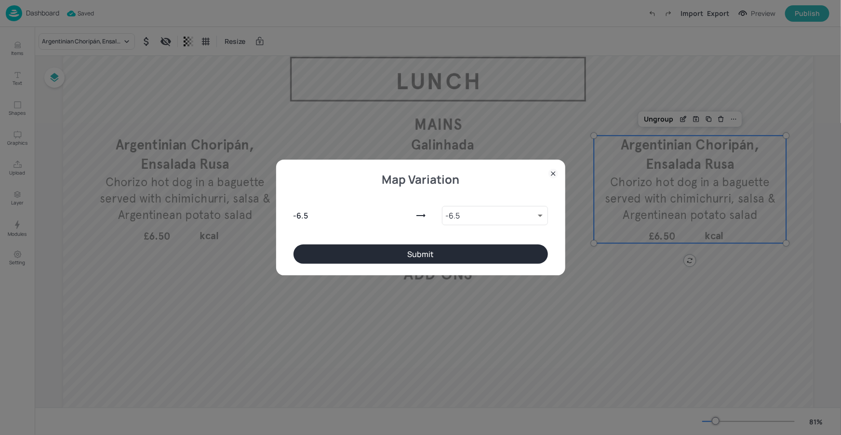
drag, startPoint x: 409, startPoint y: 257, endPoint x: 422, endPoint y: 258, distance: 12.6
click at [409, 257] on button "Submit" at bounding box center [420, 253] width 254 height 19
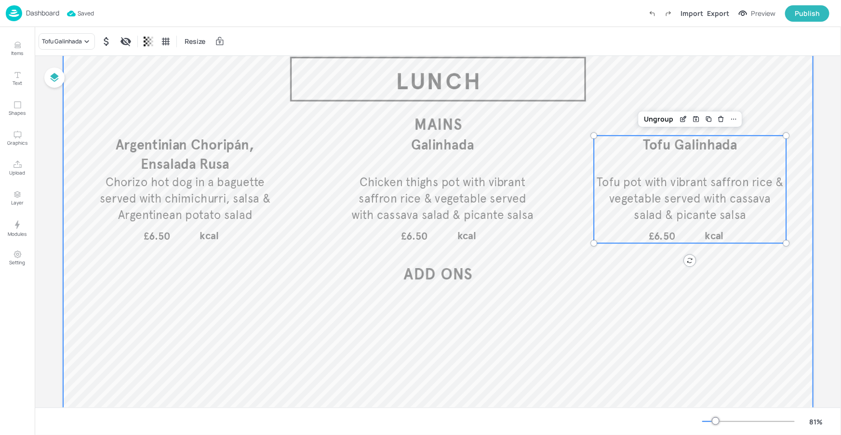
click at [539, 302] on div at bounding box center [438, 236] width 750 height 422
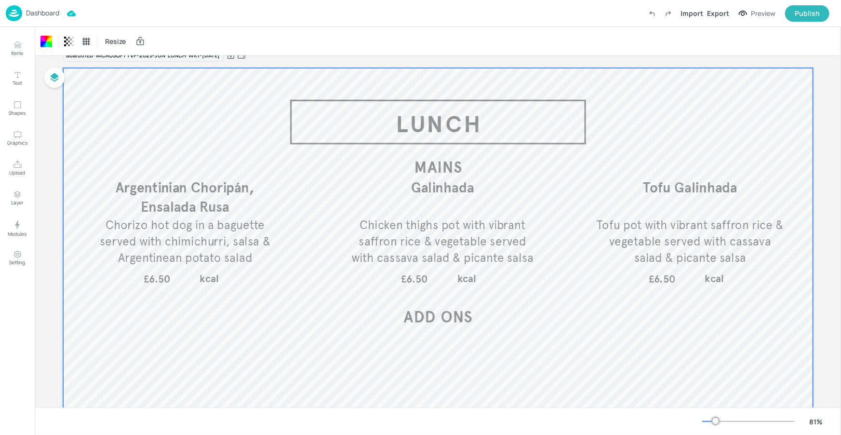
scroll to position [0, 0]
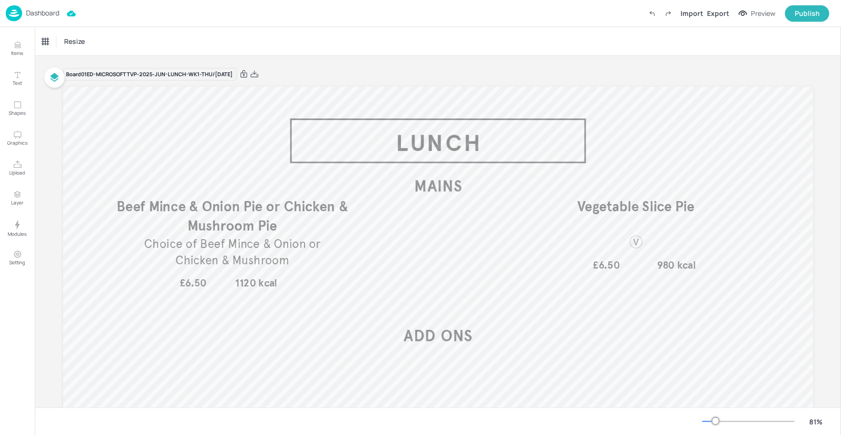
click at [56, 18] on div "Dashboard" at bounding box center [32, 13] width 53 height 16
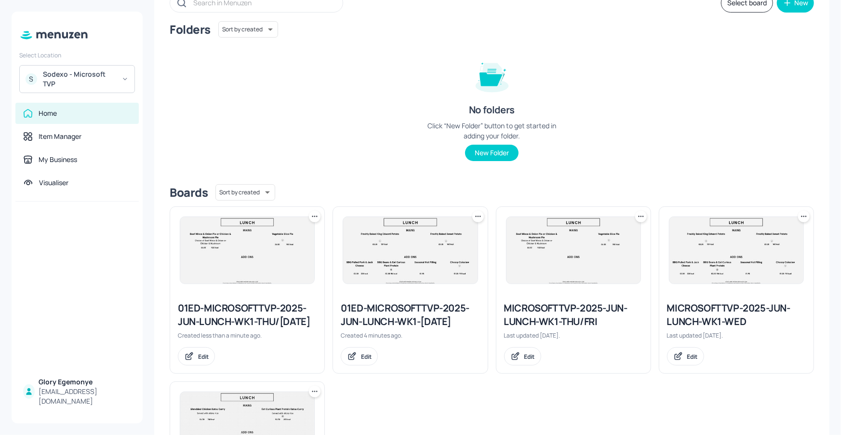
scroll to position [163, 0]
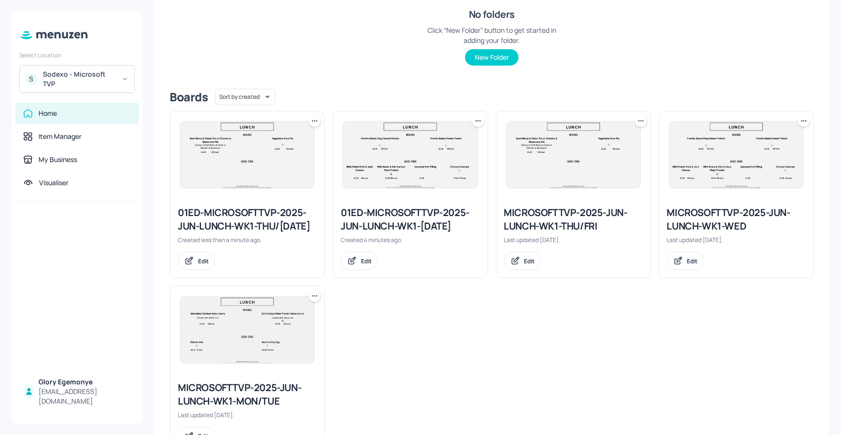
click at [316, 122] on icon at bounding box center [315, 121] width 10 height 10
click at [263, 183] on div "Delete" at bounding box center [277, 189] width 77 height 16
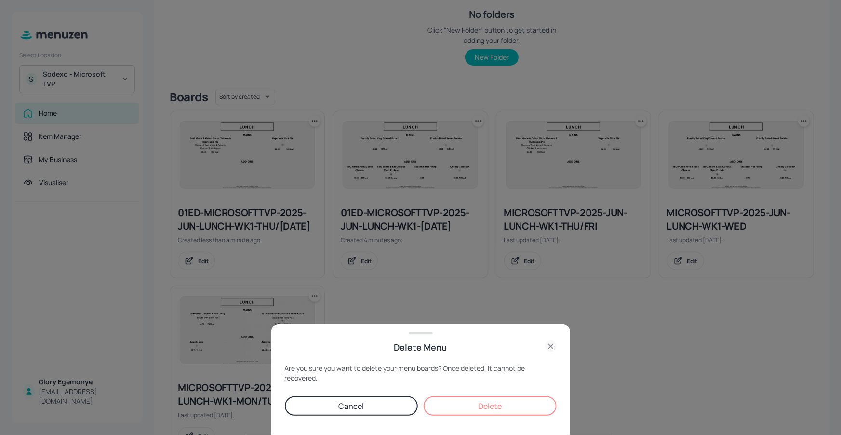
click at [452, 405] on button "Delete" at bounding box center [490, 405] width 133 height 19
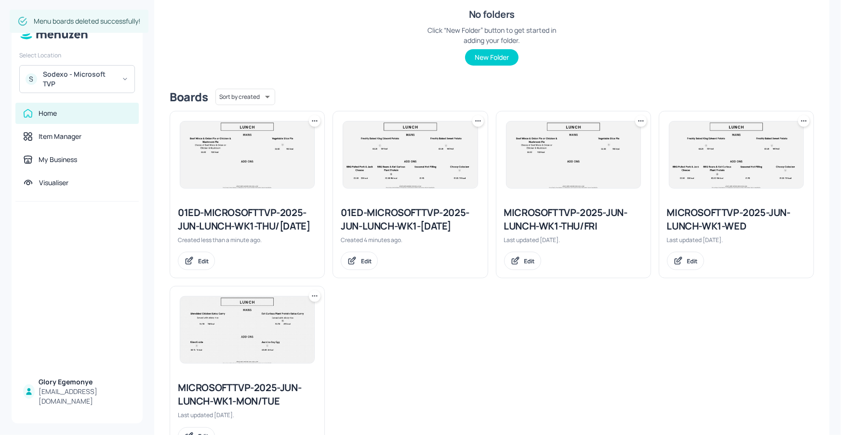
scroll to position [29, 0]
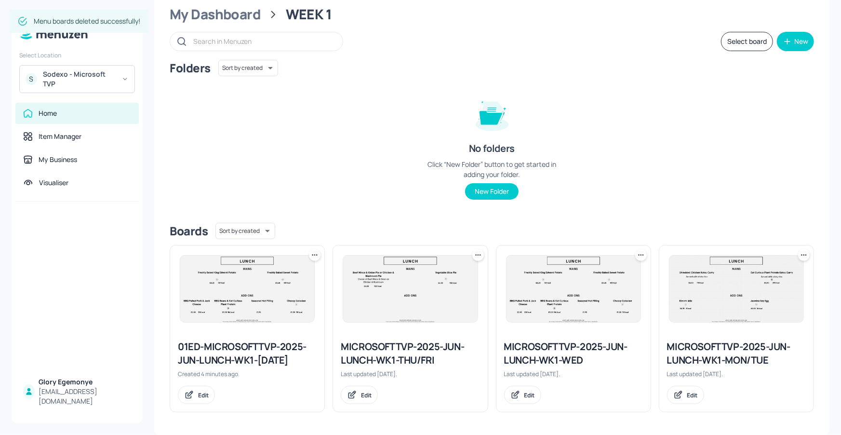
click at [104, 78] on div "Sodexo - Microsoft TVP" at bounding box center [79, 78] width 73 height 19
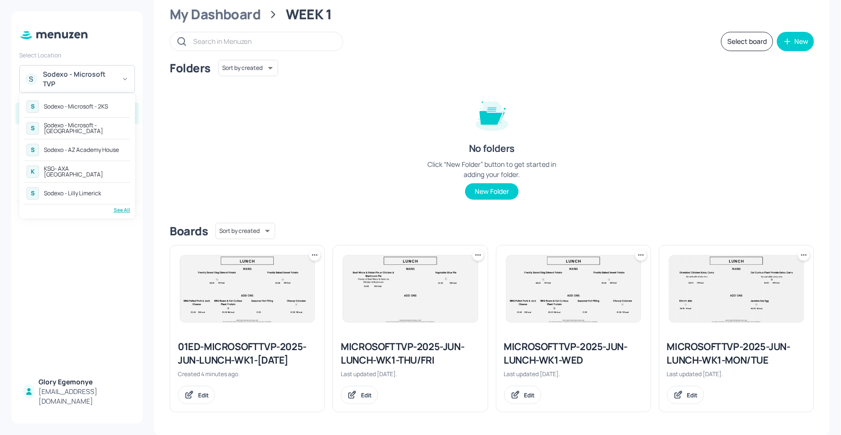
click at [94, 196] on div "Sodexo - Lilly Limerick" at bounding box center [72, 193] width 57 height 6
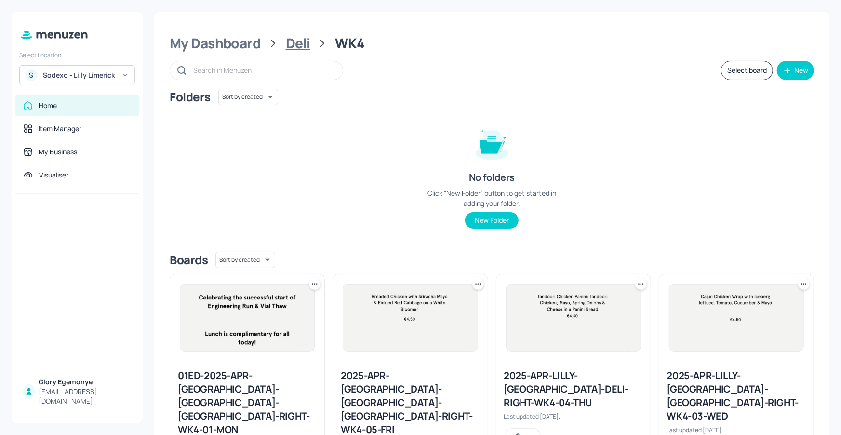
click at [297, 50] on div "Deli" at bounding box center [298, 43] width 25 height 17
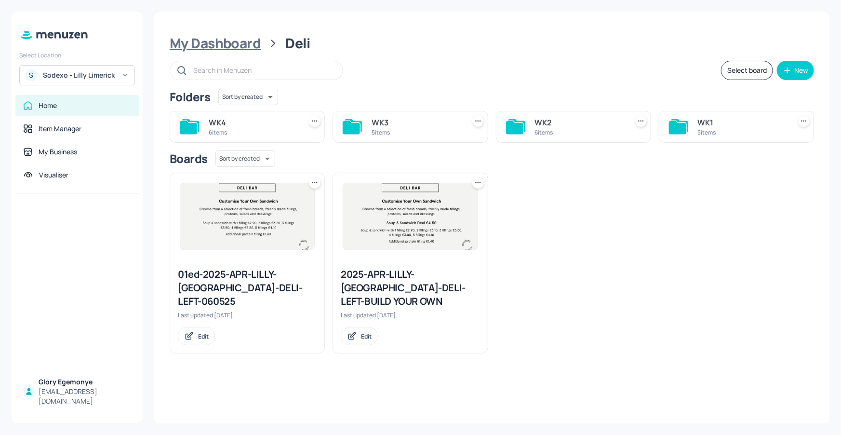
click at [255, 43] on div "My Dashboard" at bounding box center [215, 43] width 91 height 17
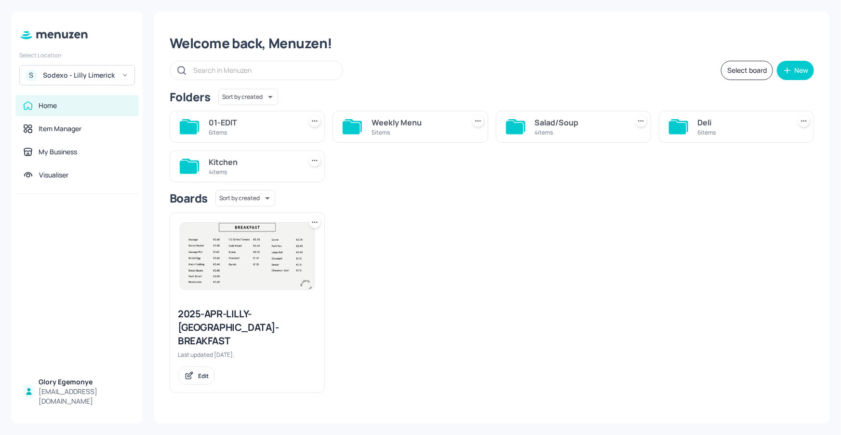
click at [95, 70] on div "Sodexo - Lilly Limerick" at bounding box center [79, 75] width 73 height 10
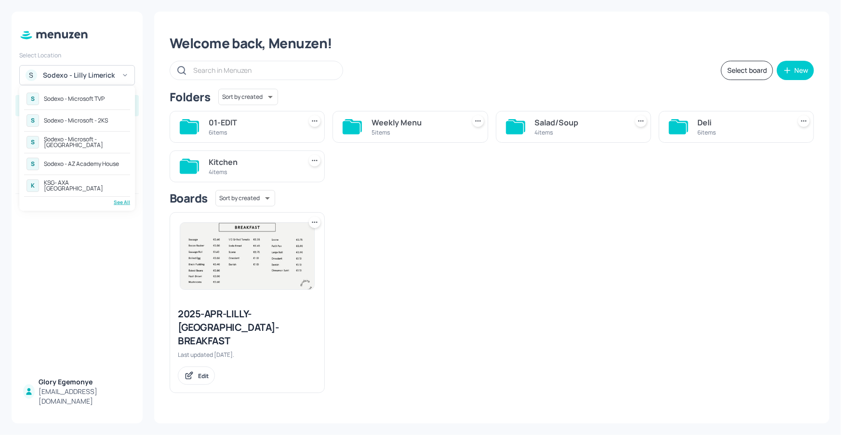
click at [115, 201] on div "See All" at bounding box center [77, 202] width 106 height 7
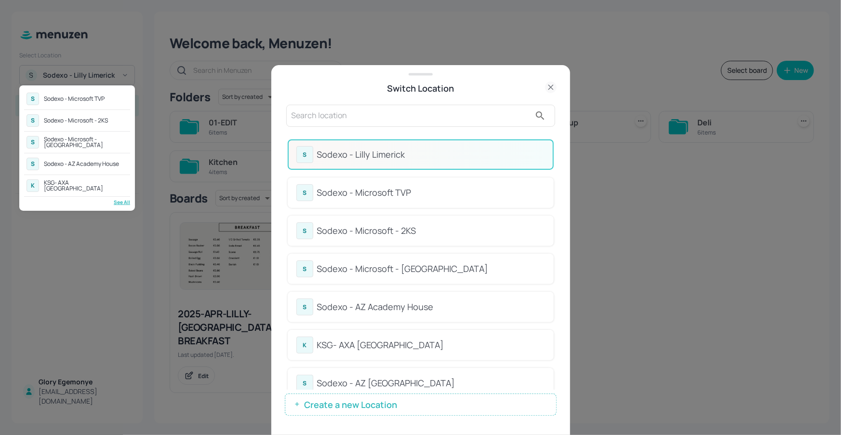
click at [460, 132] on div at bounding box center [420, 217] width 841 height 435
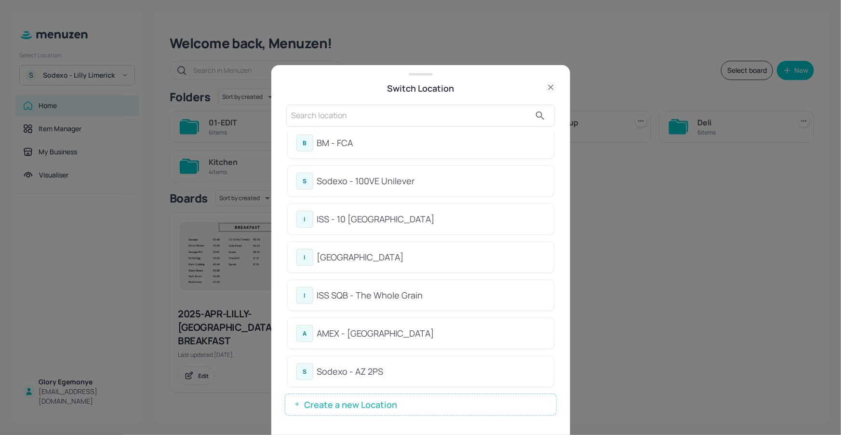
scroll to position [226, 0]
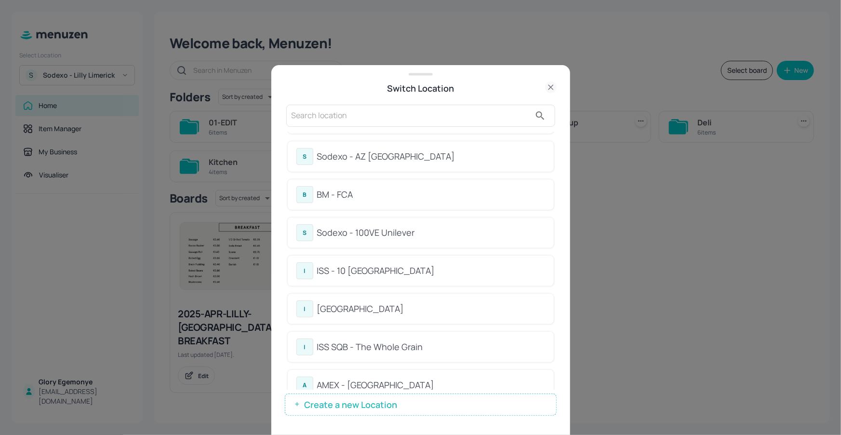
click at [398, 265] on div "ISS - 10 [GEOGRAPHIC_DATA]" at bounding box center [431, 270] width 228 height 13
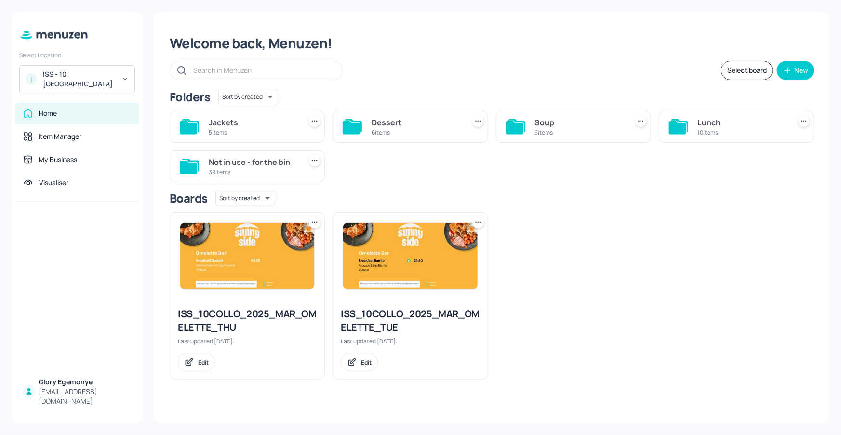
click at [193, 130] on icon at bounding box center [188, 127] width 17 height 13
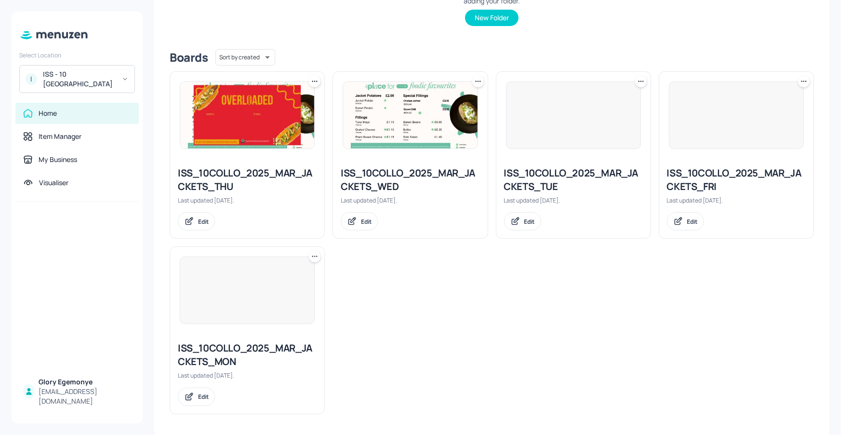
scroll to position [204, 0]
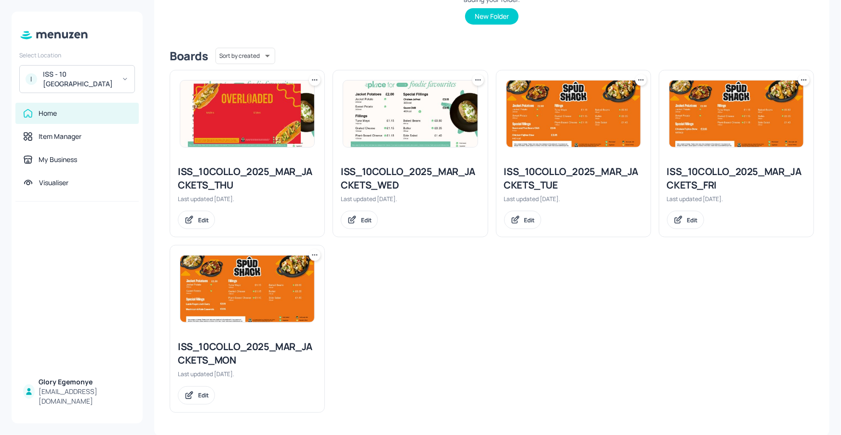
click at [263, 354] on div "ISS_10COLLO_2025_MAR_JACKETS_MON" at bounding box center [247, 353] width 139 height 27
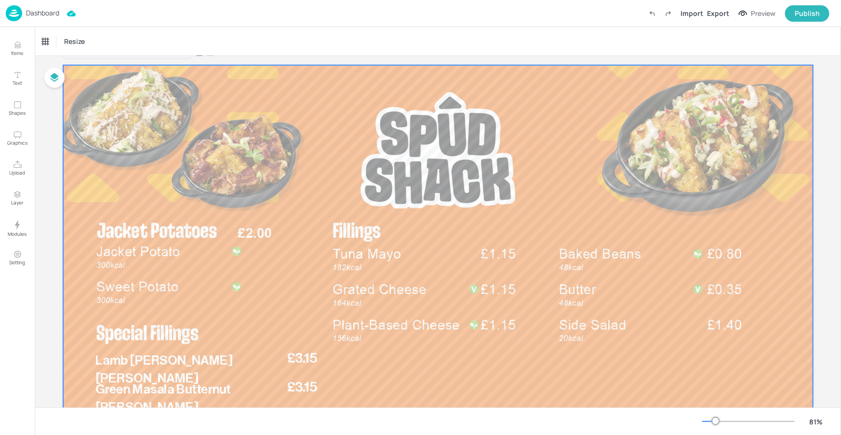
scroll to position [82, 0]
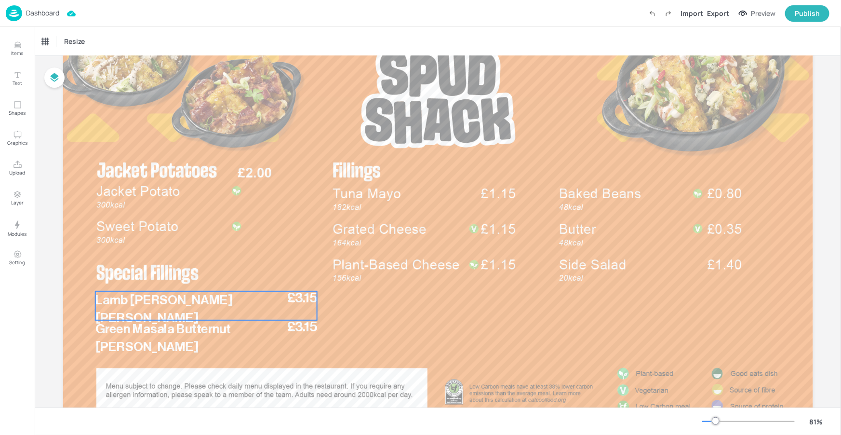
click at [241, 298] on p "Lamb [PERSON_NAME] [PERSON_NAME]" at bounding box center [189, 309] width 188 height 36
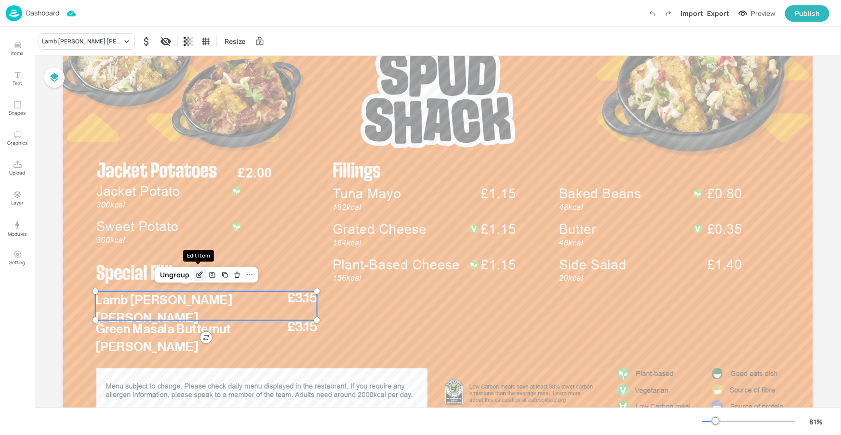
click at [196, 272] on icon "Edit Item" at bounding box center [200, 275] width 8 height 8
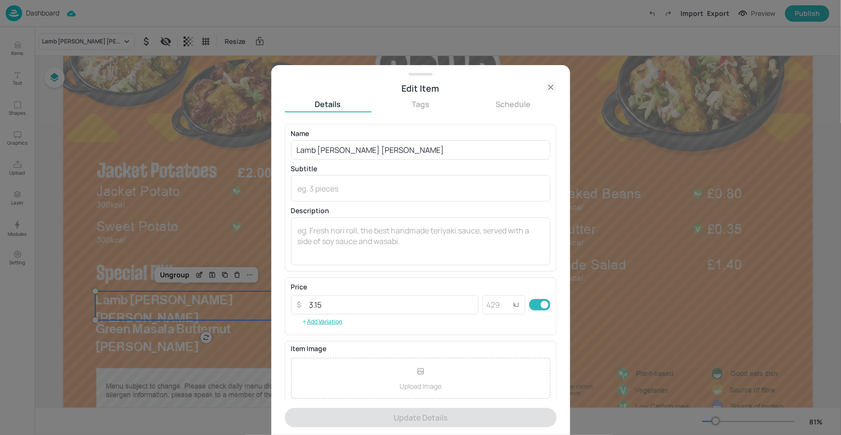
scroll to position [80, 0]
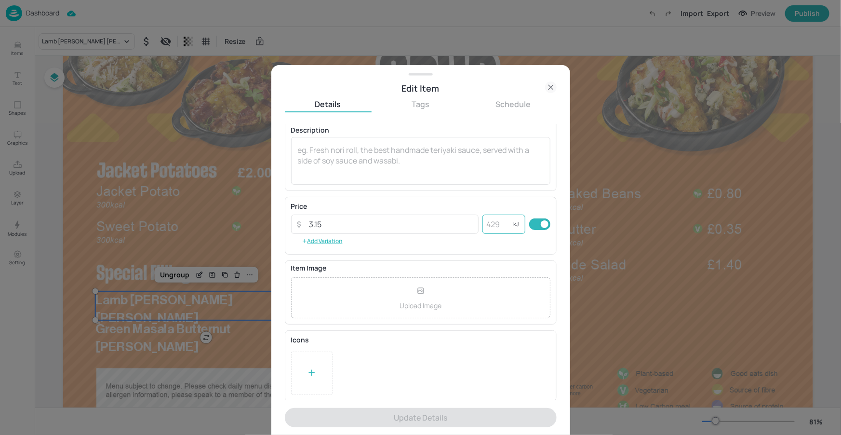
click at [497, 230] on input "number" at bounding box center [497, 223] width 31 height 19
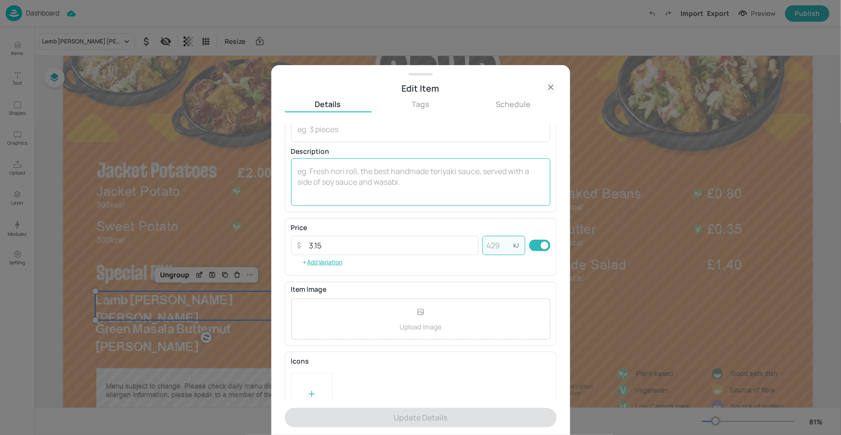
scroll to position [0, 0]
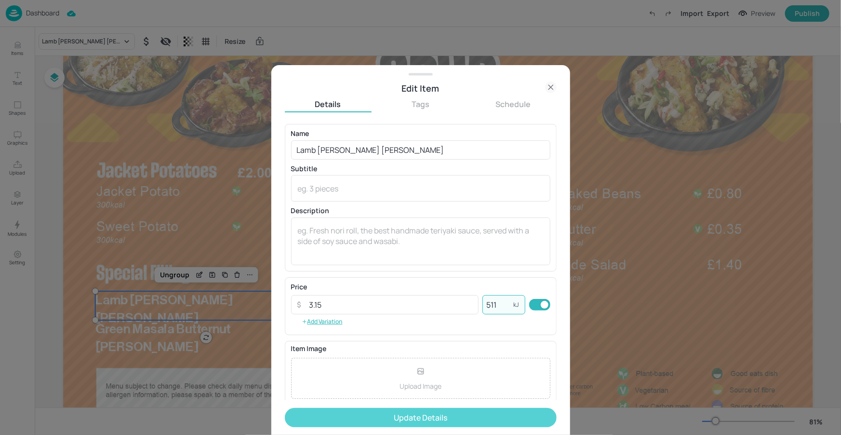
type input "511"
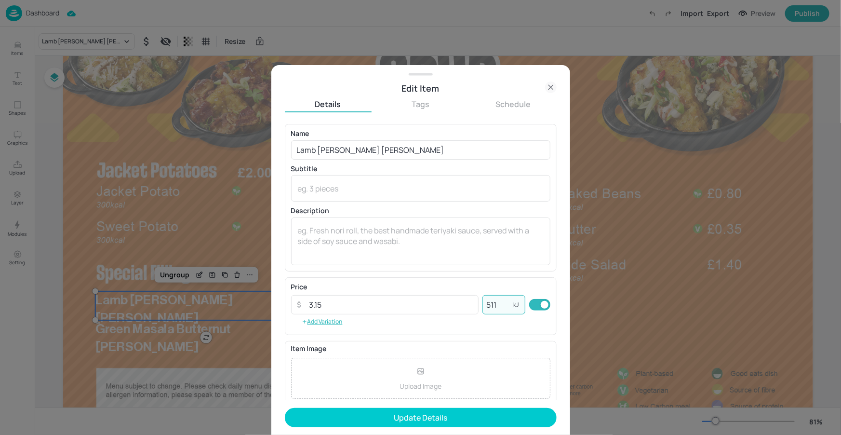
click at [462, 420] on button "Update Details" at bounding box center [421, 417] width 272 height 19
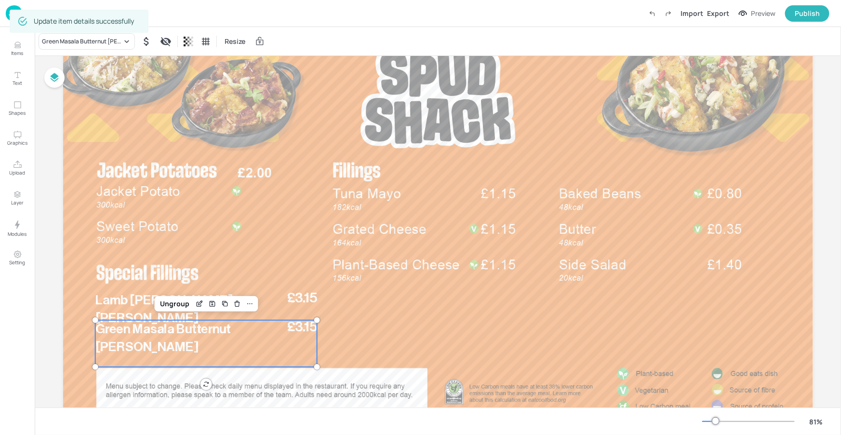
click at [272, 332] on p "Green Masala Butternut [PERSON_NAME]" at bounding box center [190, 338] width 190 height 36
click at [200, 302] on icon "Edit Item" at bounding box center [200, 301] width 1 height 1
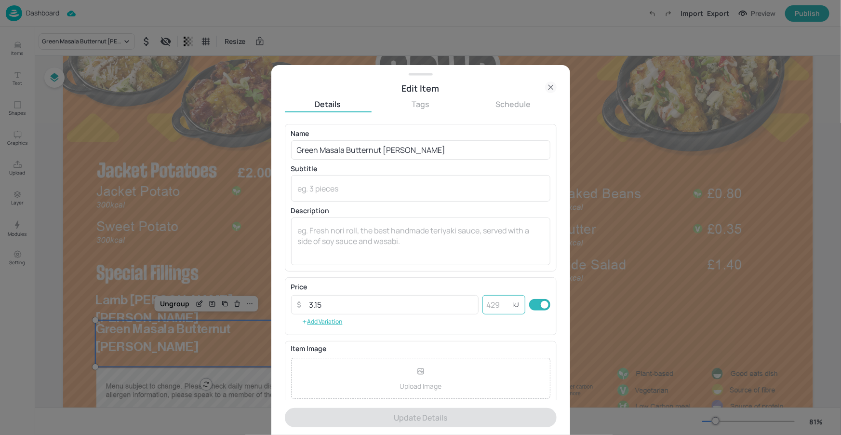
click at [492, 305] on input "number" at bounding box center [497, 304] width 31 height 19
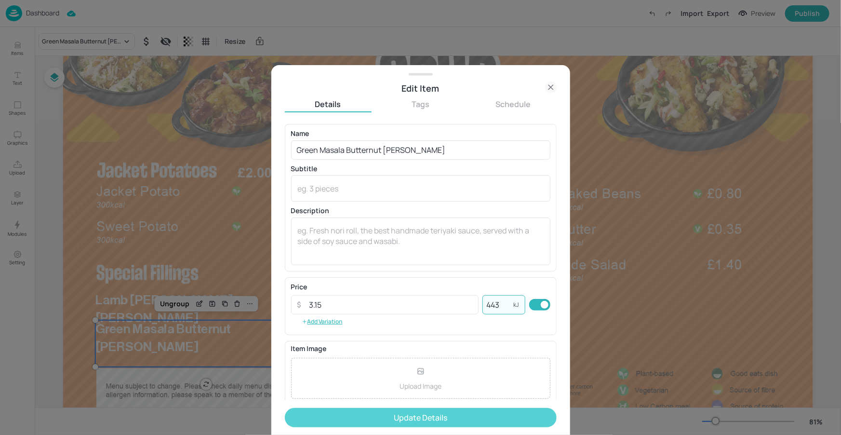
type input "443"
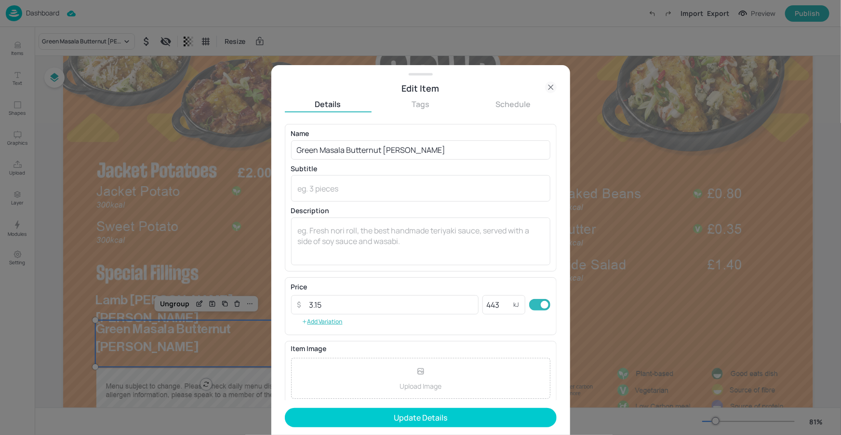
click at [431, 410] on button "Update Details" at bounding box center [421, 417] width 272 height 19
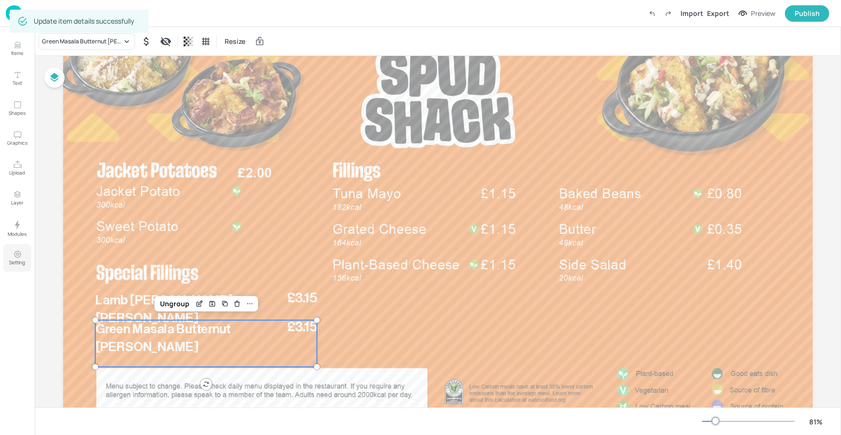
click at [21, 255] on icon "Setting" at bounding box center [17, 254] width 9 height 9
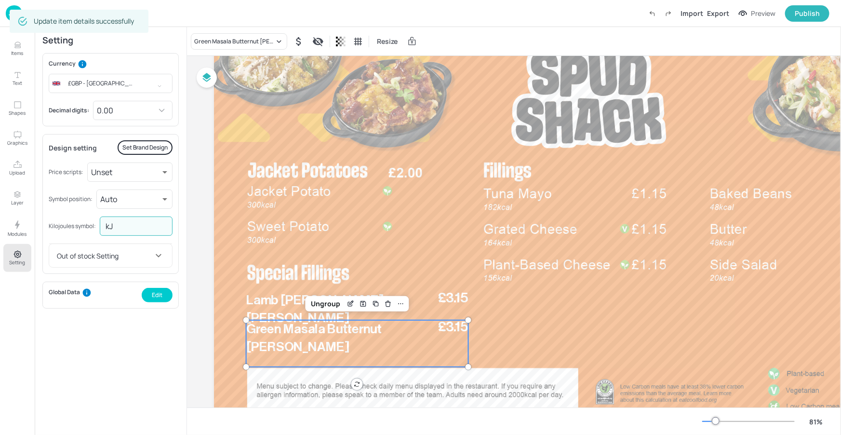
click at [141, 227] on input "kJ" at bounding box center [136, 225] width 73 height 19
click at [113, 226] on input "kkcal" at bounding box center [136, 225] width 73 height 19
type input "kcal"
click at [32, 253] on div "Setting" at bounding box center [48, 258] width 34 height 13
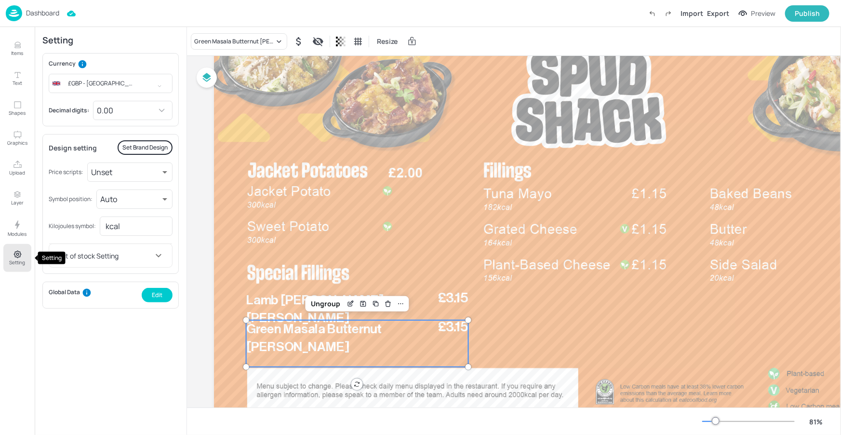
click at [24, 254] on button "Setting" at bounding box center [17, 258] width 28 height 28
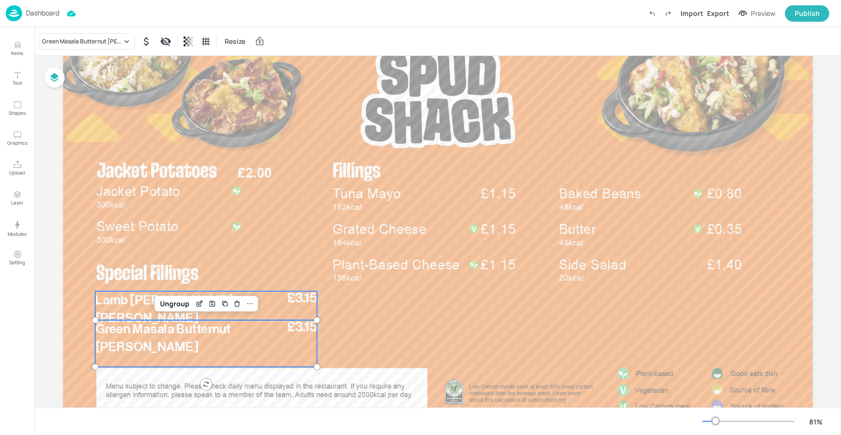
click at [287, 298] on span "£3.15" at bounding box center [302, 297] width 30 height 13
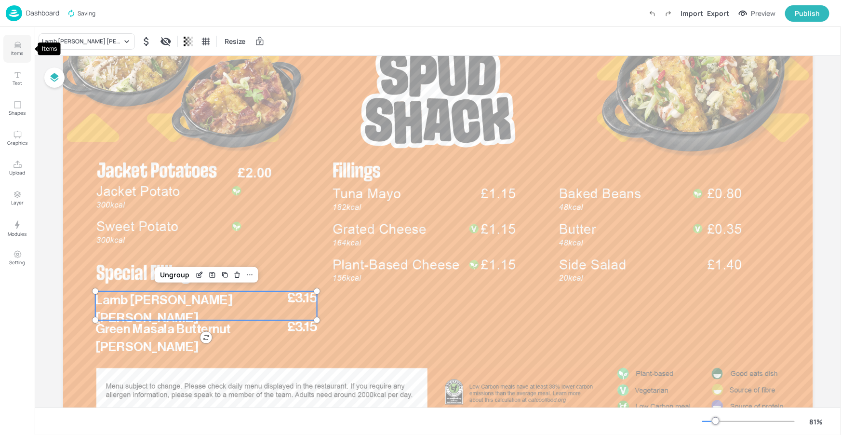
click at [14, 45] on icon "Items" at bounding box center [17, 44] width 9 height 9
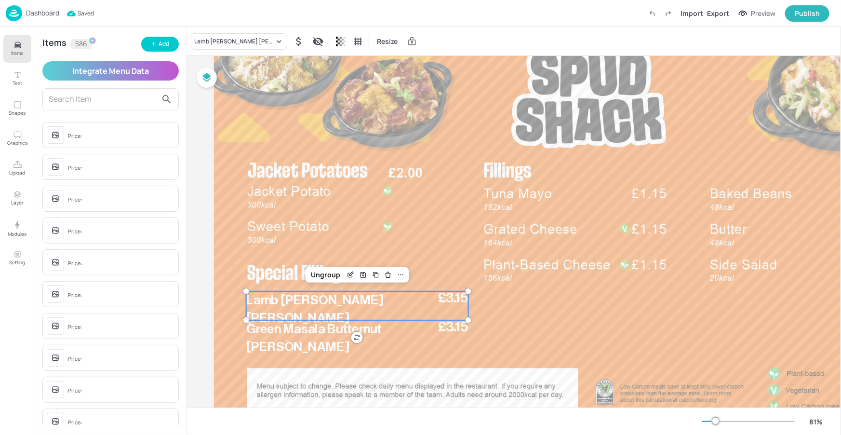
click at [126, 97] on input "text" at bounding box center [103, 99] width 108 height 15
type input "lamb ro"
click at [137, 158] on div "Lamb [PERSON_NAME] [PERSON_NAME] Price: 3.15" at bounding box center [110, 173] width 136 height 36
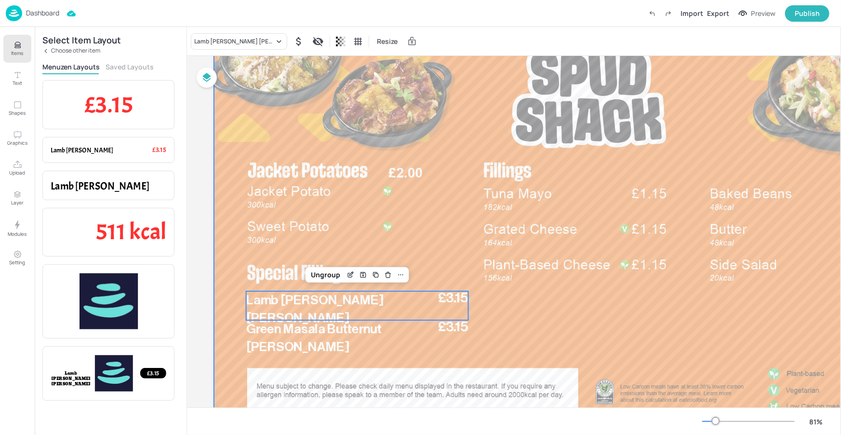
click at [600, 233] on div at bounding box center [589, 216] width 750 height 422
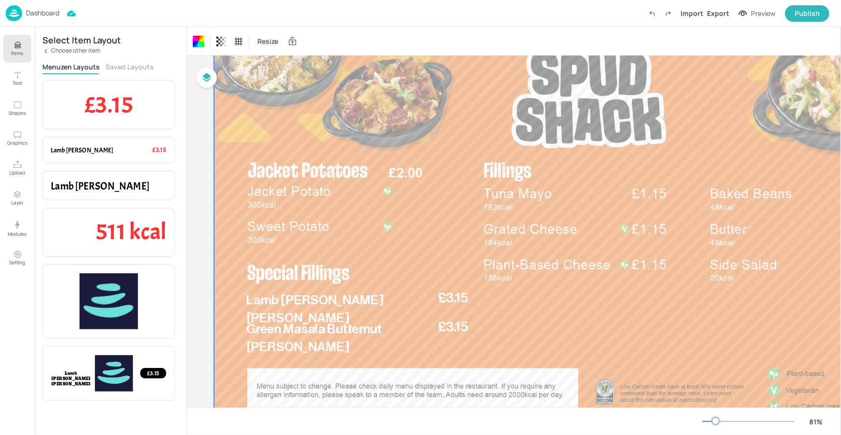
click at [570, 239] on div at bounding box center [589, 216] width 750 height 422
click at [544, 236] on div at bounding box center [589, 216] width 750 height 422
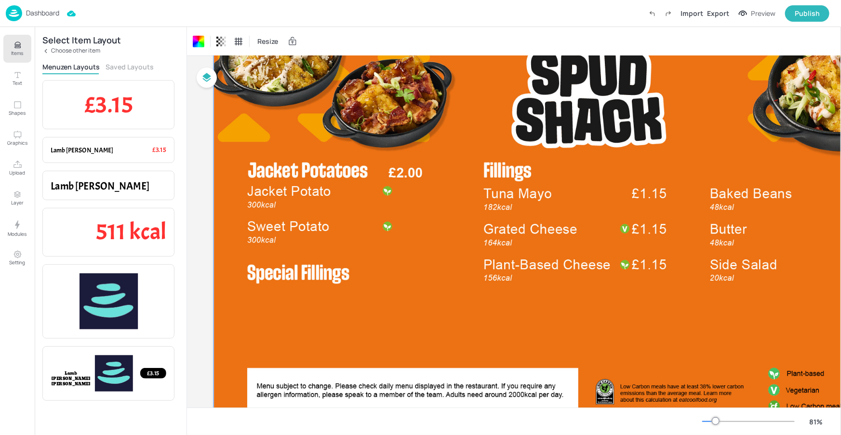
click at [543, 236] on div at bounding box center [588, 215] width 761 height 433
click at [327, 292] on div at bounding box center [588, 215] width 761 height 433
click at [314, 313] on div at bounding box center [588, 215] width 761 height 433
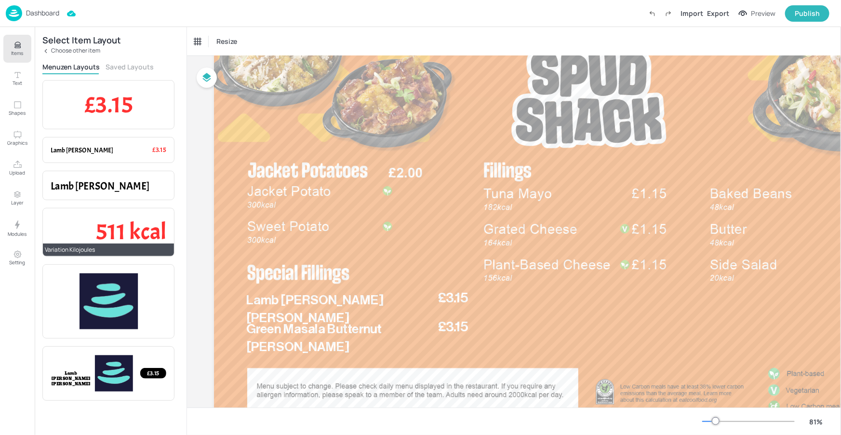
click at [145, 223] on span "511 kcal" at bounding box center [131, 231] width 70 height 29
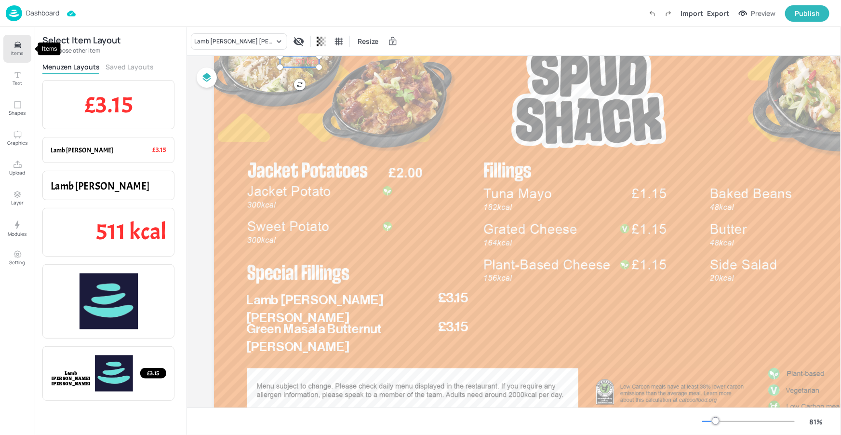
drag, startPoint x: 17, startPoint y: 52, endPoint x: 24, endPoint y: 57, distance: 9.0
click at [17, 52] on p "Items" at bounding box center [18, 53] width 12 height 7
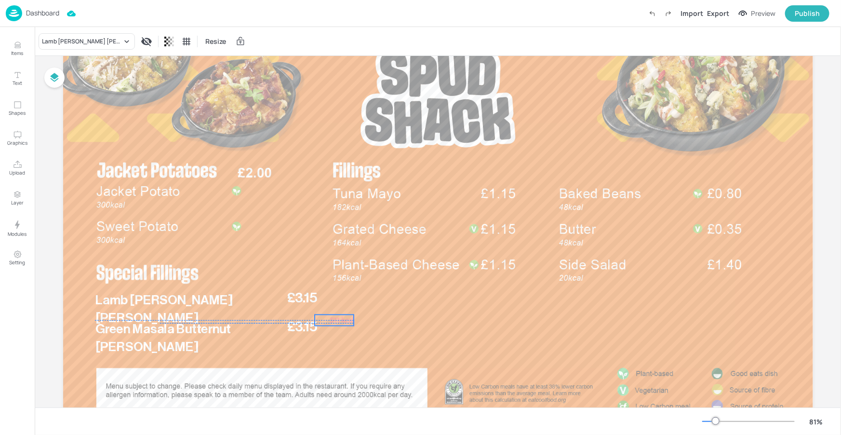
drag, startPoint x: 158, startPoint y: 62, endPoint x: 349, endPoint y: 319, distance: 320.9
click at [349, 319] on span "511 kcal" at bounding box center [342, 320] width 24 height 10
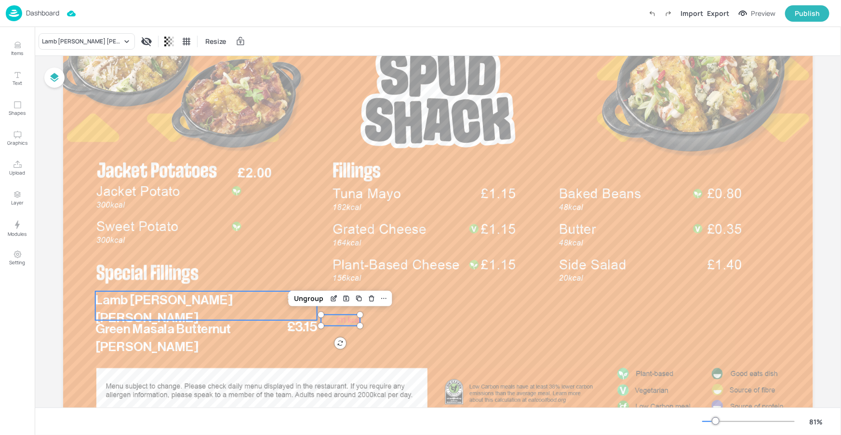
click at [241, 306] on p "Lamb [PERSON_NAME] [PERSON_NAME]" at bounding box center [189, 309] width 188 height 36
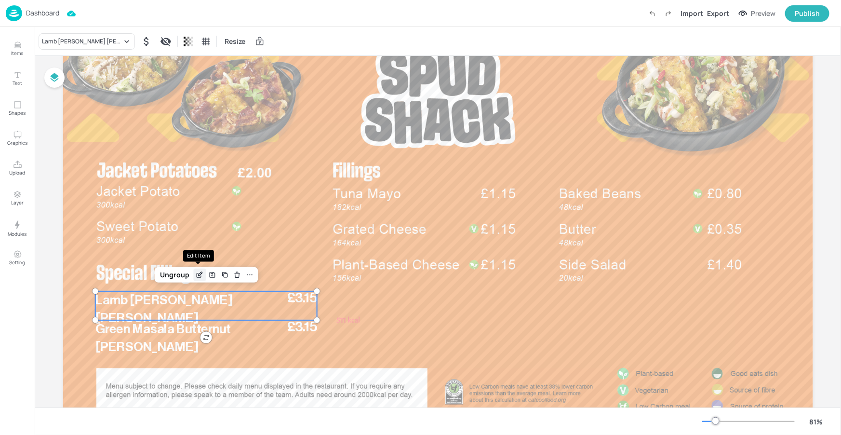
click at [201, 273] on icon "Edit Item" at bounding box center [200, 275] width 8 height 8
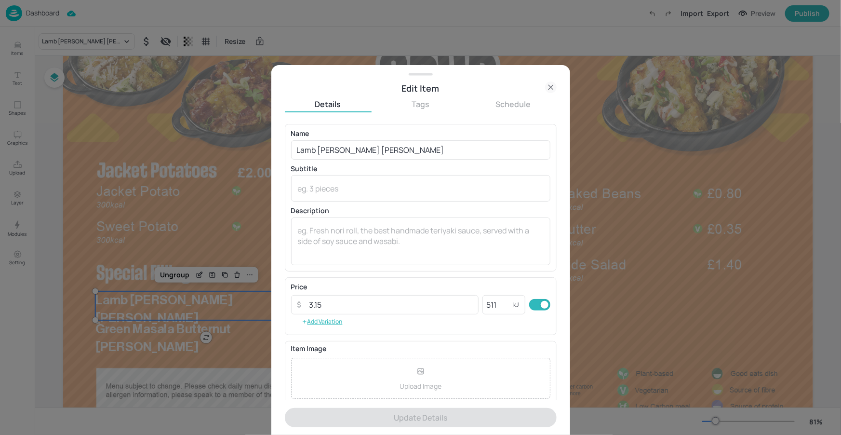
drag, startPoint x: 546, startPoint y: 86, endPoint x: 231, endPoint y: 207, distance: 337.1
click at [546, 86] on icon at bounding box center [551, 87] width 12 height 12
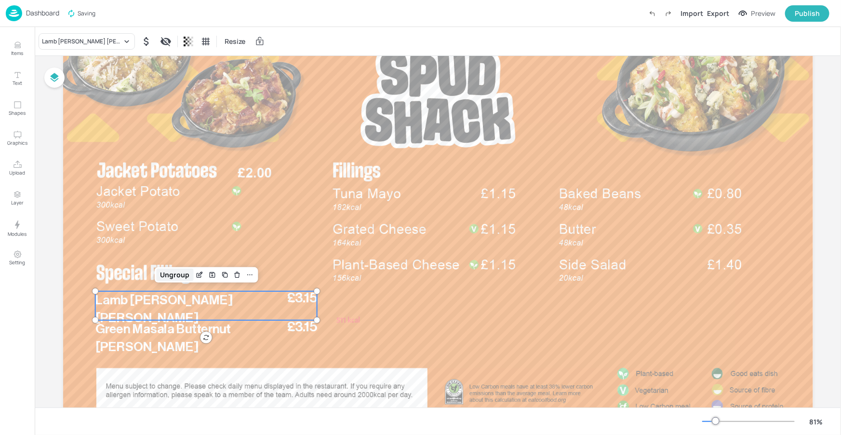
click at [163, 271] on div "Ungroup" at bounding box center [174, 274] width 37 height 13
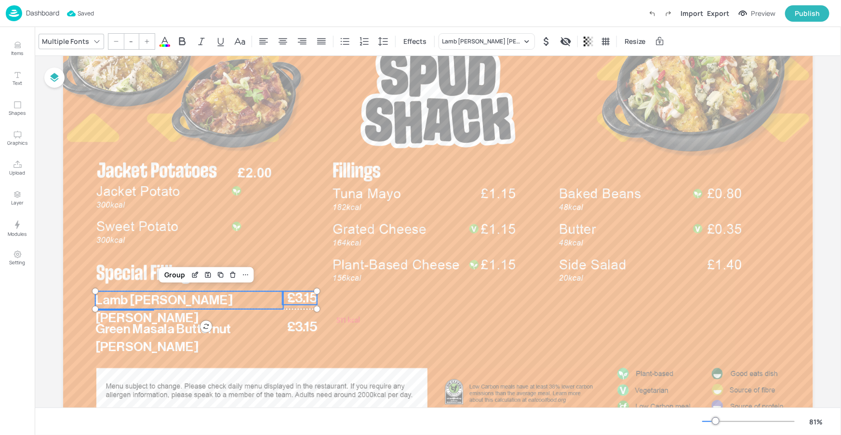
click at [174, 300] on span "Lamb [PERSON_NAME] [PERSON_NAME]" at bounding box center [164, 308] width 138 height 31
type input "33"
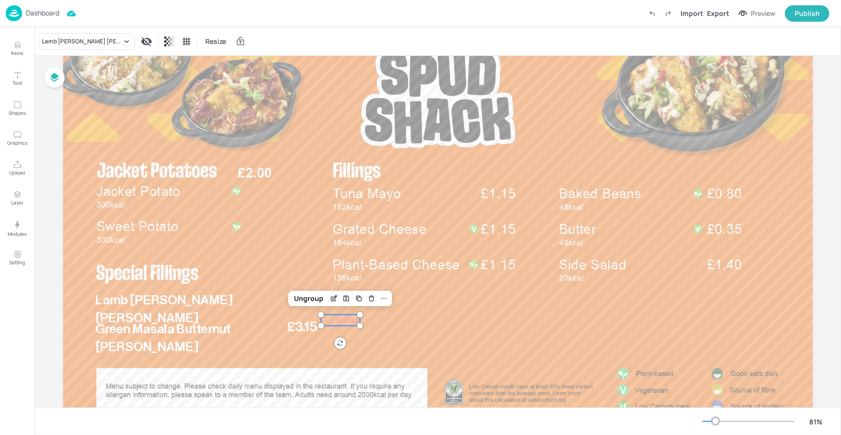
click at [347, 319] on span "511 kcal" at bounding box center [348, 320] width 24 height 10
click at [306, 298] on div "Ungroup" at bounding box center [309, 298] width 37 height 13
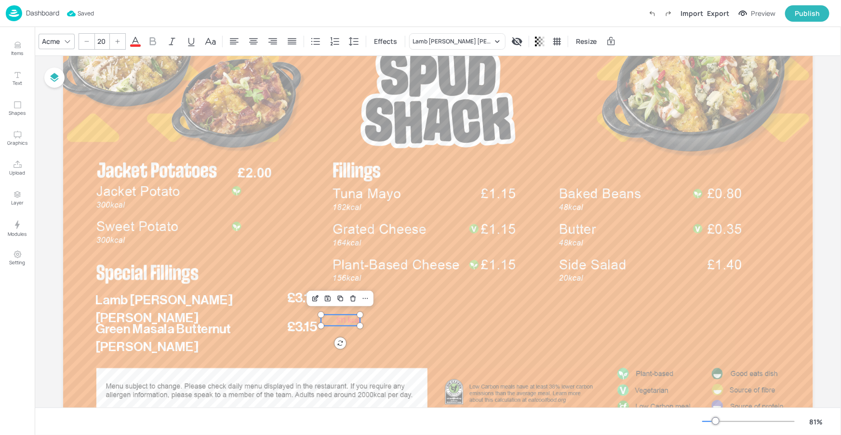
click at [346, 323] on span "511 kcal" at bounding box center [348, 320] width 24 height 10
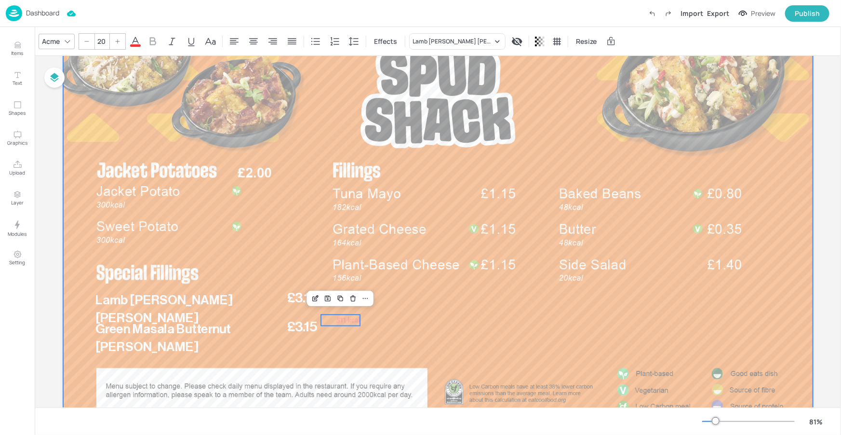
click at [388, 318] on div at bounding box center [438, 216] width 750 height 422
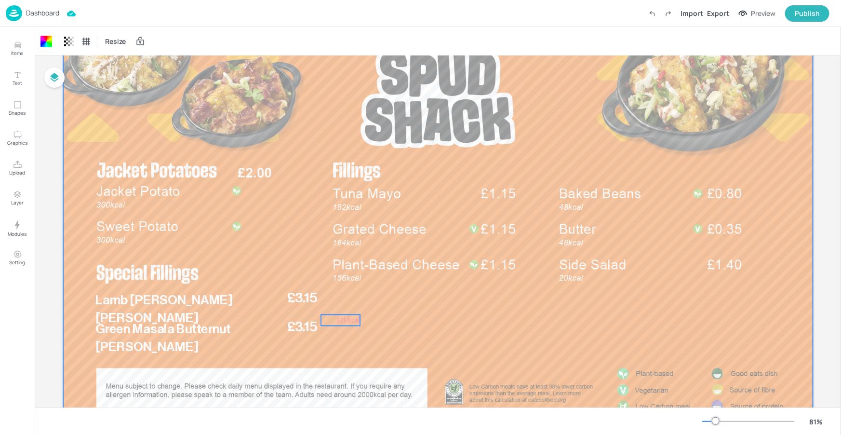
click at [338, 325] on p "511 kcal" at bounding box center [340, 320] width 39 height 11
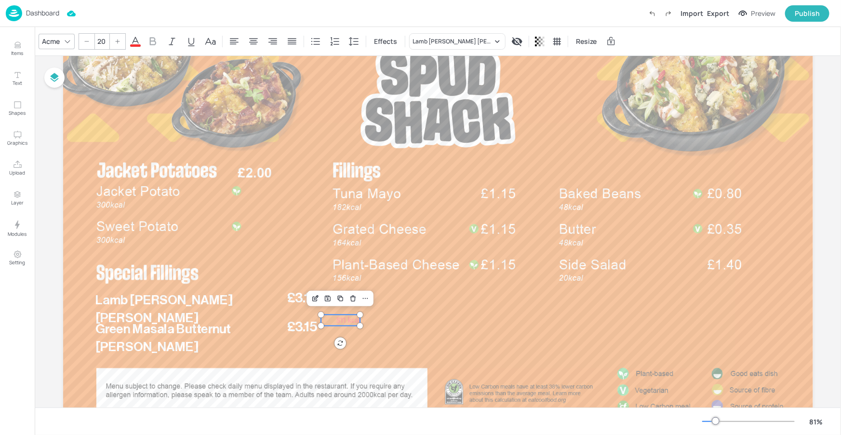
click at [66, 44] on icon at bounding box center [68, 42] width 8 height 8
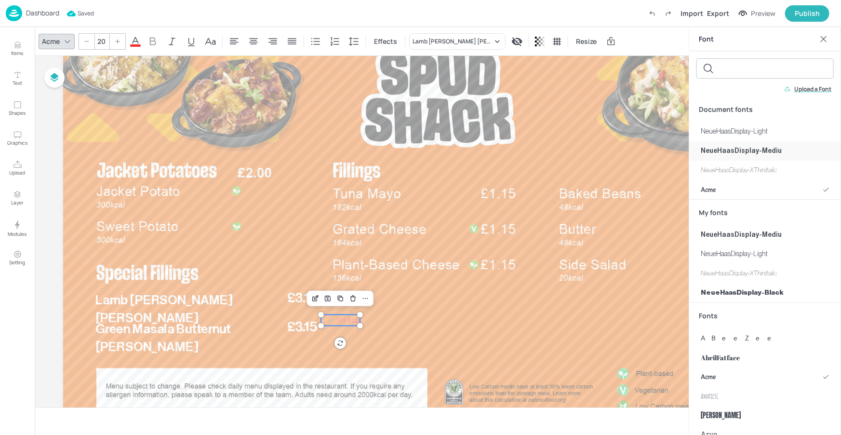
click at [750, 149] on span "NeueHaasDisplay-Mediu" at bounding box center [741, 151] width 81 height 10
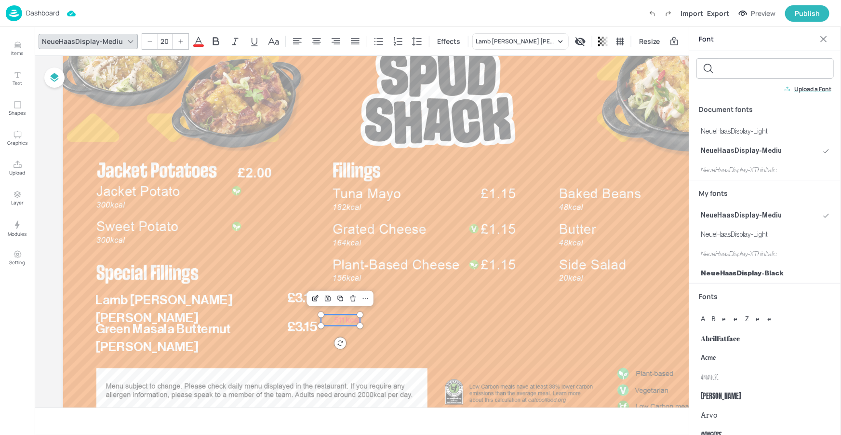
click at [823, 41] on icon at bounding box center [824, 39] width 10 height 10
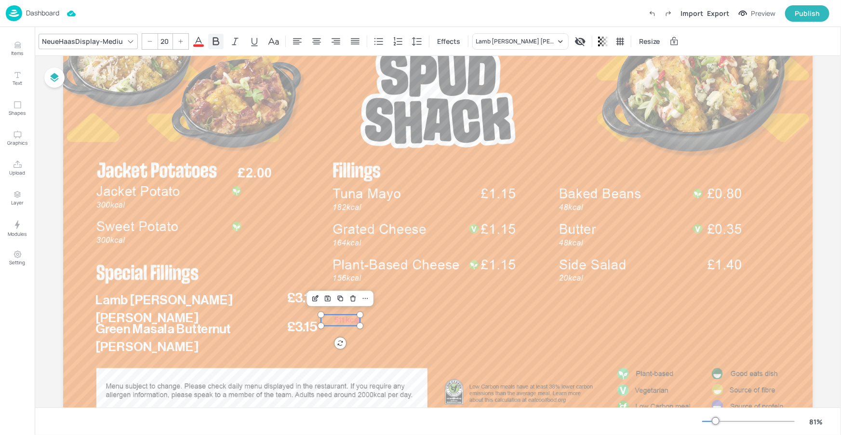
click at [208, 42] on div at bounding box center [215, 41] width 15 height 15
click at [199, 42] on icon at bounding box center [199, 42] width 12 height 12
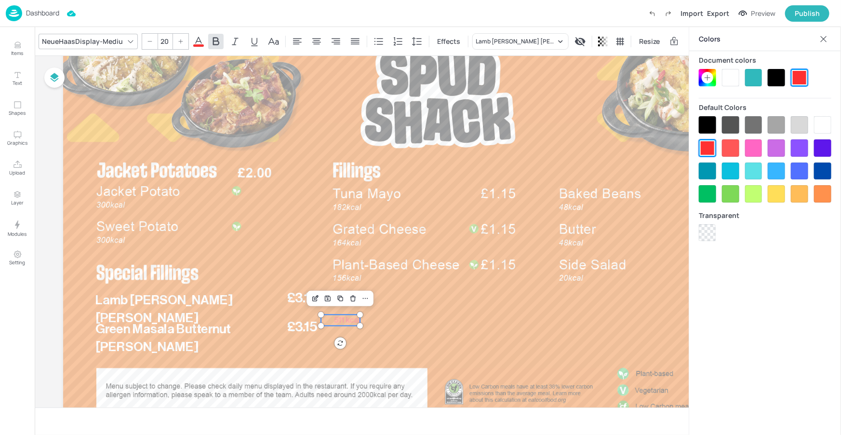
click at [733, 82] on div at bounding box center [730, 77] width 17 height 17
click at [824, 37] on icon at bounding box center [824, 39] width 10 height 10
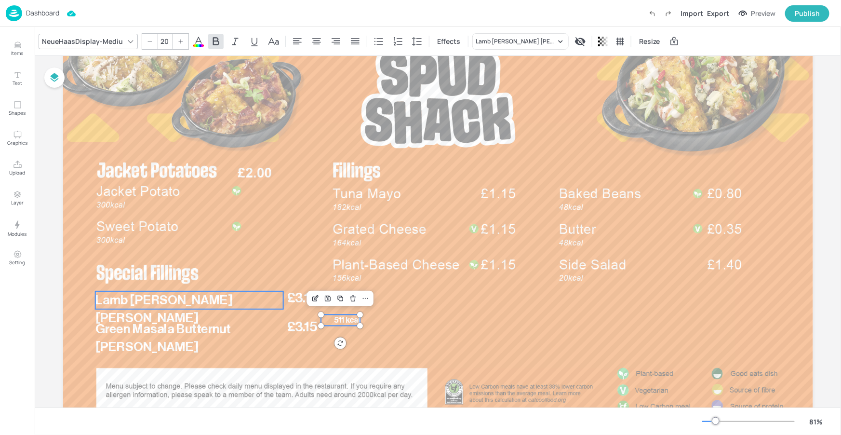
click at [190, 303] on span "Lamb [PERSON_NAME] [PERSON_NAME]" at bounding box center [164, 308] width 138 height 31
click at [342, 320] on span "511 kcal" at bounding box center [346, 320] width 26 height 8
click at [195, 301] on span "Lamb [PERSON_NAME] [PERSON_NAME]" at bounding box center [164, 308] width 138 height 31
click at [349, 321] on span "511 kcal" at bounding box center [346, 320] width 26 height 8
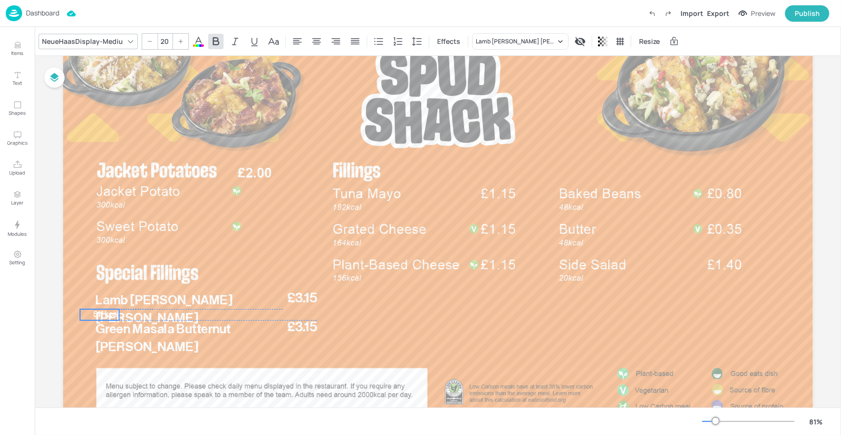
drag, startPoint x: 349, startPoint y: 321, endPoint x: 108, endPoint y: 316, distance: 241.0
click at [108, 316] on span "511 kcal" at bounding box center [106, 315] width 26 height 8
drag, startPoint x: 79, startPoint y: 315, endPoint x: 92, endPoint y: 316, distance: 13.0
click at [92, 316] on div "£3.15 Lamb [PERSON_NAME] [PERSON_NAME] £3.15 Green Masala Butternut [PERSON_NAM…" at bounding box center [438, 216] width 750 height 422
click at [111, 314] on span "511 kcal" at bounding box center [113, 320] width 14 height 19
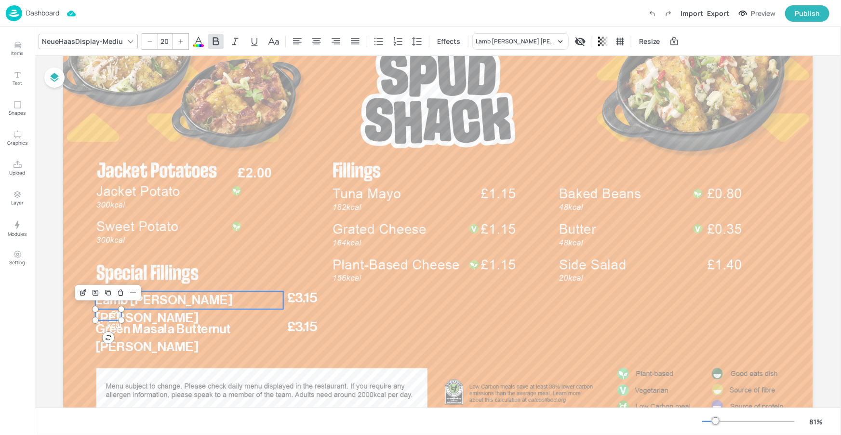
click at [157, 305] on span "Lamb [PERSON_NAME] [PERSON_NAME]" at bounding box center [164, 308] width 138 height 31
type input "--"
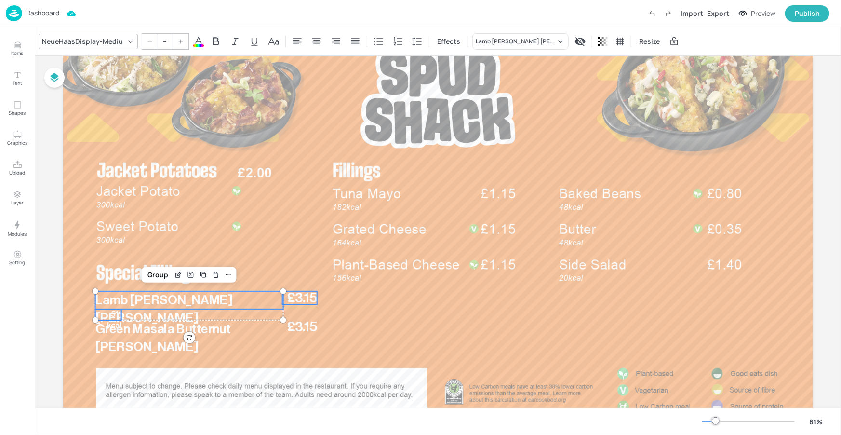
click at [302, 302] on span "£3.15" at bounding box center [302, 297] width 30 height 13
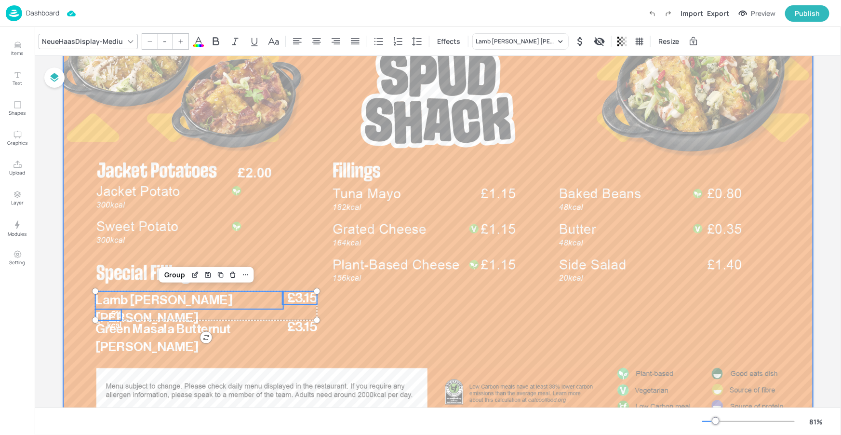
click at [360, 297] on div at bounding box center [438, 216] width 750 height 422
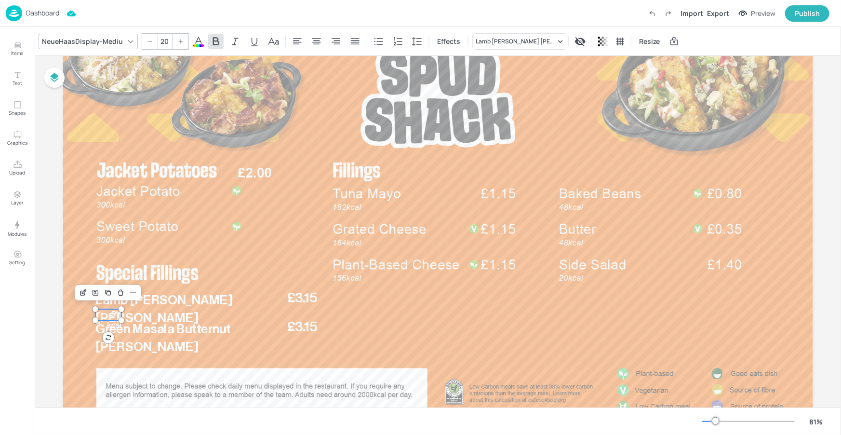
click at [106, 318] on span "511 kcal" at bounding box center [113, 320] width 14 height 19
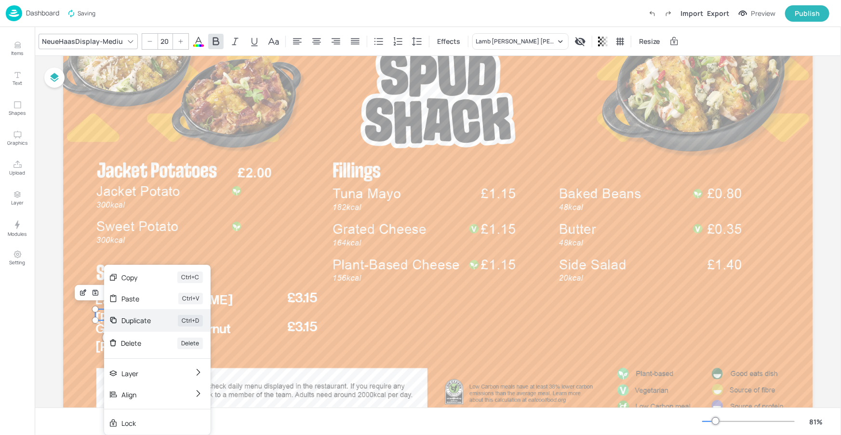
click at [139, 319] on div "Duplicate" at bounding box center [135, 320] width 29 height 10
type input "--"
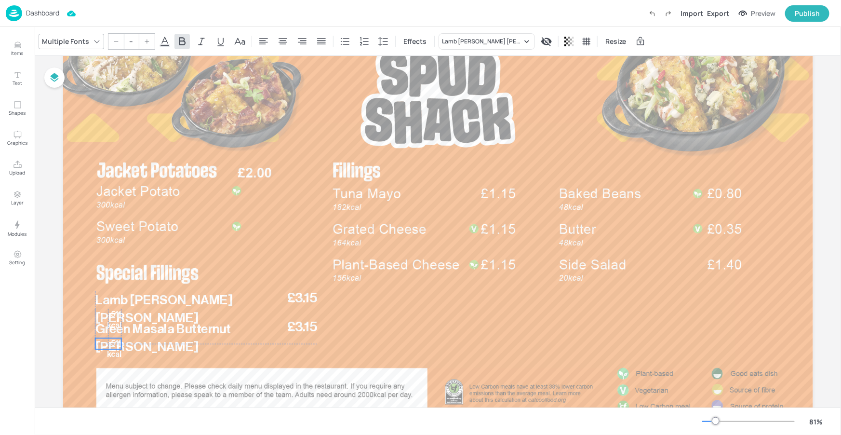
drag, startPoint x: 107, startPoint y: 315, endPoint x: 103, endPoint y: 339, distance: 24.5
click at [103, 339] on p "511 kcal" at bounding box center [108, 349] width 26 height 22
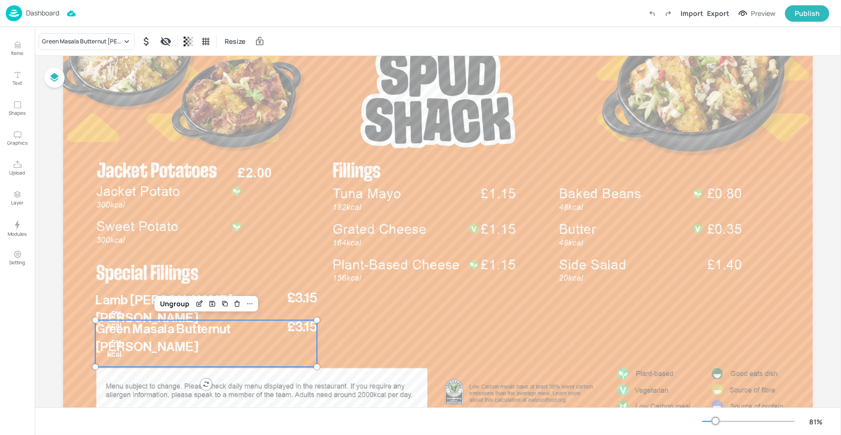
click at [195, 358] on div "£3.15 Green Masala Butternut [PERSON_NAME]" at bounding box center [206, 343] width 222 height 47
click at [119, 303] on span "Lamb [PERSON_NAME] [PERSON_NAME]" at bounding box center [164, 308] width 138 height 31
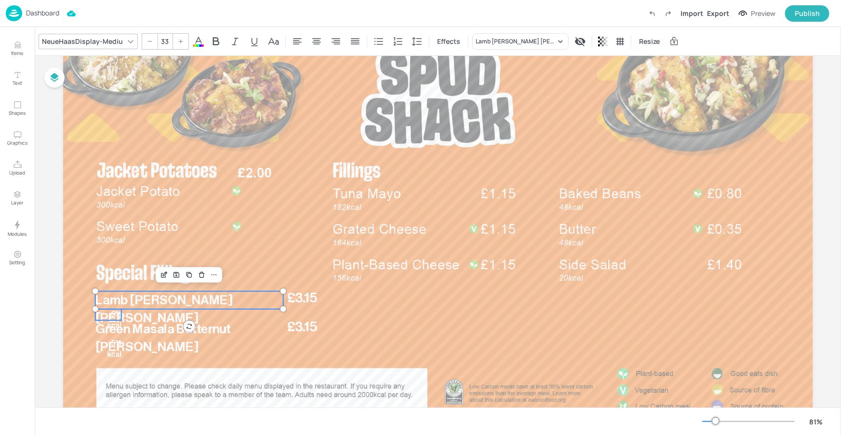
type input "--"
click at [111, 311] on span "511 kcal" at bounding box center [113, 320] width 14 height 19
click at [291, 298] on span "£3.15" at bounding box center [302, 297] width 30 height 13
click at [160, 275] on div "Group" at bounding box center [174, 274] width 28 height 13
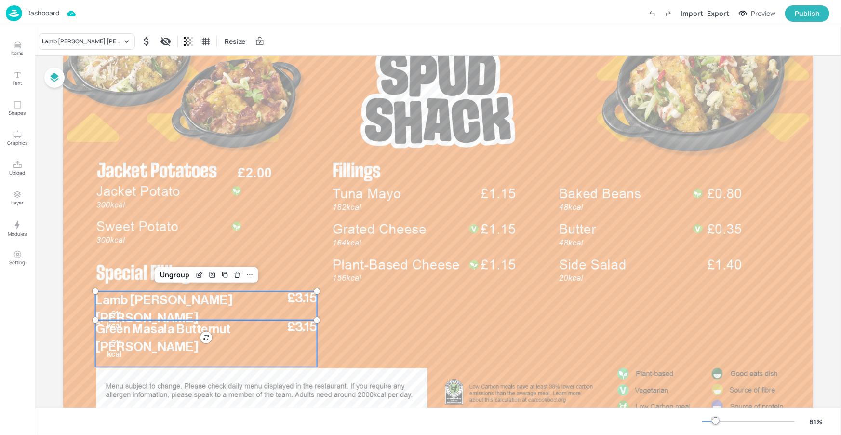
click at [132, 327] on span "Green Masala Butternut [PERSON_NAME]" at bounding box center [162, 337] width 135 height 31
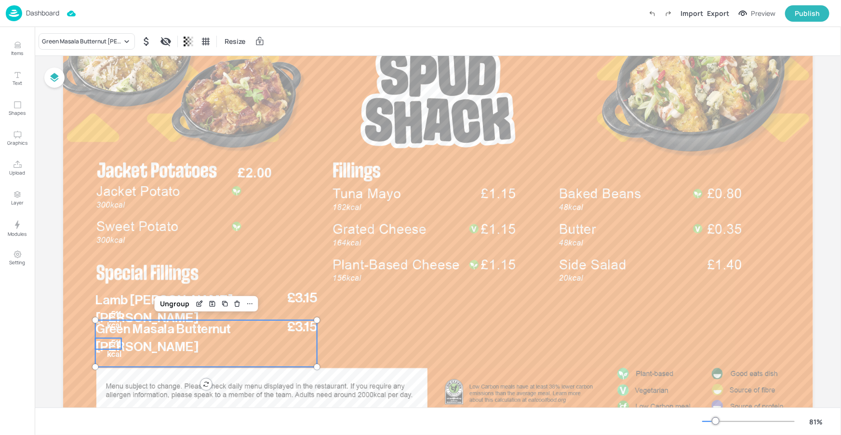
click at [113, 340] on span "511 kcal" at bounding box center [113, 349] width 14 height 19
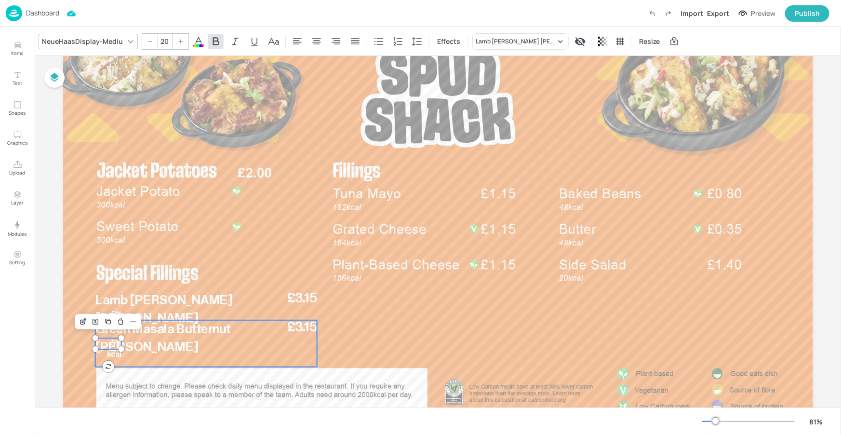
click at [164, 333] on span "Green Masala Butternut [PERSON_NAME]" at bounding box center [162, 337] width 135 height 31
click at [160, 303] on div "Group" at bounding box center [156, 303] width 28 height 13
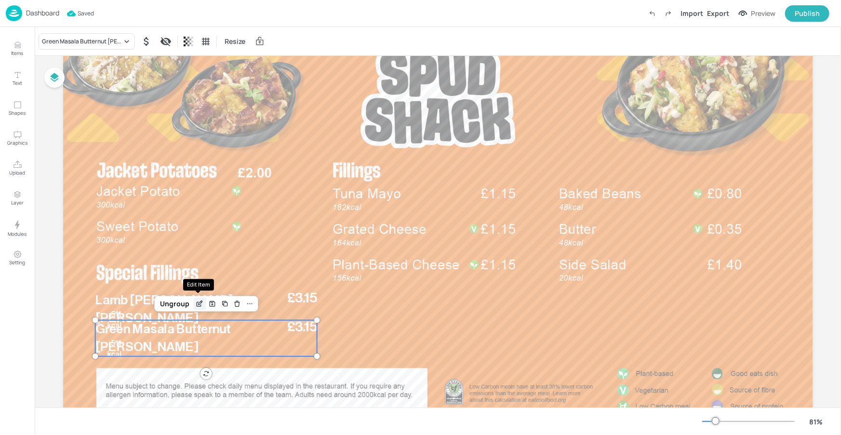
click at [198, 300] on icon "Edit Item" at bounding box center [200, 304] width 8 height 8
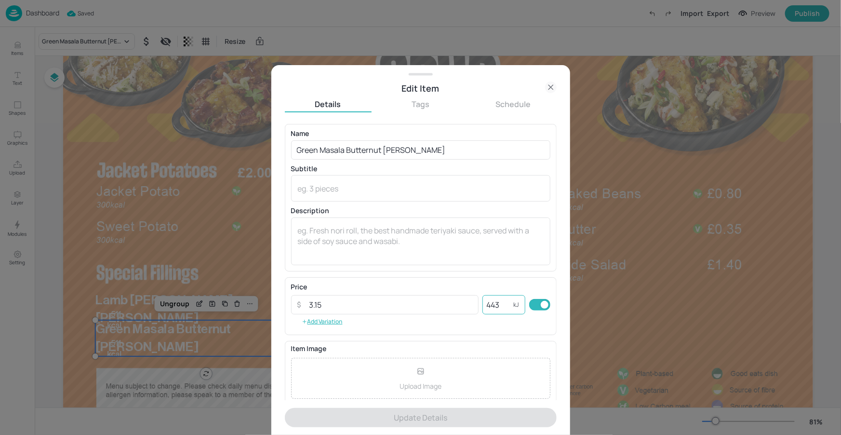
click at [503, 305] on input "443" at bounding box center [497, 304] width 31 height 19
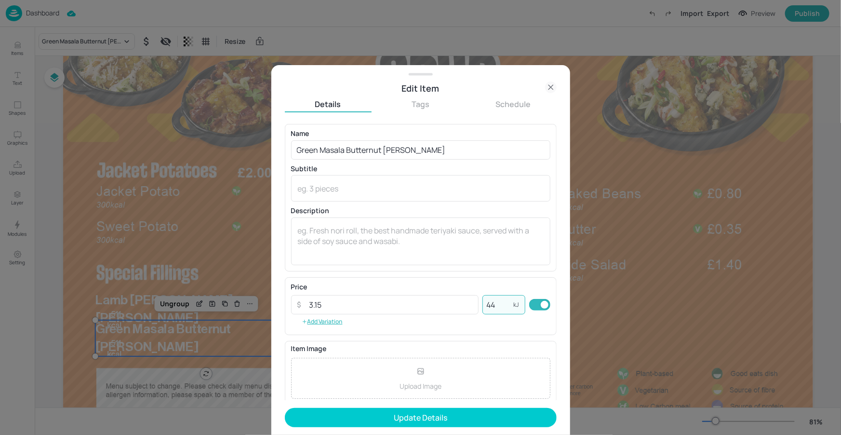
type input "443"
click at [487, 415] on button "Update Details" at bounding box center [421, 417] width 272 height 19
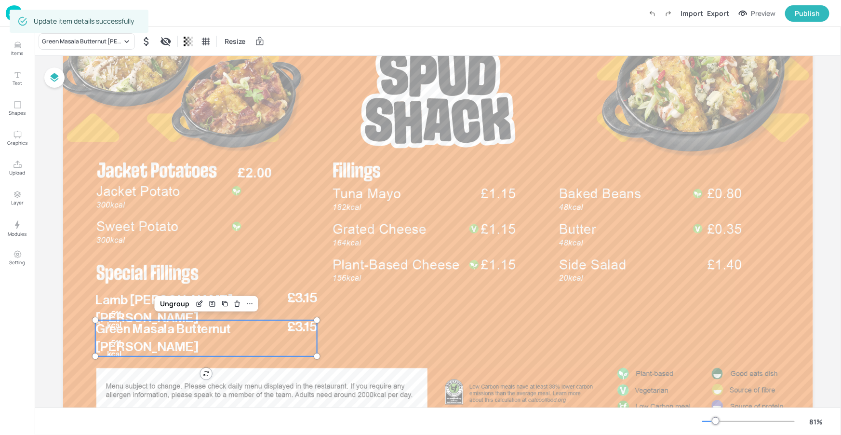
click at [127, 344] on div "£3.15 Green Masala Butternut [PERSON_NAME] 511 kcal" at bounding box center [206, 338] width 222 height 36
click at [182, 305] on div "Ungroup" at bounding box center [174, 303] width 37 height 13
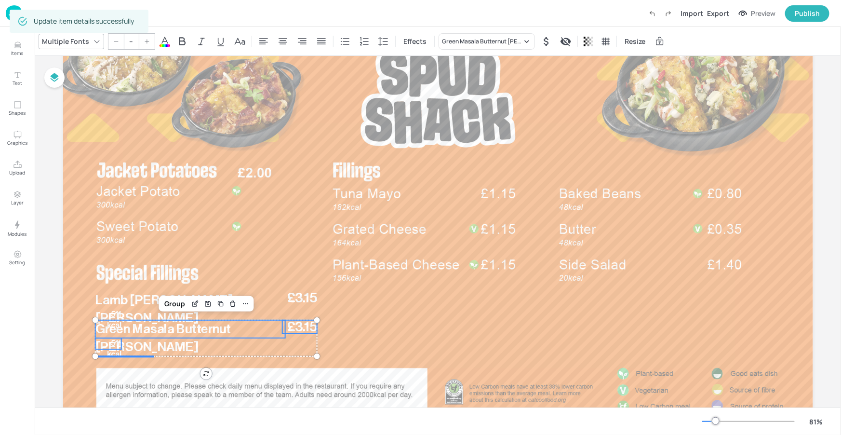
click at [106, 347] on span "511 kcal" at bounding box center [113, 349] width 14 height 19
type input "20"
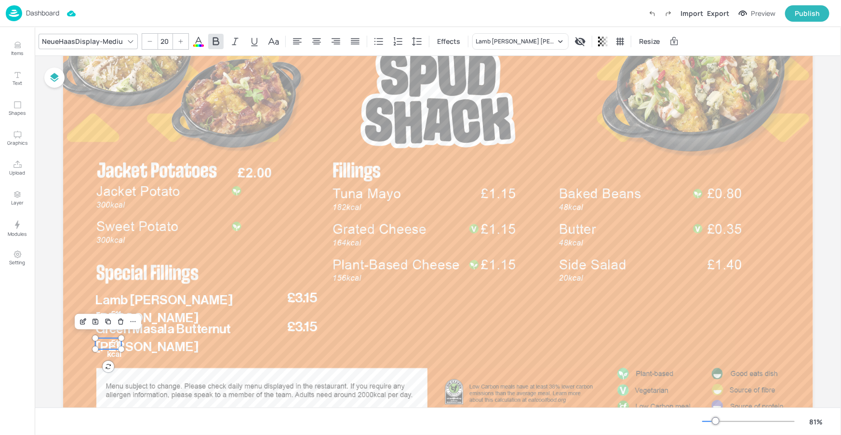
click at [110, 343] on span "511 kcal" at bounding box center [113, 349] width 14 height 19
click at [111, 343] on span "511 kcal" at bounding box center [113, 349] width 14 height 19
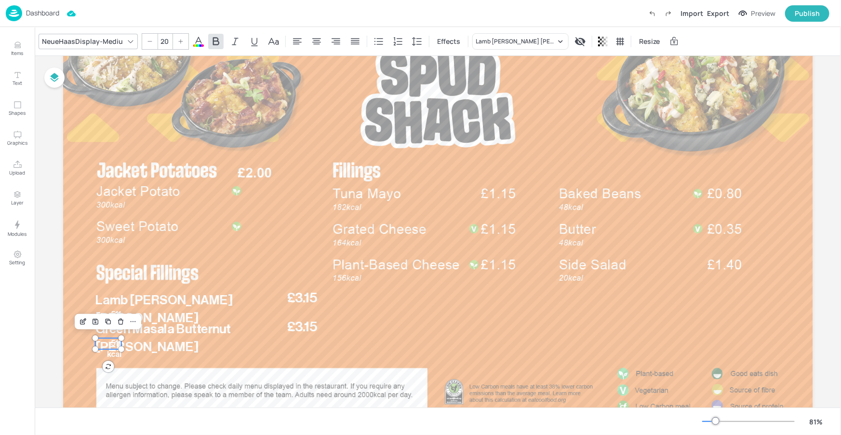
click at [112, 342] on span "511 kcal" at bounding box center [113, 349] width 14 height 19
click at [119, 320] on icon "Delete" at bounding box center [120, 322] width 7 height 8
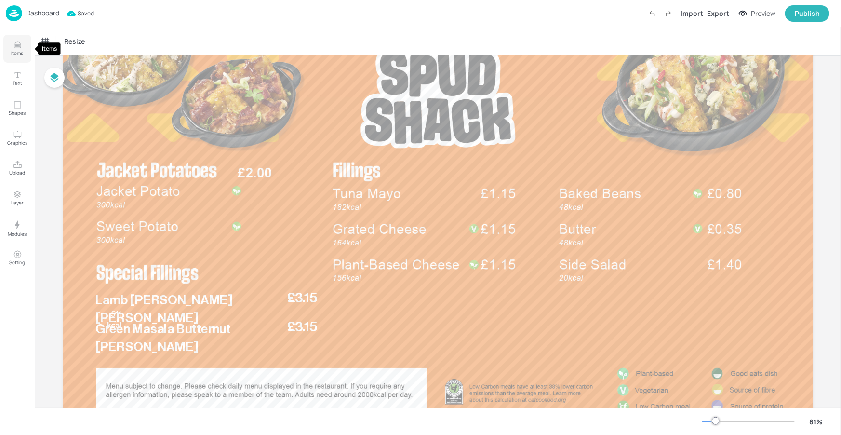
drag, startPoint x: 18, startPoint y: 55, endPoint x: 20, endPoint y: 60, distance: 5.0
click at [18, 55] on p "Items" at bounding box center [18, 53] width 12 height 7
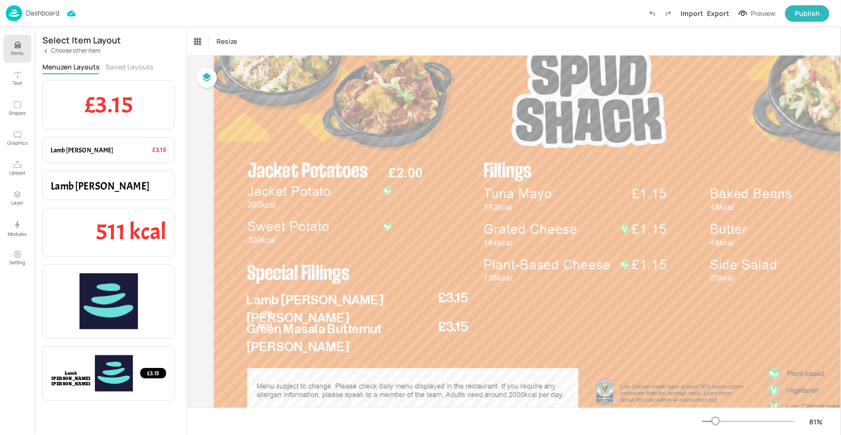
click at [60, 50] on p "Choose other item" at bounding box center [75, 50] width 49 height 7
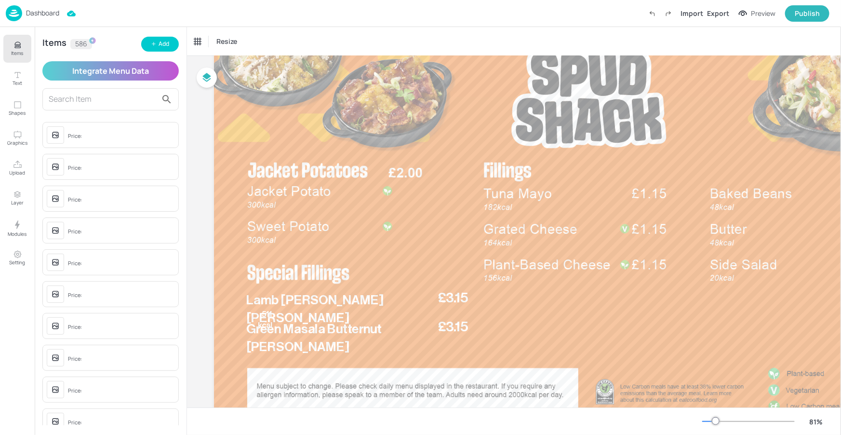
click at [91, 94] on input "text" at bounding box center [103, 99] width 108 height 15
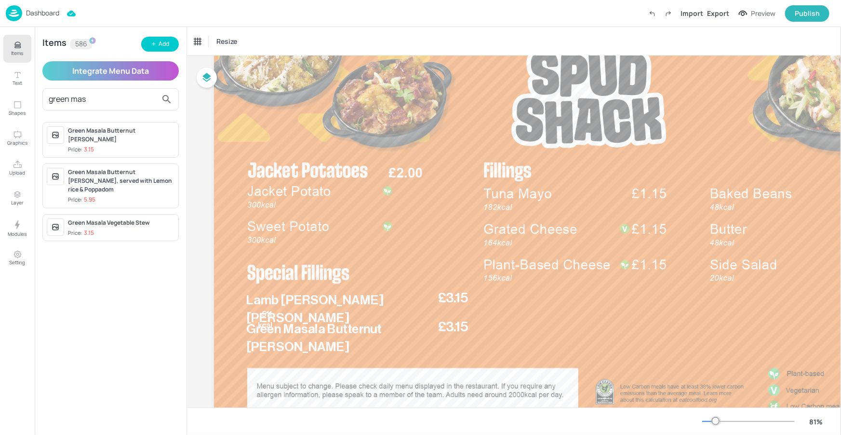
type input "green mas"
click at [128, 129] on div "Green Masala Butternut [PERSON_NAME]" at bounding box center [121, 134] width 106 height 17
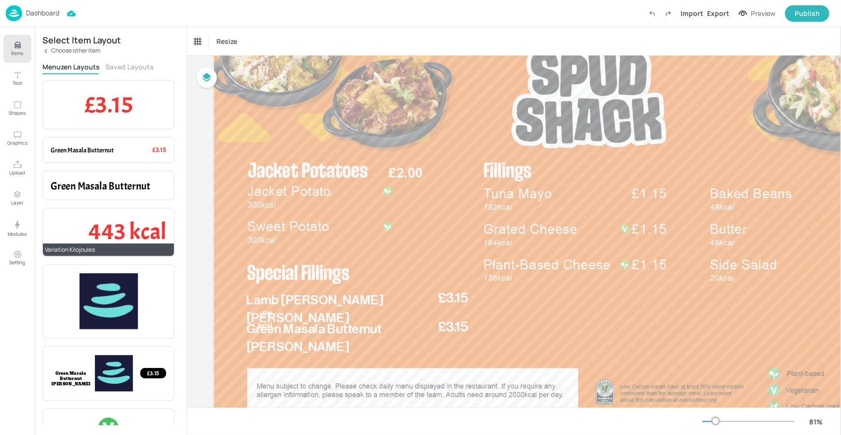
click at [142, 236] on span "443 kcal" at bounding box center [128, 231] width 78 height 29
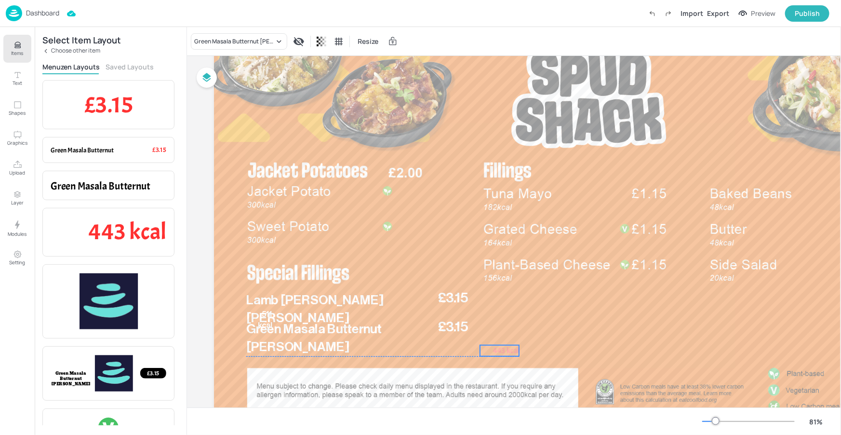
drag, startPoint x: 315, startPoint y: 82, endPoint x: 497, endPoint y: 349, distance: 322.9
click at [497, 349] on span "443 kcal" at bounding box center [506, 350] width 26 height 10
click at [497, 350] on span "443 kcal" at bounding box center [505, 348] width 26 height 10
click at [478, 329] on div "Ungroup" at bounding box center [467, 326] width 37 height 13
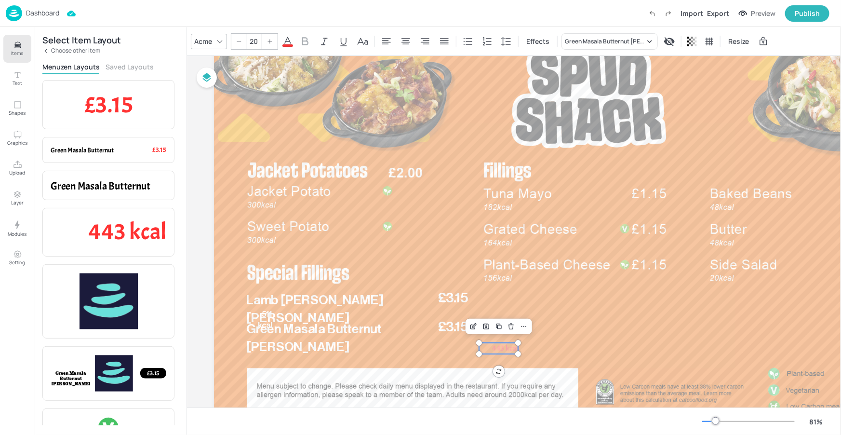
click at [504, 347] on span "443 kcal" at bounding box center [505, 348] width 26 height 10
click at [14, 47] on icon "Items" at bounding box center [17, 47] width 6 height 1
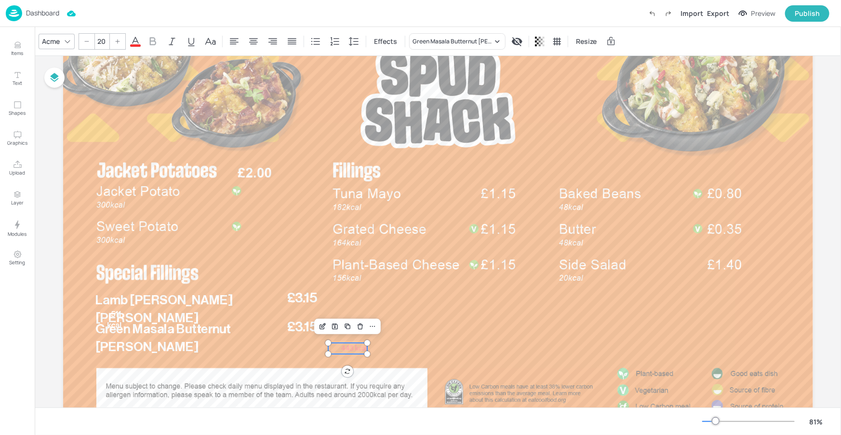
click at [67, 42] on icon at bounding box center [67, 41] width 5 height 3
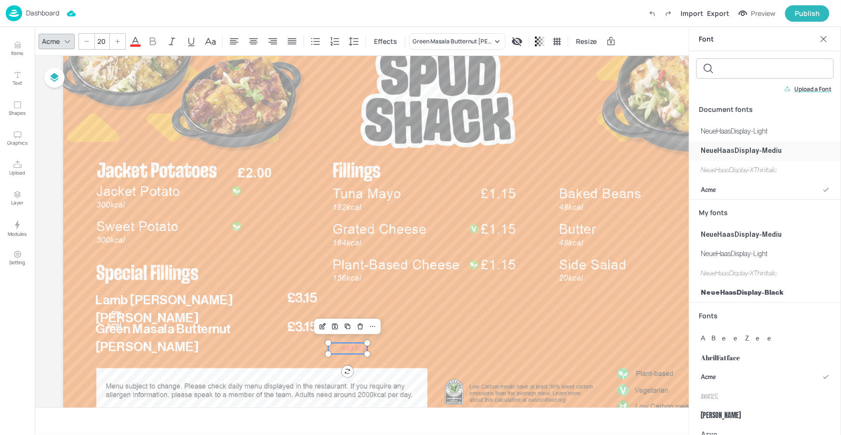
click at [743, 151] on span "NeueHaasDisplay-Mediu" at bounding box center [741, 151] width 81 height 10
click at [734, 152] on span "NeueHaasDisplay-Mediu" at bounding box center [741, 151] width 81 height 10
